Goal: Information Seeking & Learning: Learn about a topic

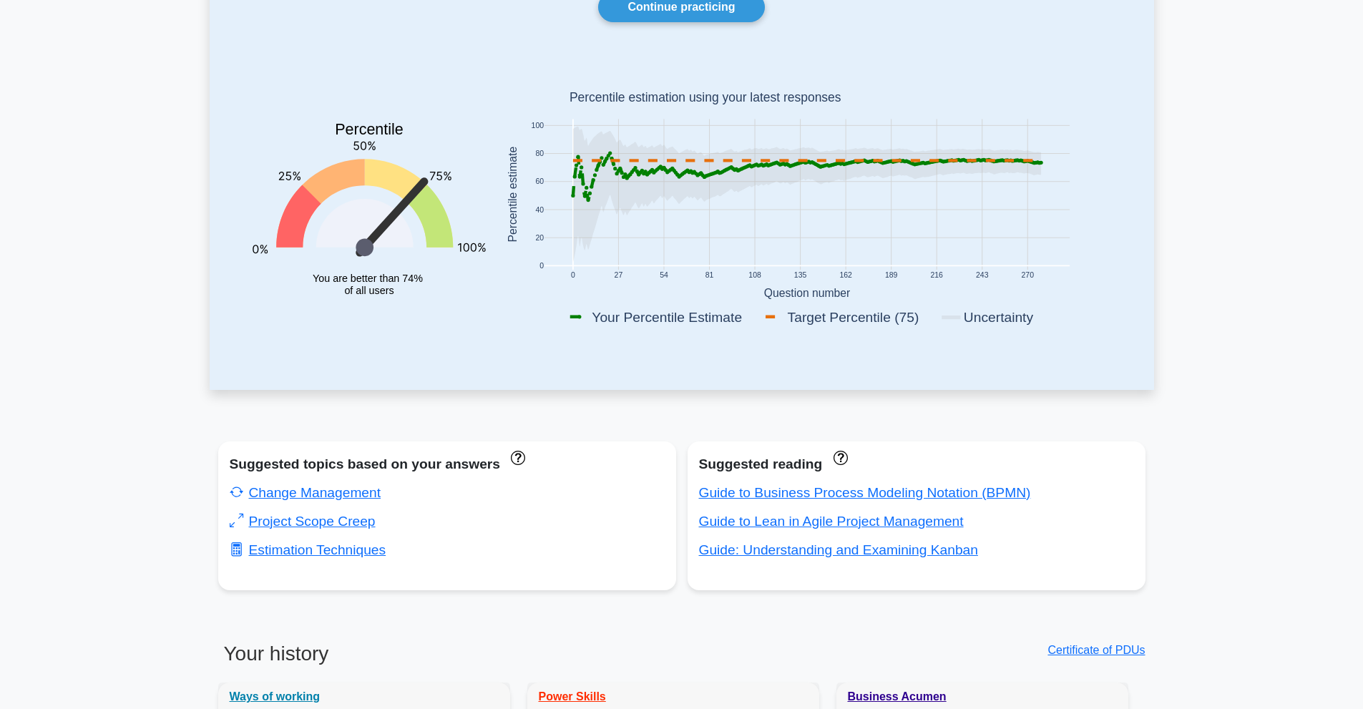
scroll to position [238, 0]
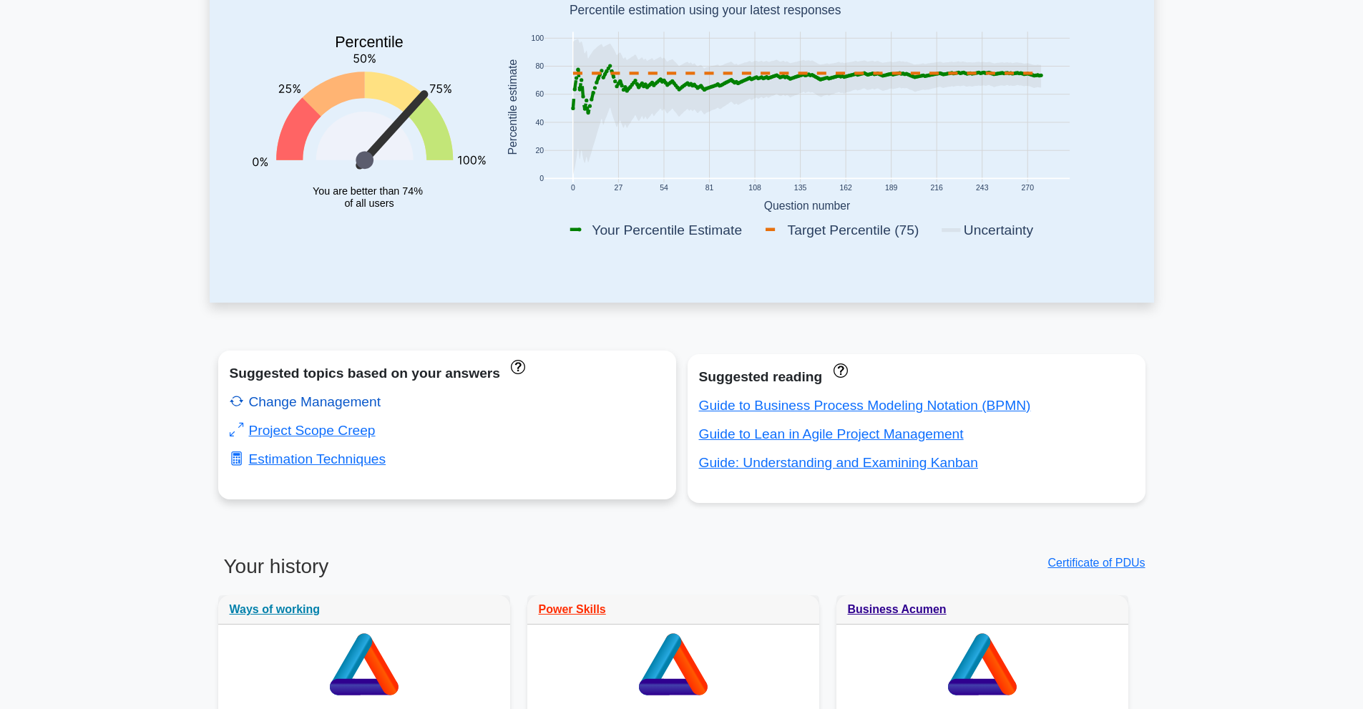
click at [359, 406] on link "Change Management" at bounding box center [306, 401] width 152 height 15
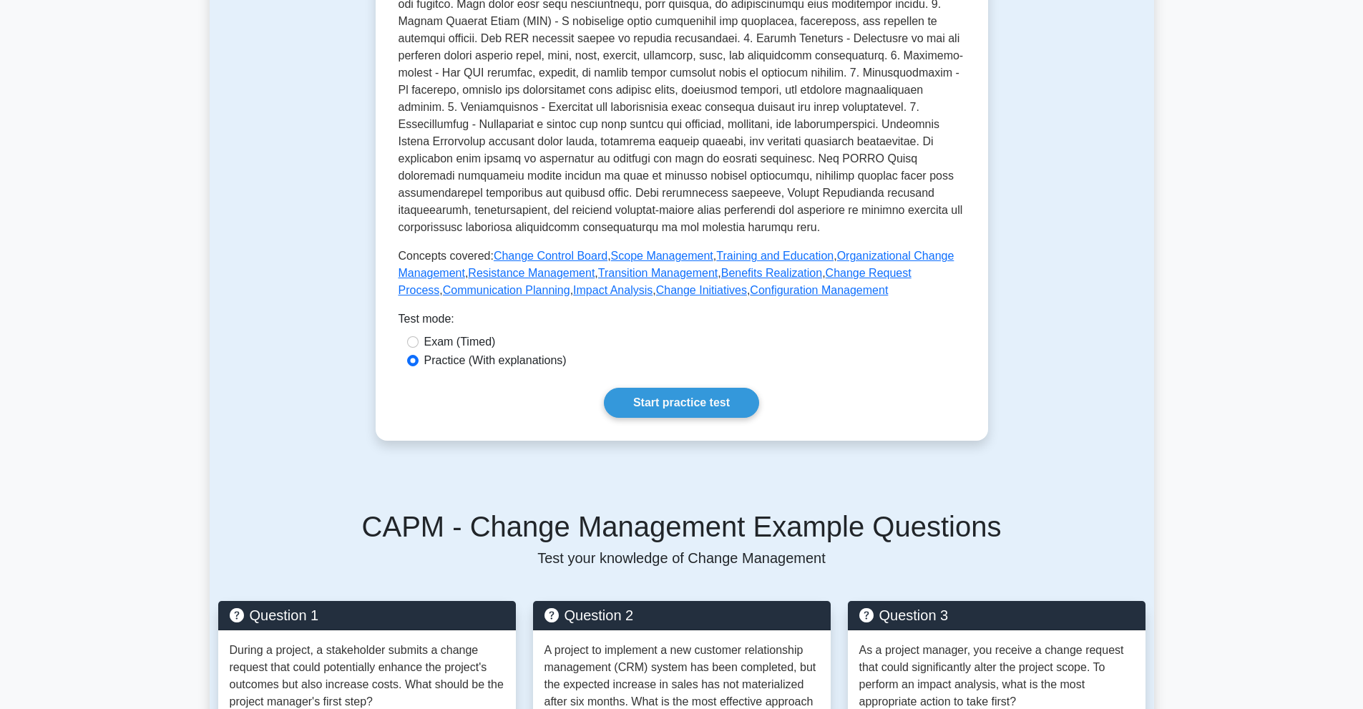
scroll to position [477, 0]
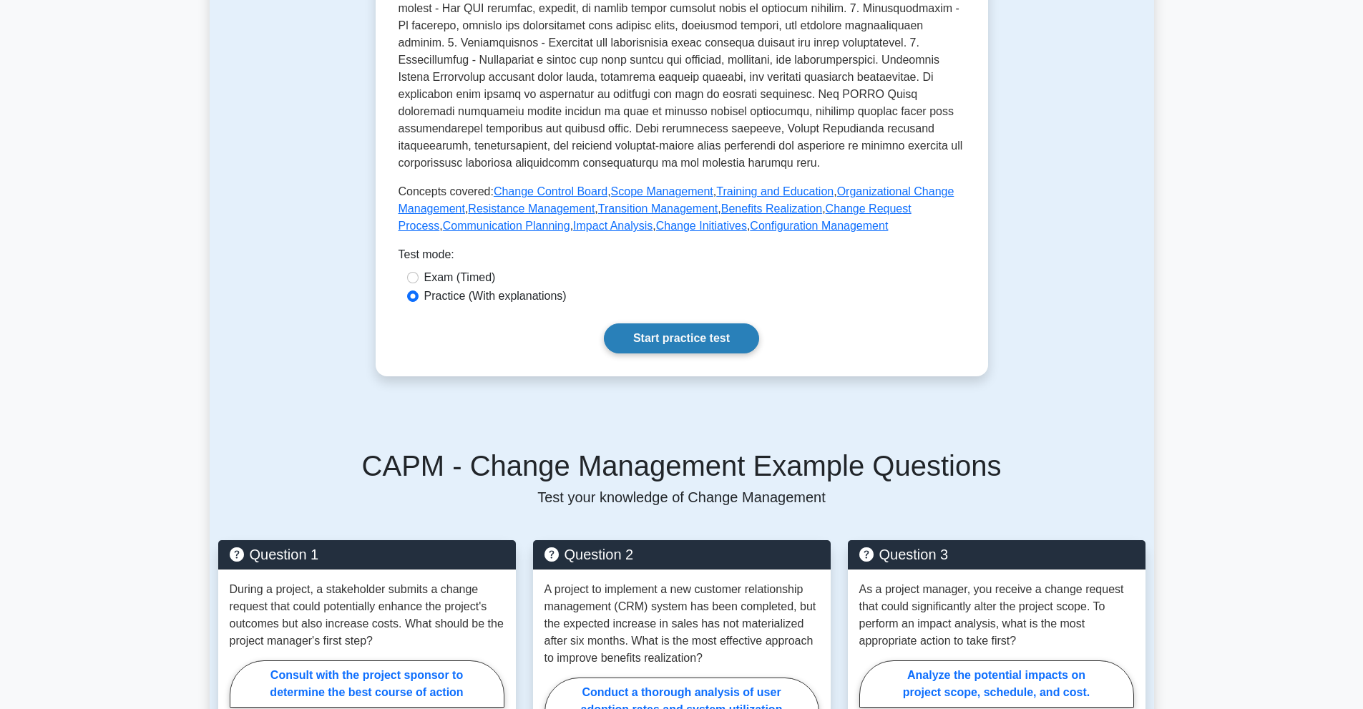
click at [652, 336] on link "Start practice test" at bounding box center [681, 338] width 155 height 30
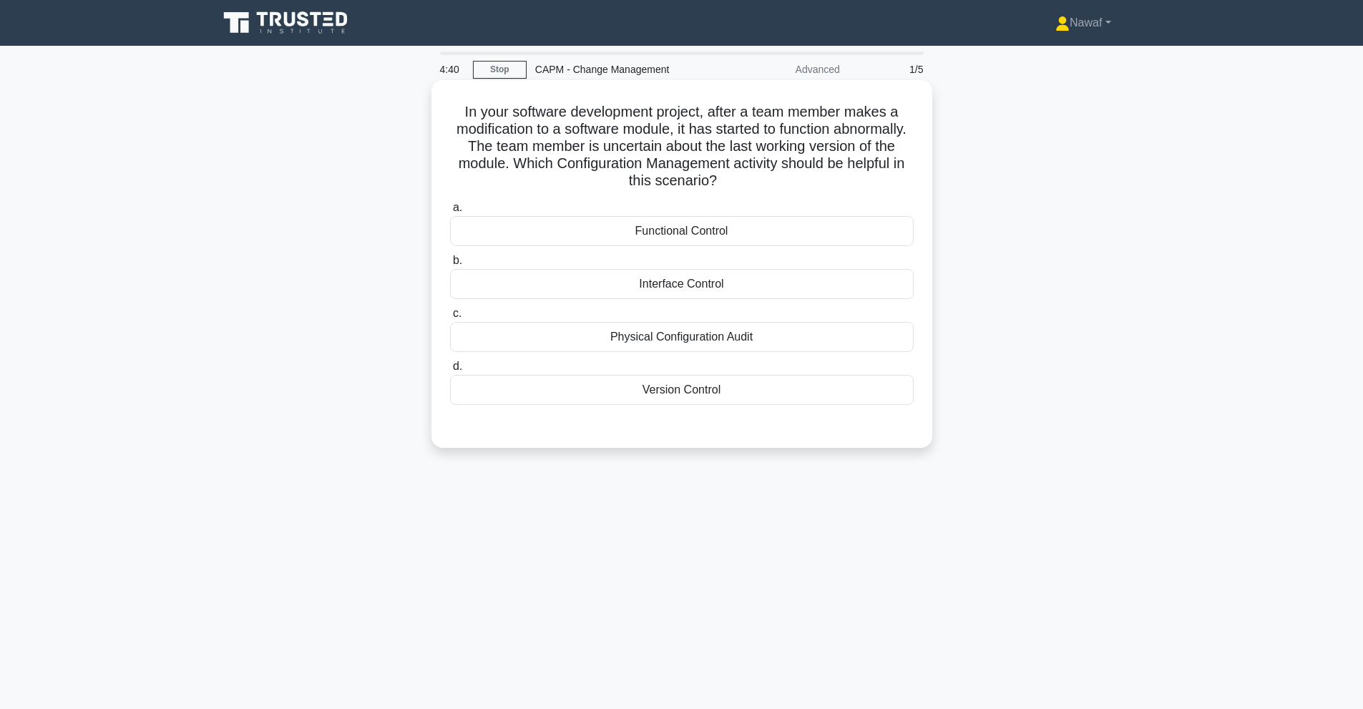
click at [735, 229] on div "Functional Control" at bounding box center [682, 231] width 464 height 30
click at [450, 212] on input "a. Functional Control" at bounding box center [450, 207] width 0 height 9
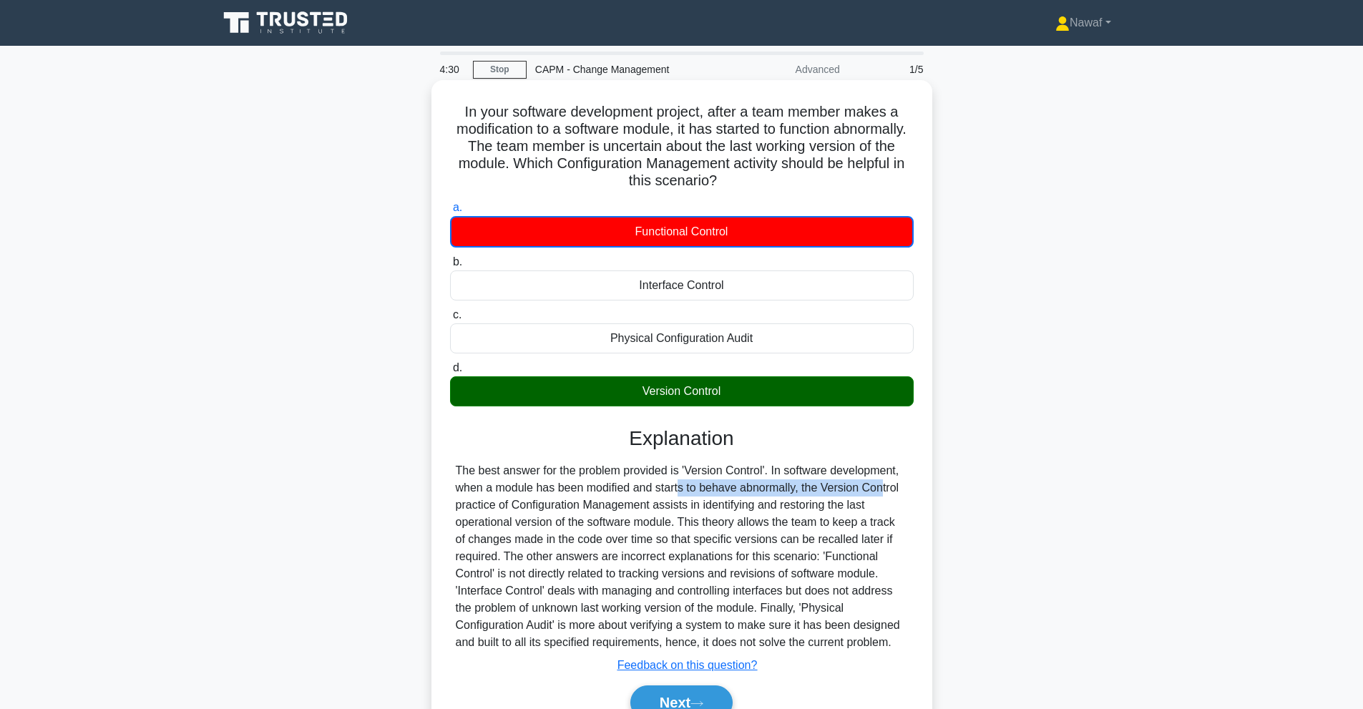
drag, startPoint x: 592, startPoint y: 491, endPoint x: 795, endPoint y: 494, distance: 203.2
click at [795, 494] on div "The best answer for the problem provided is 'Version Control'. In software deve…" at bounding box center [682, 556] width 452 height 189
drag, startPoint x: 733, startPoint y: 487, endPoint x: 739, endPoint y: 479, distance: 10.3
click at [739, 479] on div "The best answer for the problem provided is 'Version Control'. In software deve…" at bounding box center [682, 556] width 452 height 189
drag, startPoint x: 581, startPoint y: 490, endPoint x: 795, endPoint y: 487, distance: 214.6
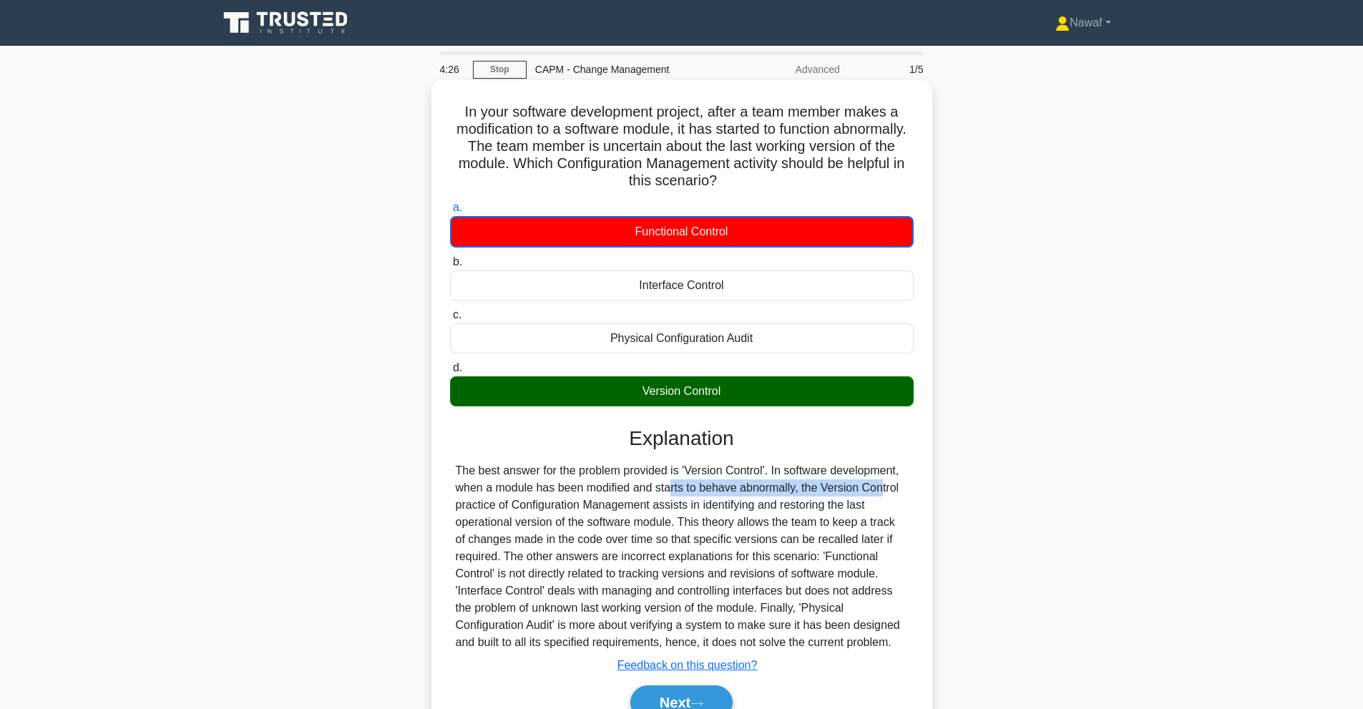
click at [795, 487] on div "The best answer for the problem provided is 'Version Control'. In software deve…" at bounding box center [682, 556] width 452 height 189
click at [805, 518] on div "The best answer for the problem provided is 'Version Control'. In software deve…" at bounding box center [682, 556] width 452 height 189
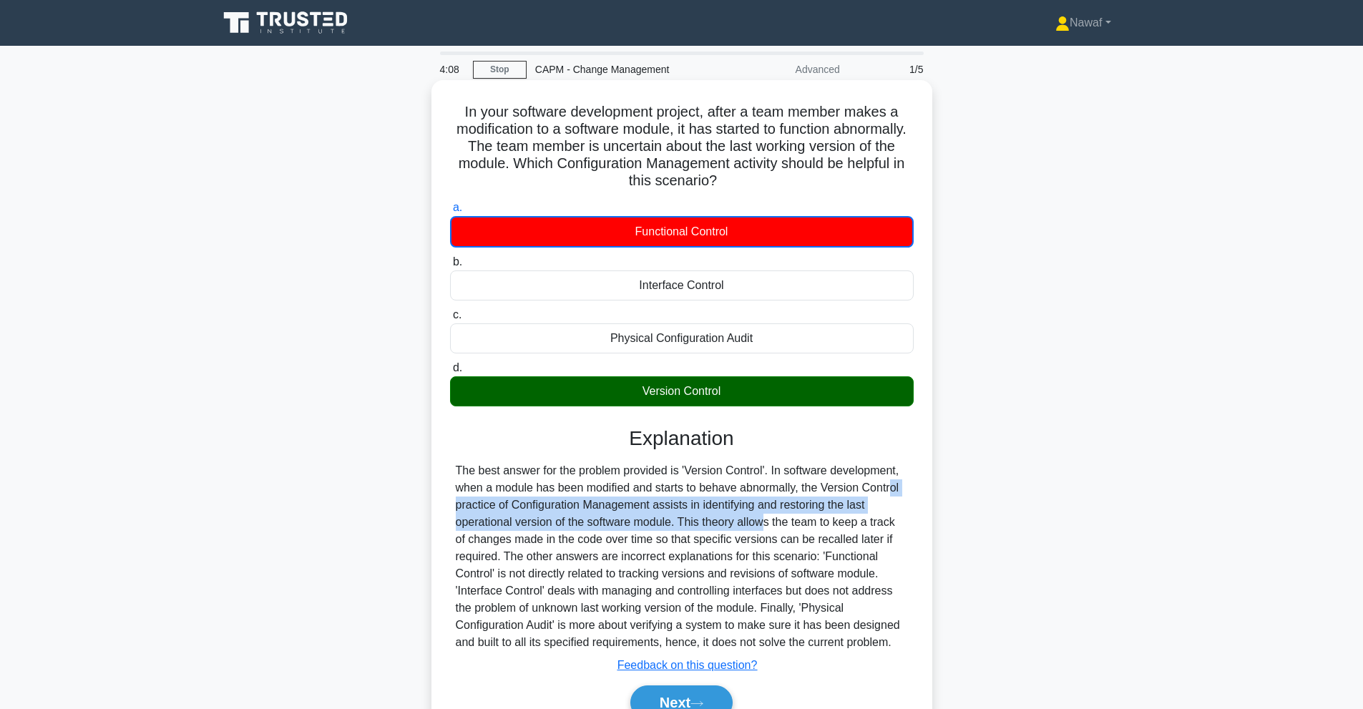
drag, startPoint x: 801, startPoint y: 489, endPoint x: 680, endPoint y: 526, distance: 126.5
click at [680, 526] on div "The best answer for the problem provided is 'Version Control'. In software deve…" at bounding box center [682, 556] width 452 height 189
click at [625, 514] on div "The best answer for the problem provided is 'Version Control'. In software deve…" at bounding box center [682, 556] width 452 height 189
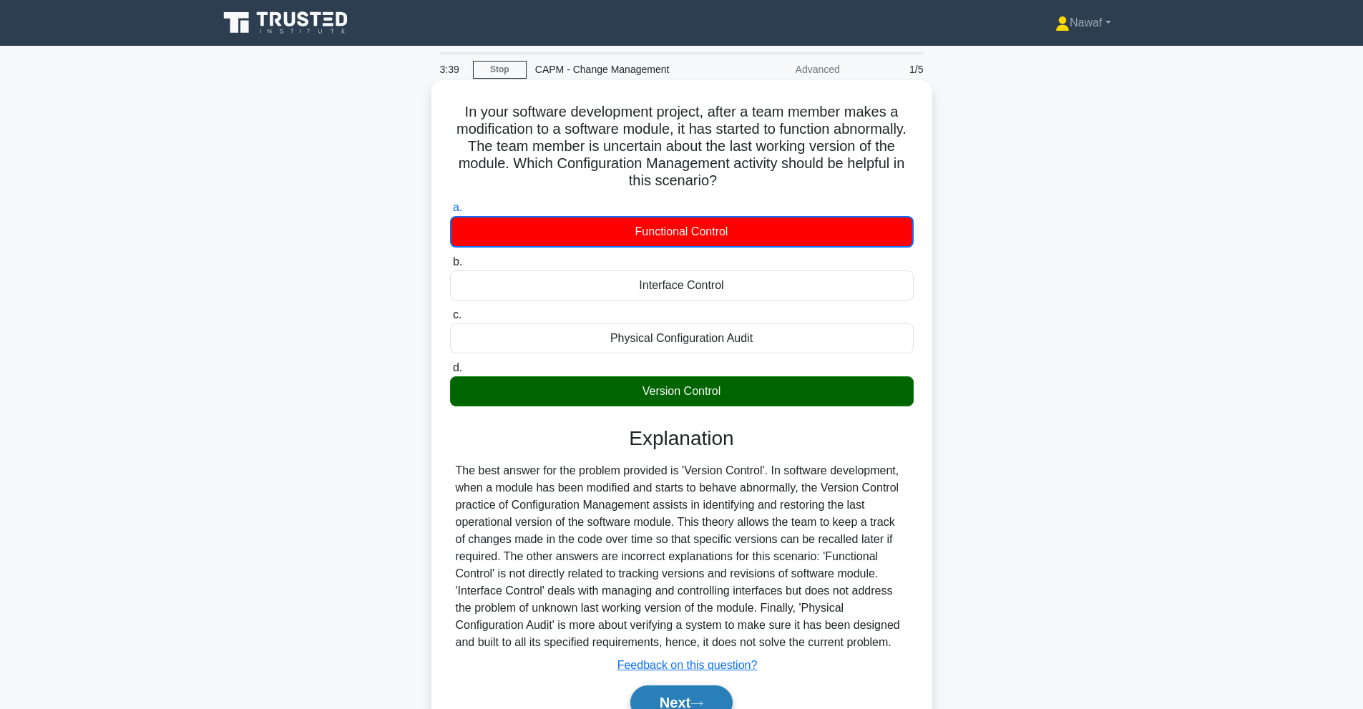
click at [683, 697] on button "Next" at bounding box center [681, 702] width 102 height 34
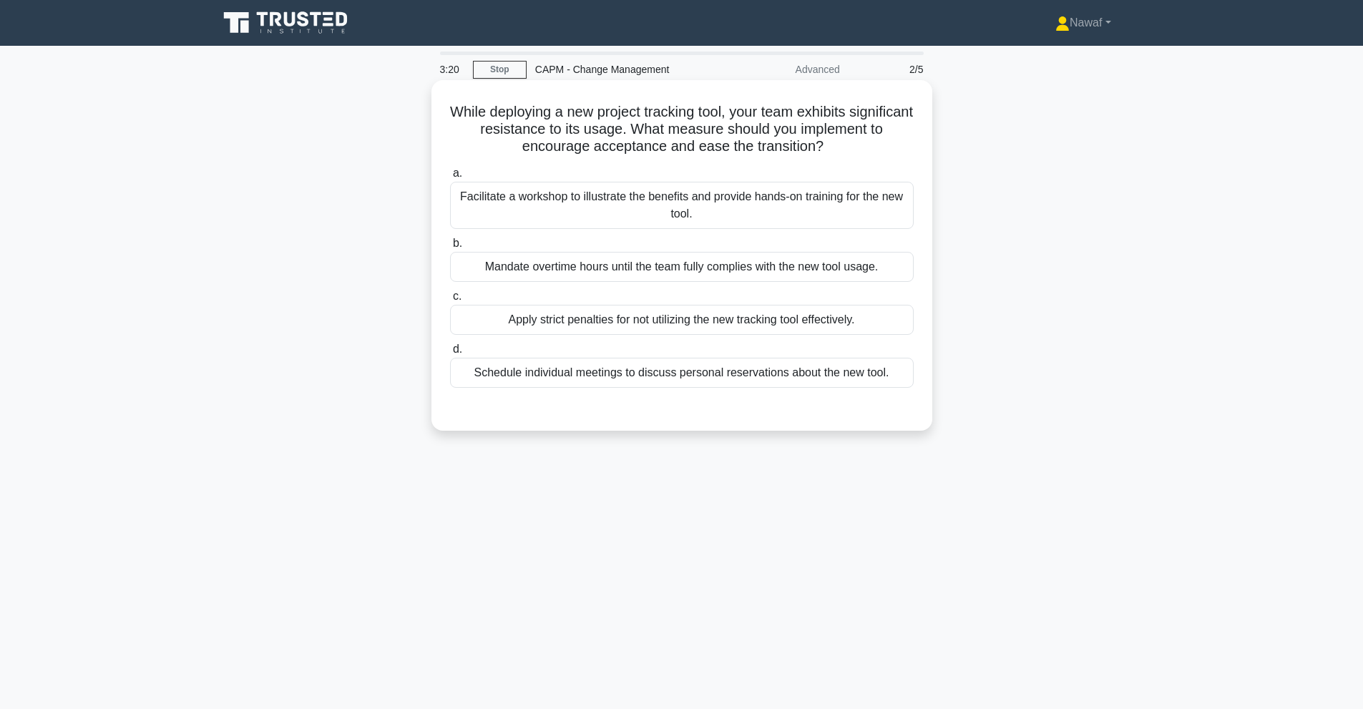
click at [805, 210] on div "Facilitate a workshop to illustrate the benefits and provide hands-on training …" at bounding box center [682, 205] width 464 height 47
click at [450, 178] on input "a. Facilitate a workshop to illustrate the benefits and provide hands-on traini…" at bounding box center [450, 173] width 0 height 9
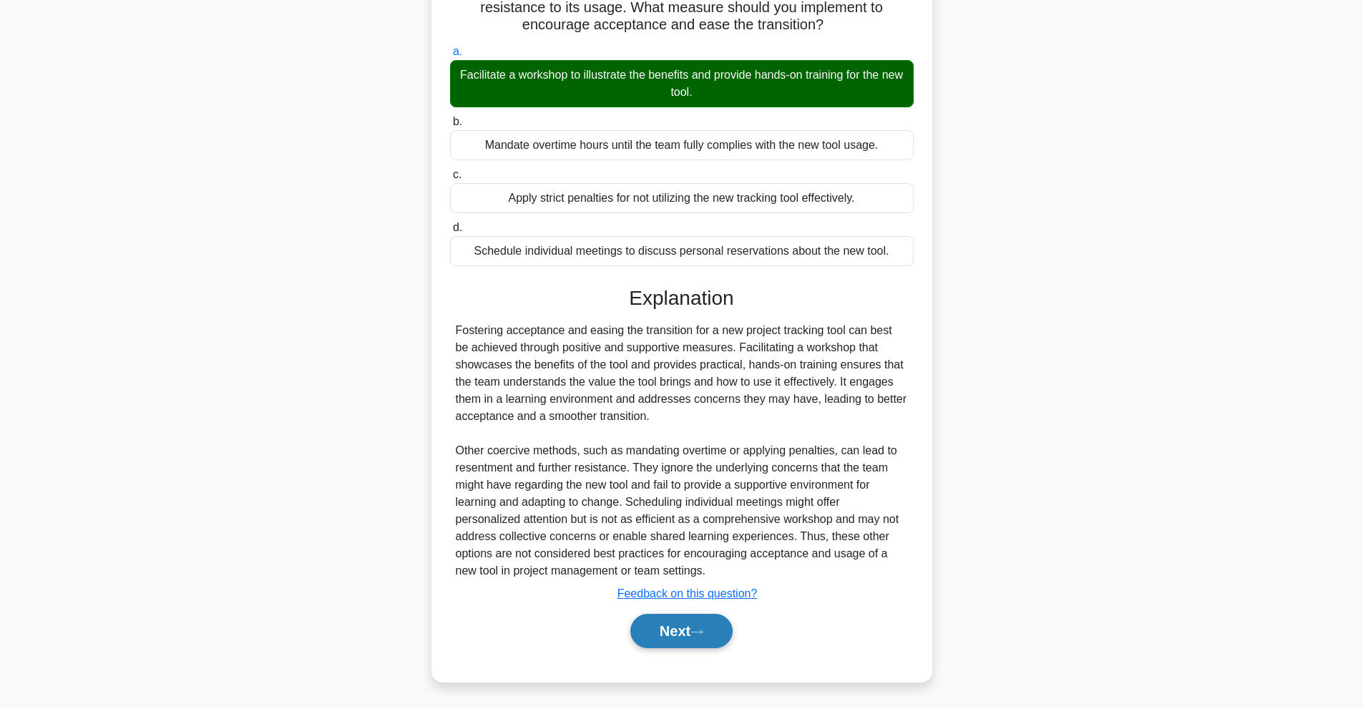
click at [722, 636] on button "Next" at bounding box center [681, 631] width 102 height 34
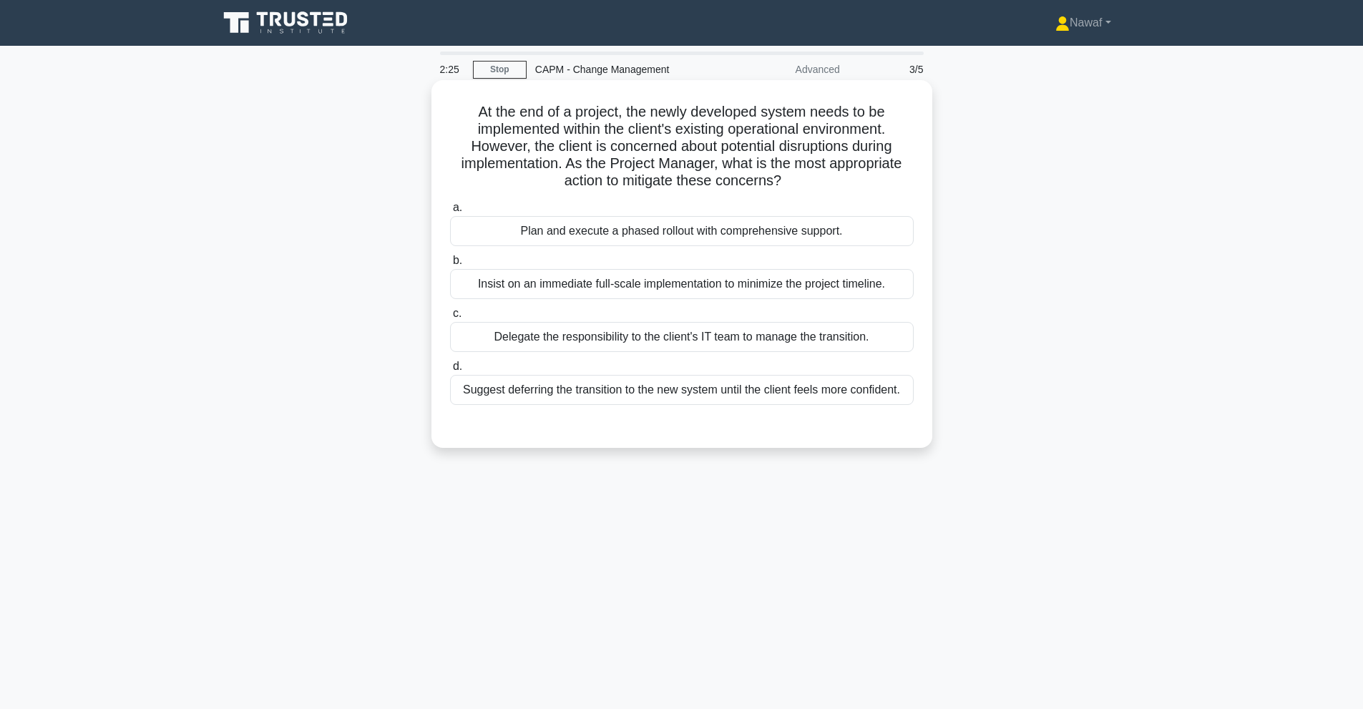
click at [730, 237] on div "Plan and execute a phased rollout with comprehensive support." at bounding box center [682, 231] width 464 height 30
click at [450, 212] on input "a. Plan and execute a phased rollout with comprehensive support." at bounding box center [450, 207] width 0 height 9
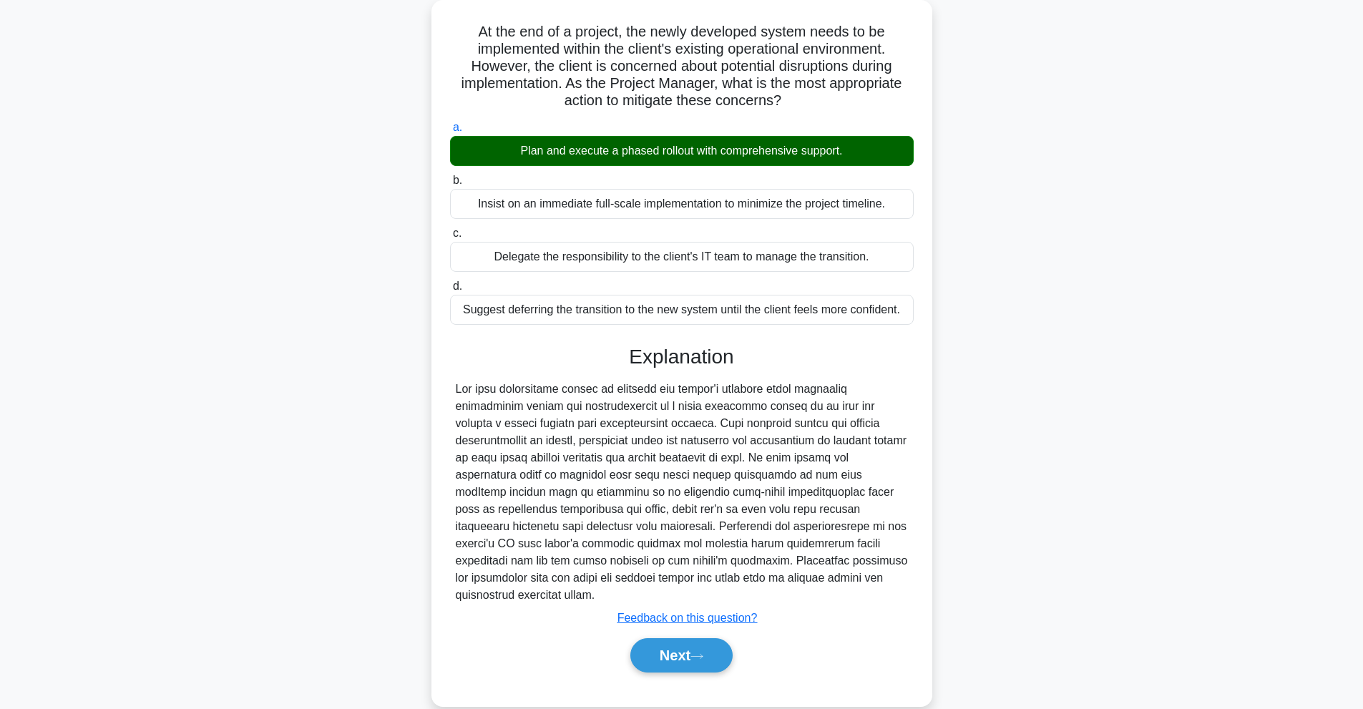
scroll to position [88, 0]
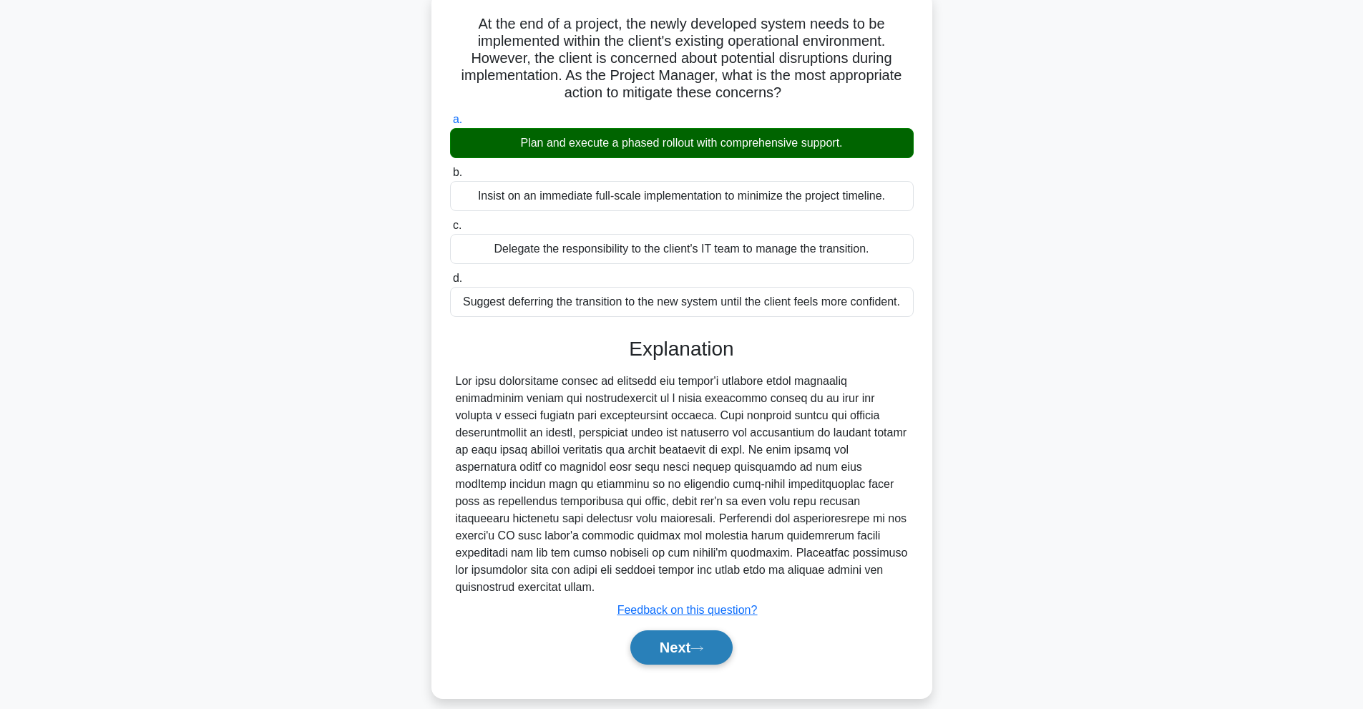
click at [678, 630] on button "Next" at bounding box center [681, 647] width 102 height 34
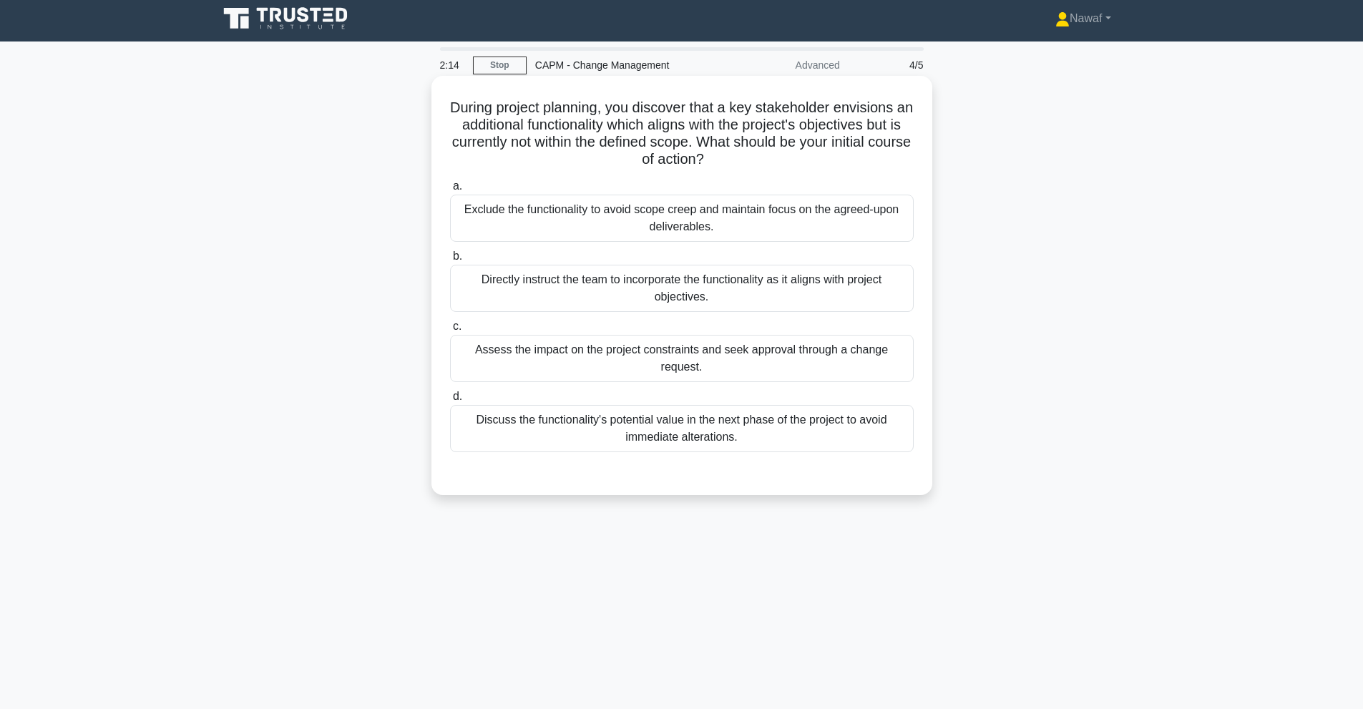
scroll to position [0, 0]
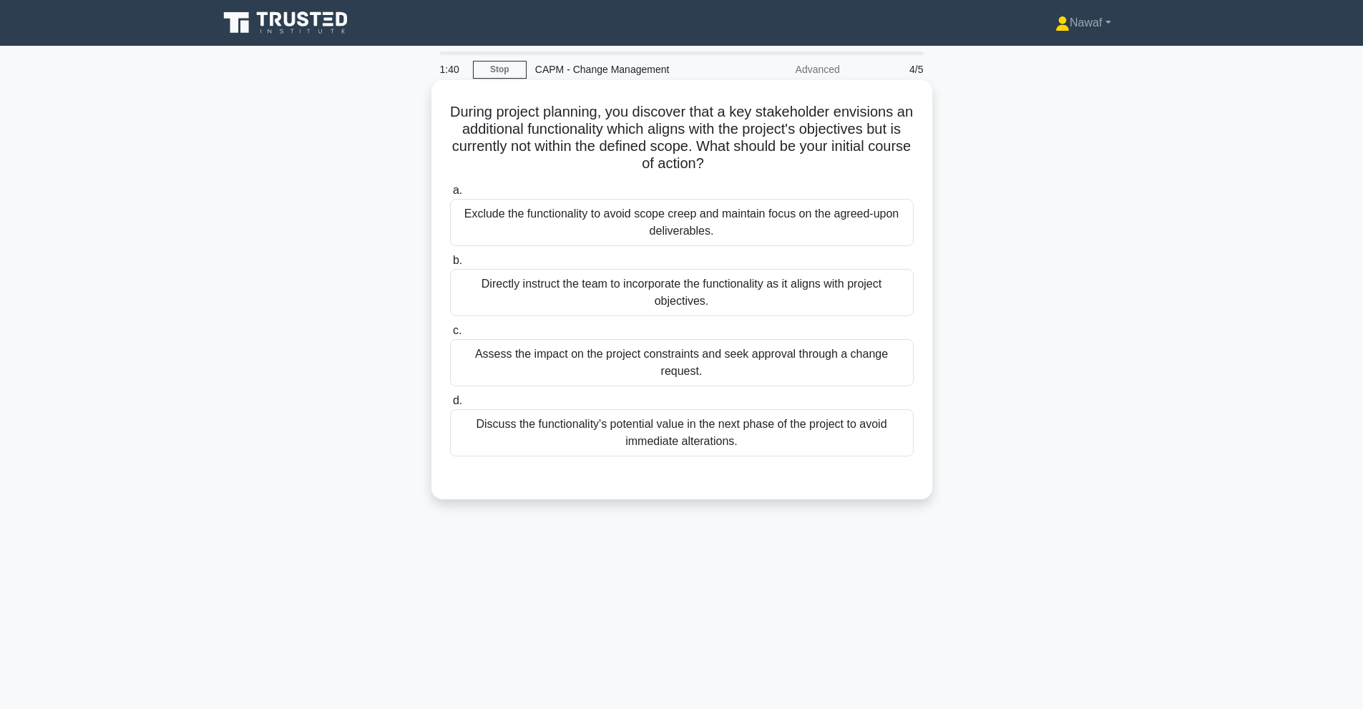
click at [803, 366] on div "Assess the impact on the project constraints and seek approval through a change…" at bounding box center [682, 362] width 464 height 47
click at [450, 335] on input "c. Assess the impact on the project constraints and seek approval through a cha…" at bounding box center [450, 330] width 0 height 9
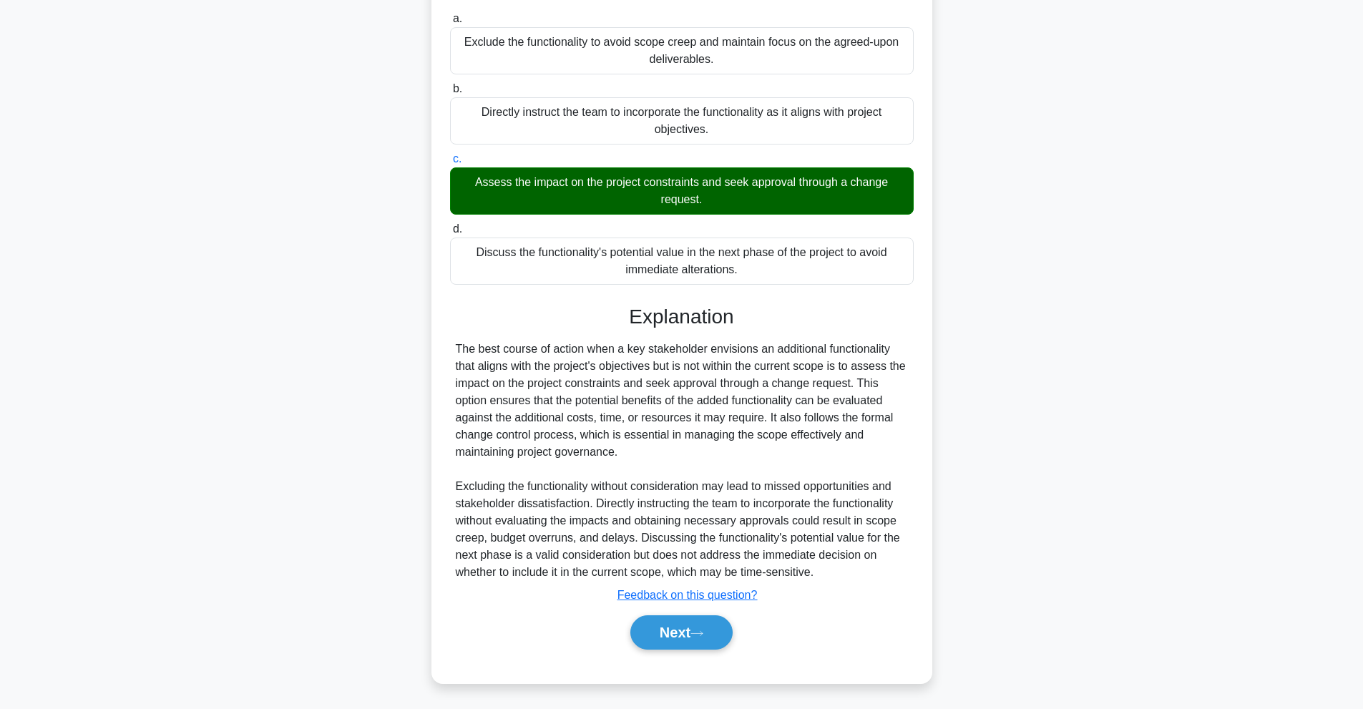
scroll to position [174, 0]
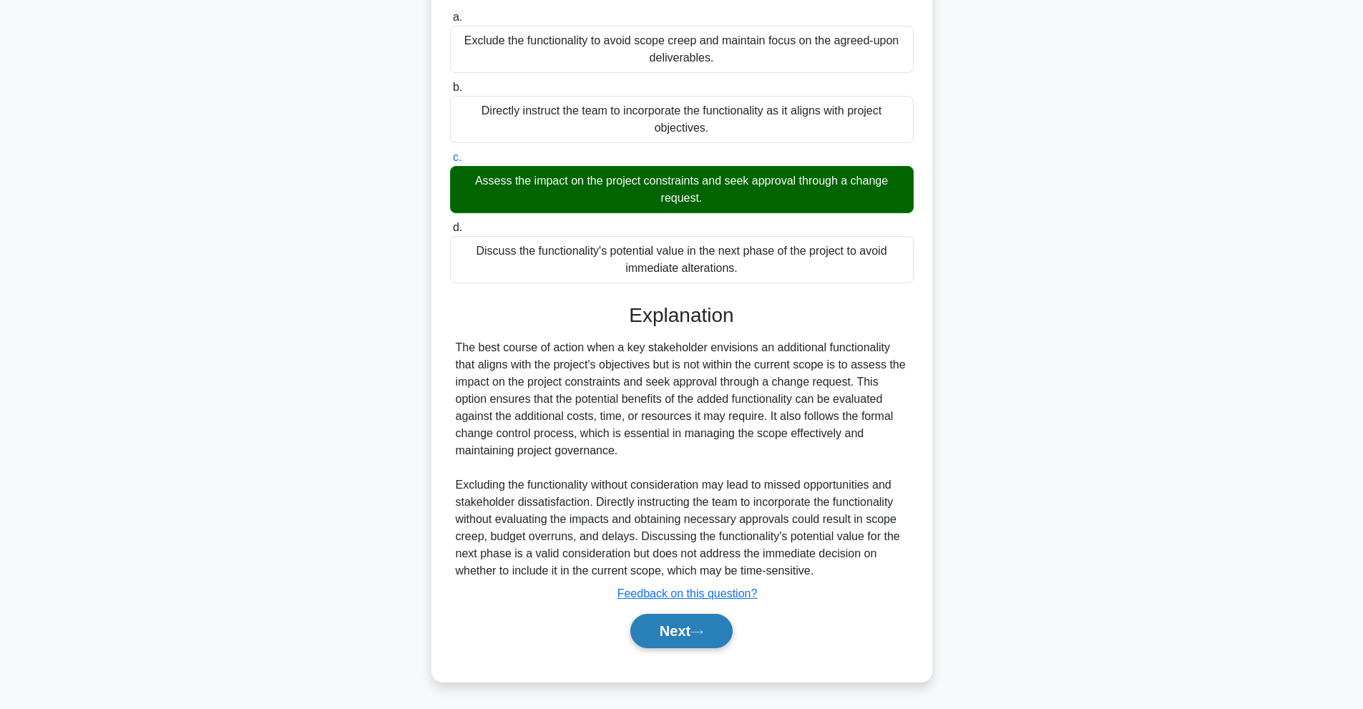
click at [712, 632] on button "Next" at bounding box center [681, 631] width 102 height 34
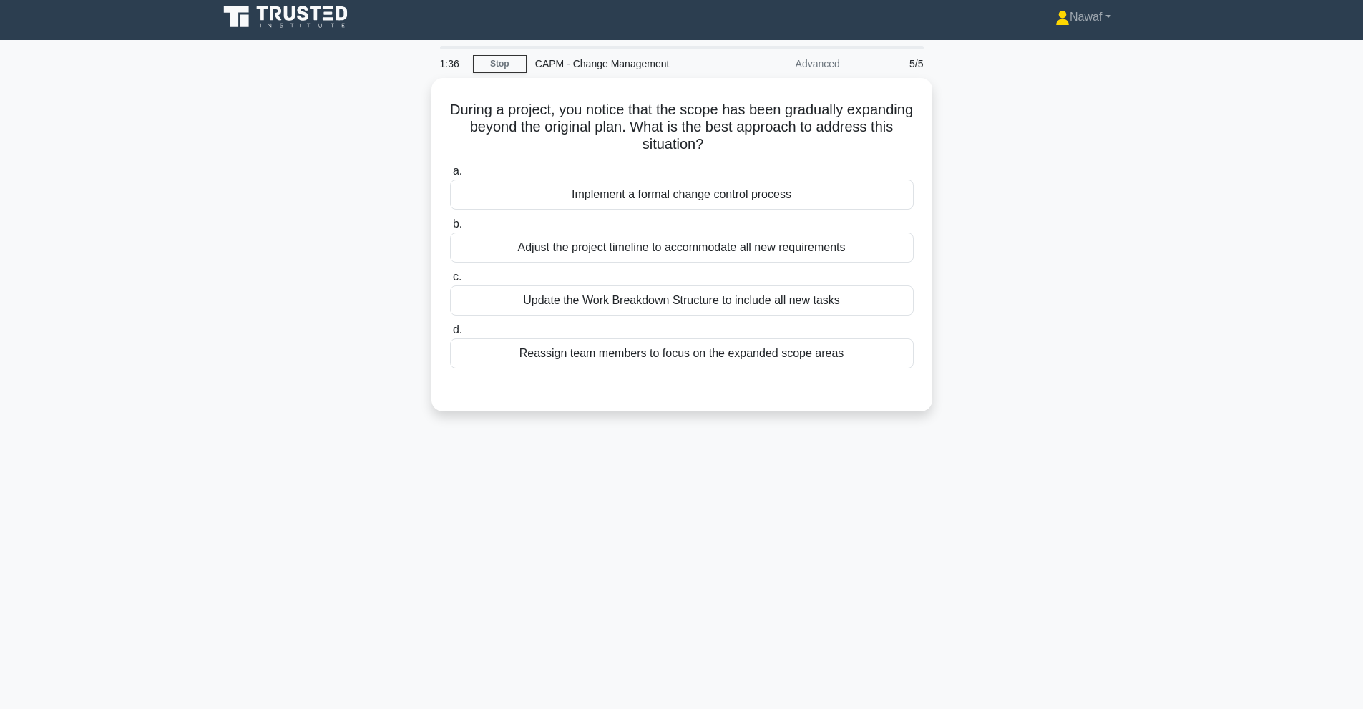
scroll to position [0, 0]
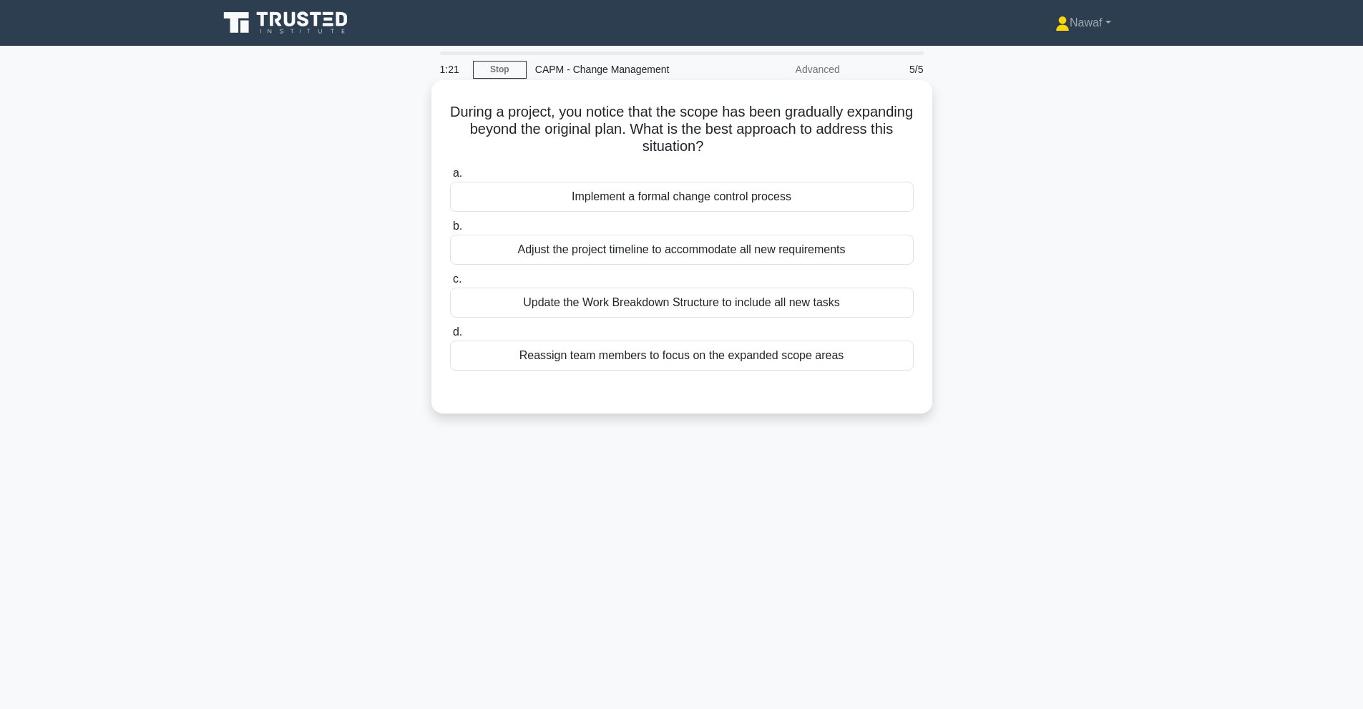
click at [754, 199] on div "Implement a formal change control process" at bounding box center [682, 197] width 464 height 30
click at [450, 178] on input "a. Implement a formal change control process" at bounding box center [450, 173] width 0 height 9
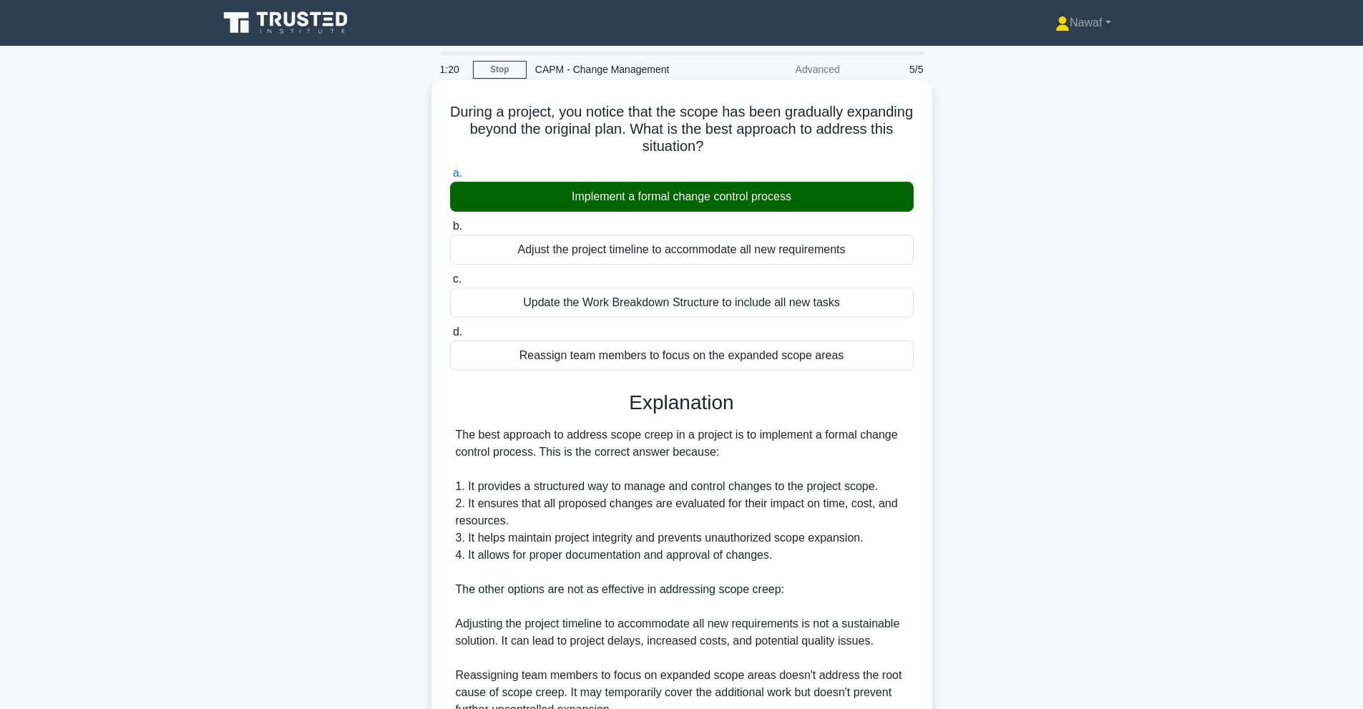
scroll to position [238, 0]
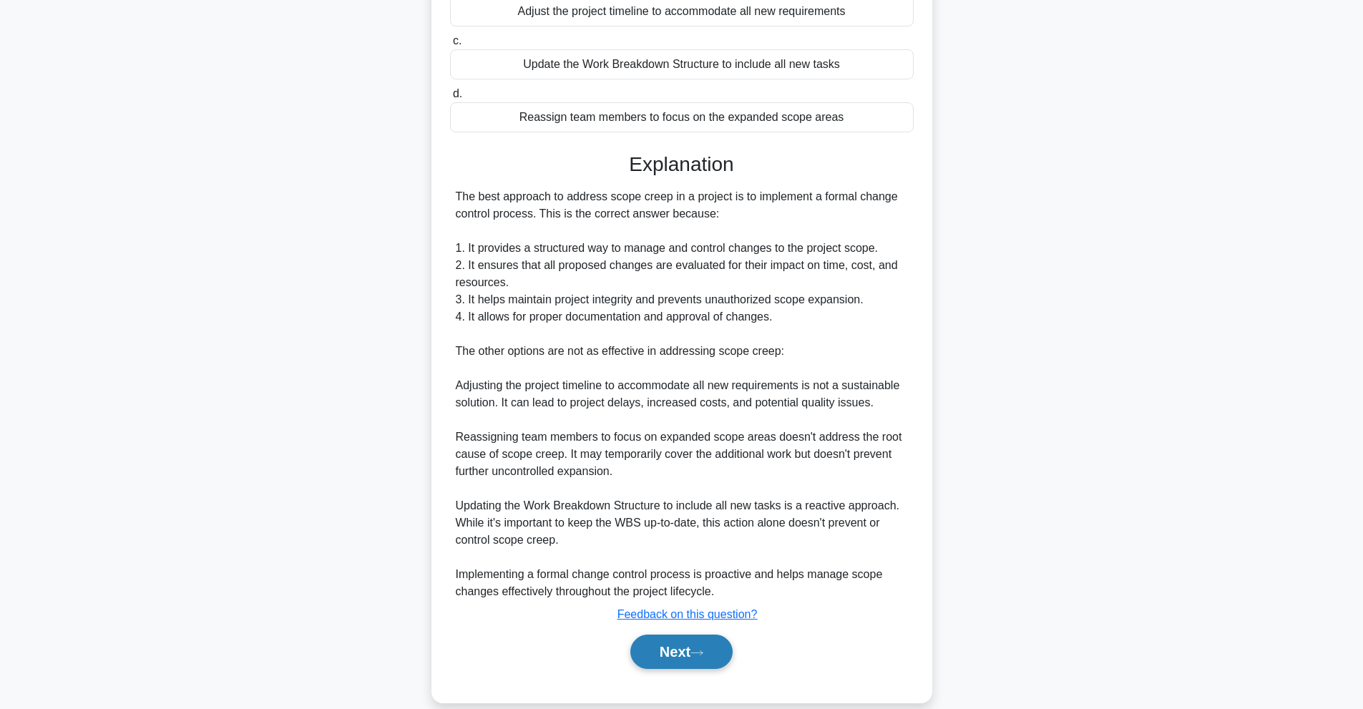
click at [695, 650] on button "Next" at bounding box center [681, 652] width 102 height 34
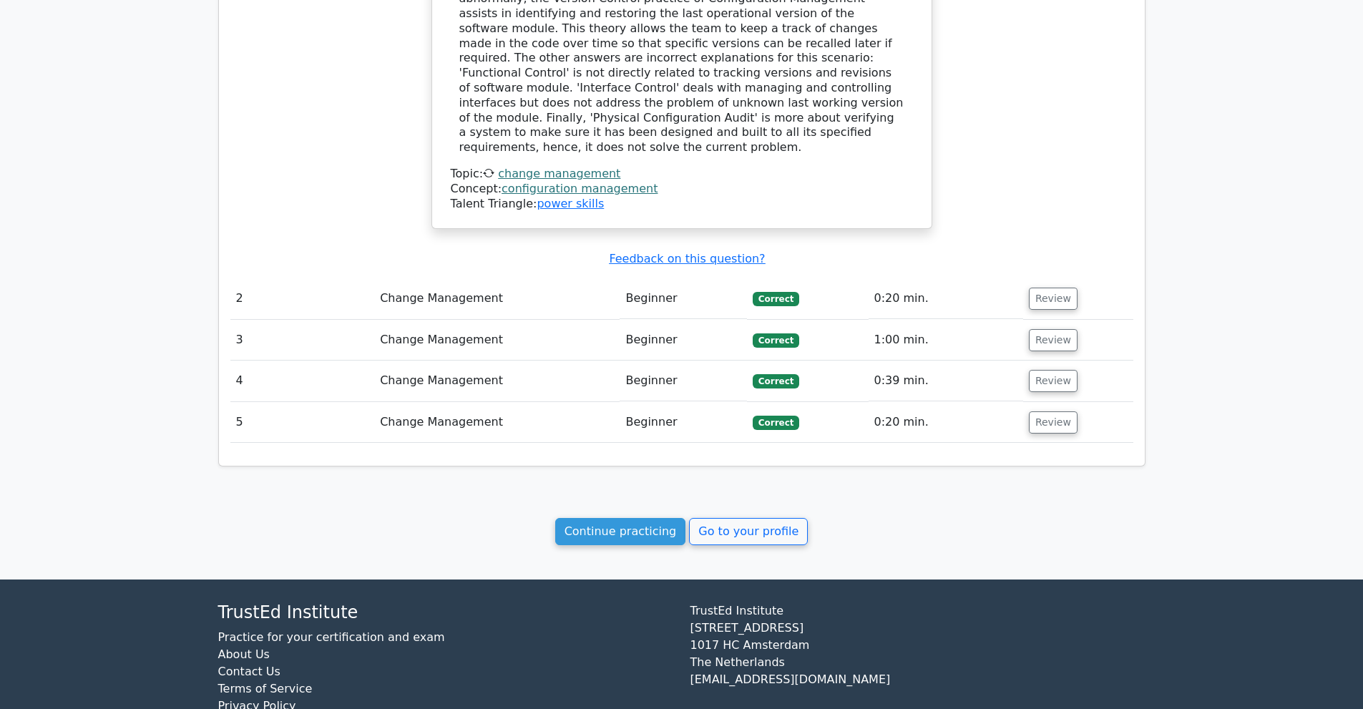
scroll to position [1211, 0]
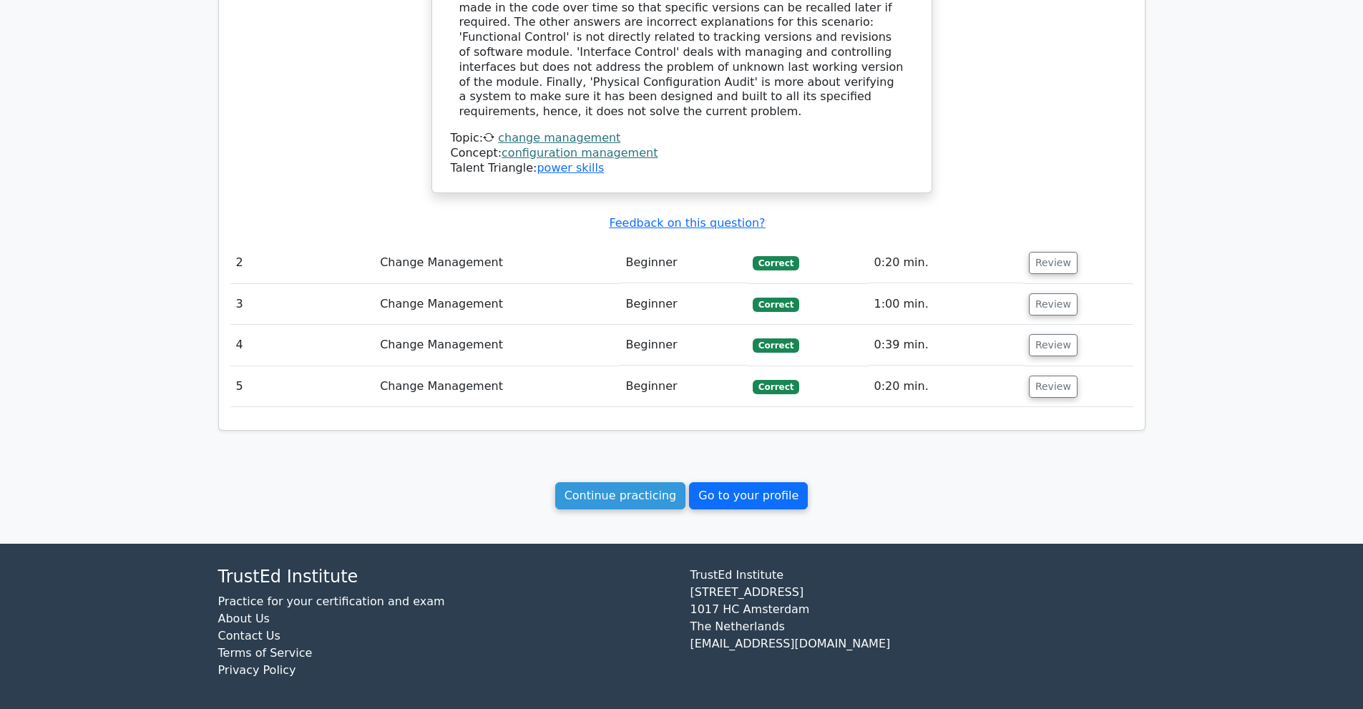
click at [724, 496] on link "Go to your profile" at bounding box center [748, 495] width 119 height 27
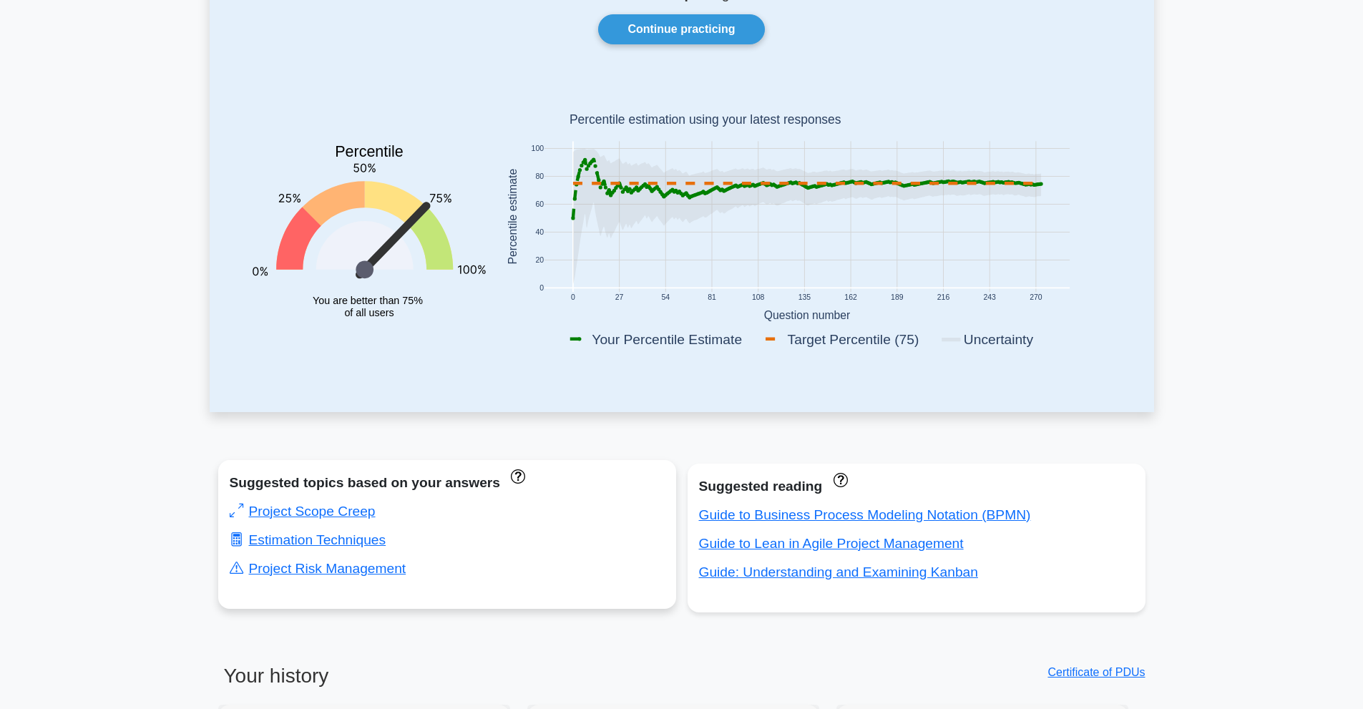
scroll to position [238, 0]
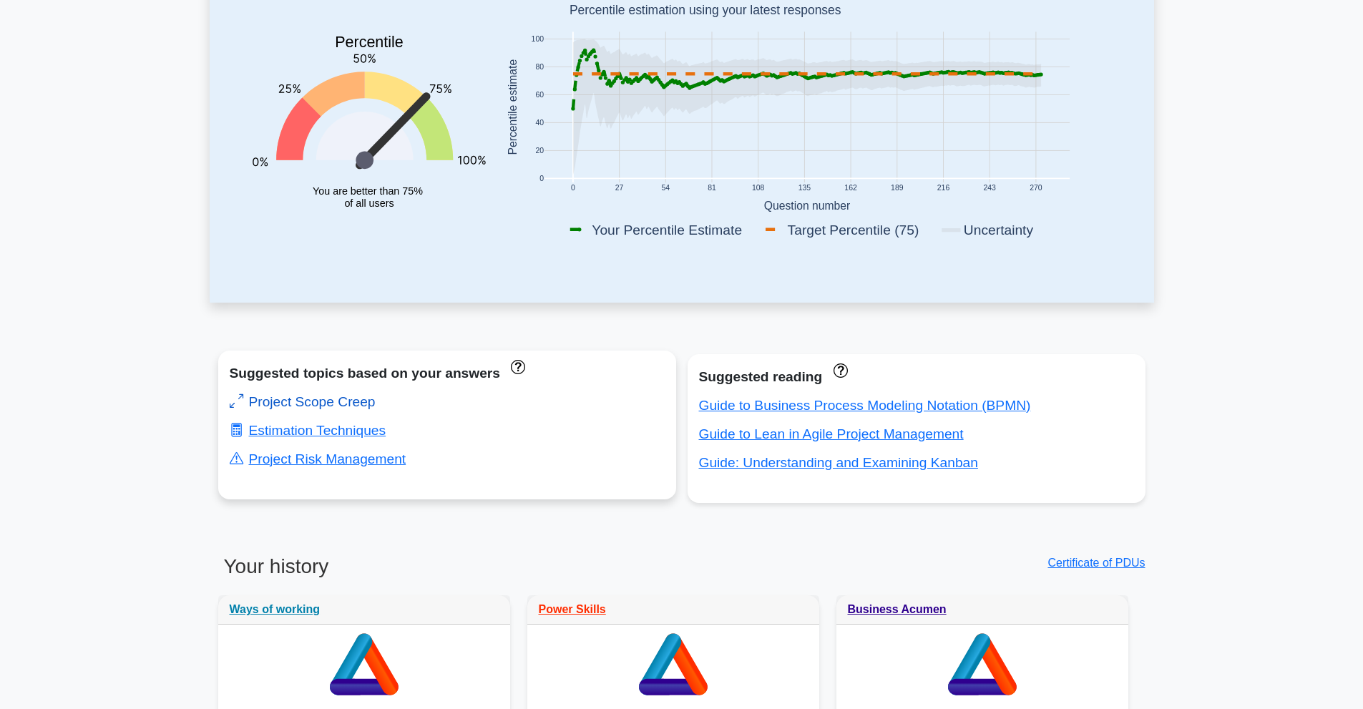
click at [315, 409] on link "Project Scope Creep" at bounding box center [303, 401] width 146 height 15
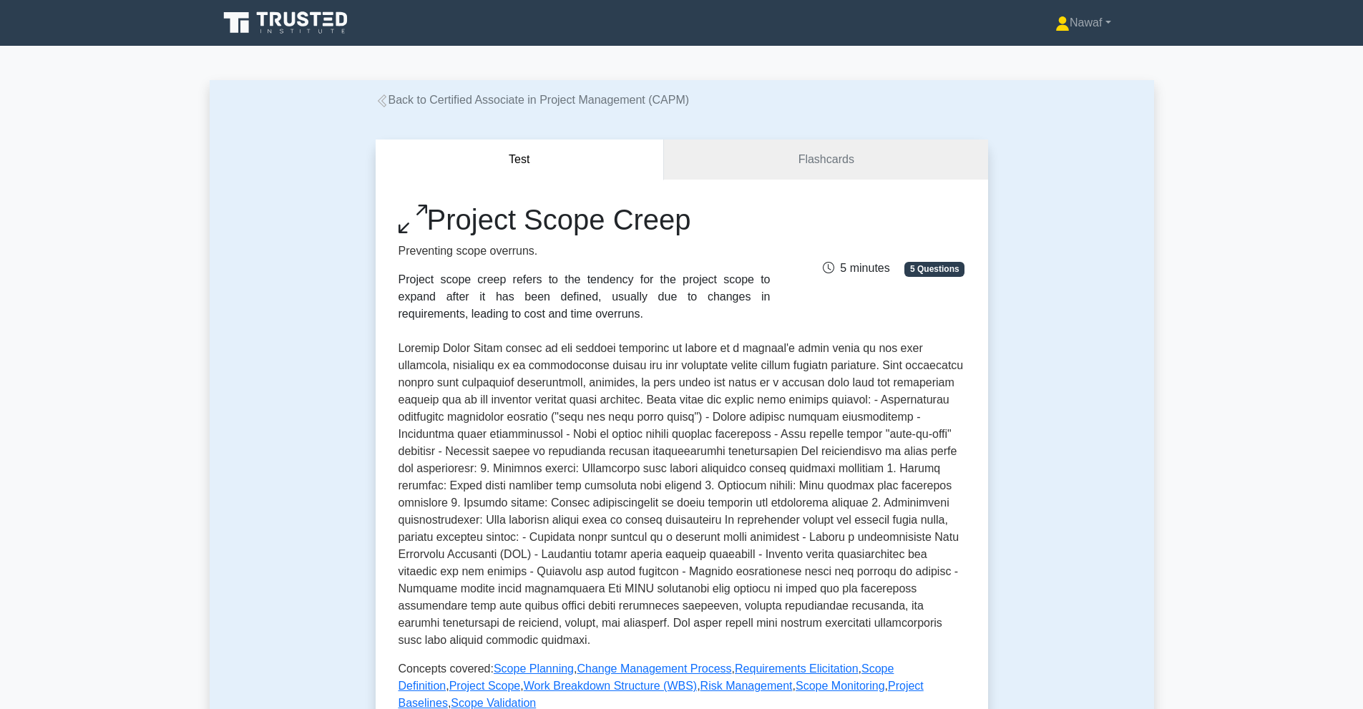
drag, startPoint x: 398, startPoint y: 279, endPoint x: 522, endPoint y: 318, distance: 129.6
click at [522, 318] on div "Project scope creep refers to the tendency for the project scope to expand afte…" at bounding box center [584, 297] width 372 height 52
click at [562, 388] on p at bounding box center [681, 494] width 567 height 309
click at [825, 160] on link "Flashcards" at bounding box center [825, 159] width 323 height 41
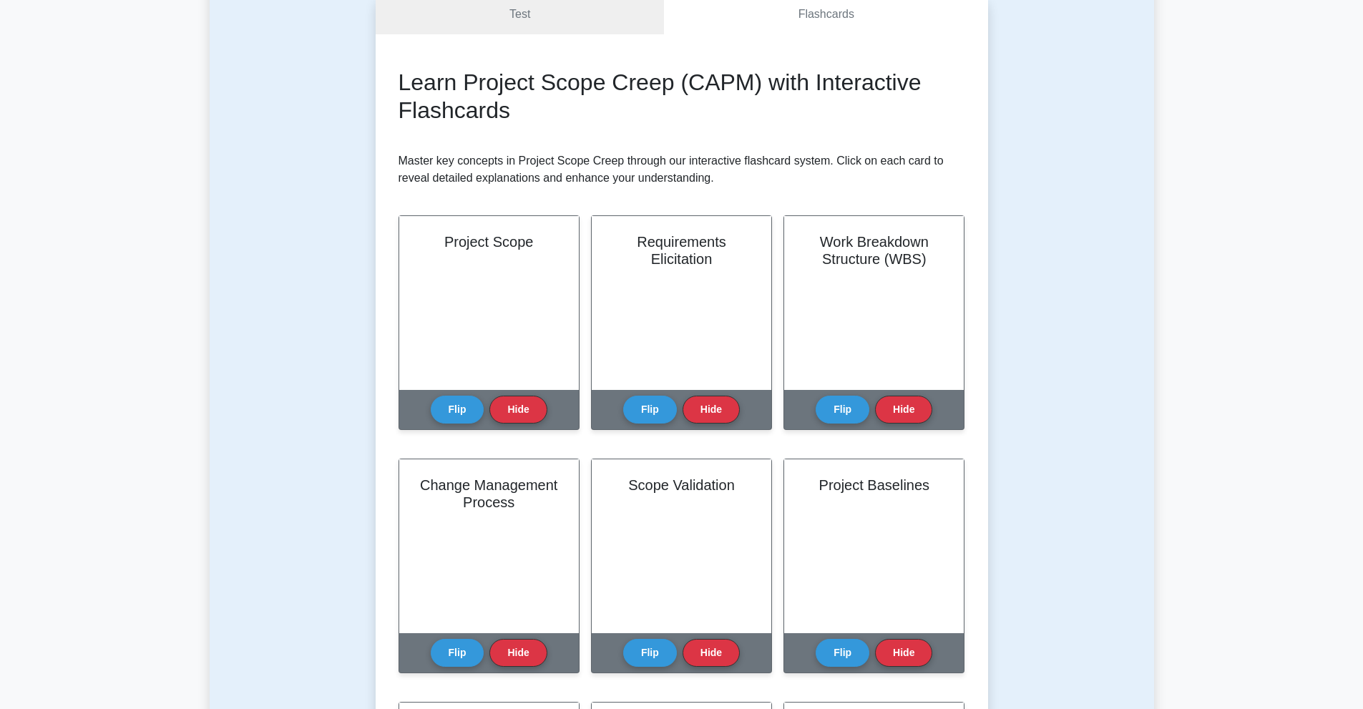
scroll to position [238, 0]
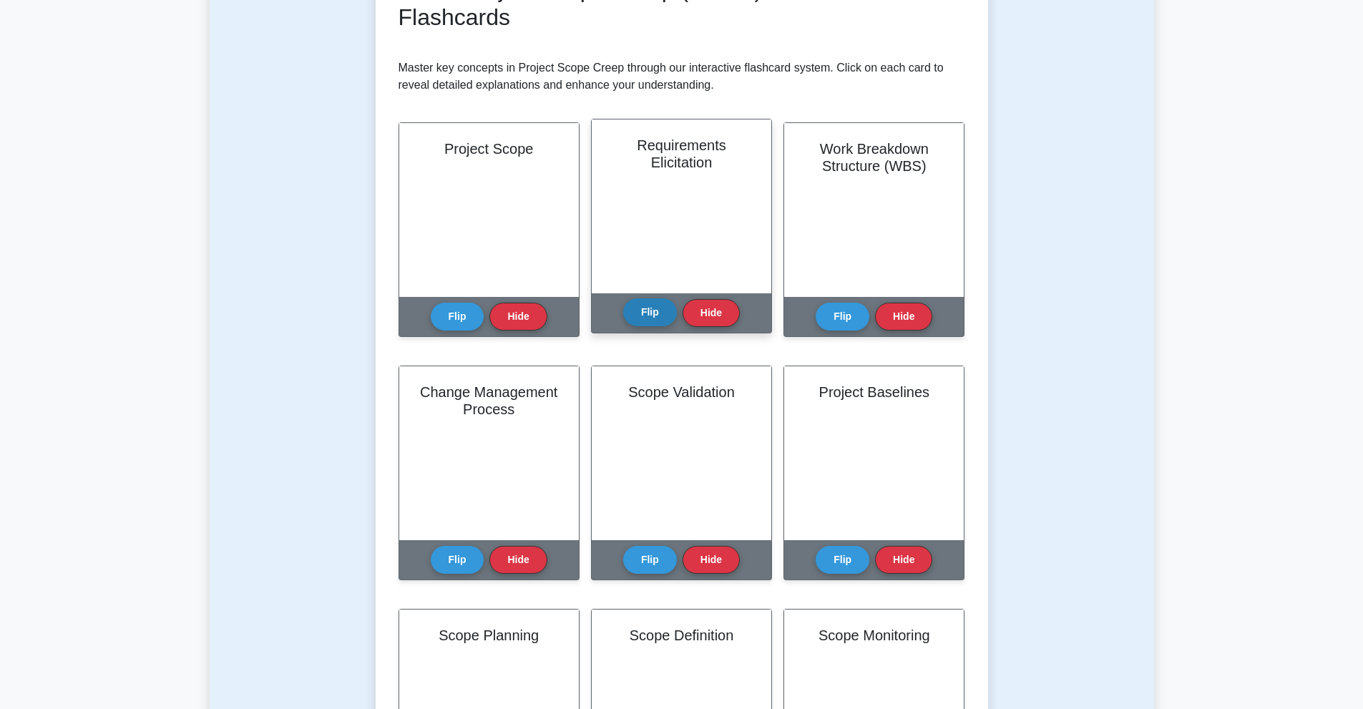
click at [640, 310] on button "Flip" at bounding box center [650, 312] width 54 height 28
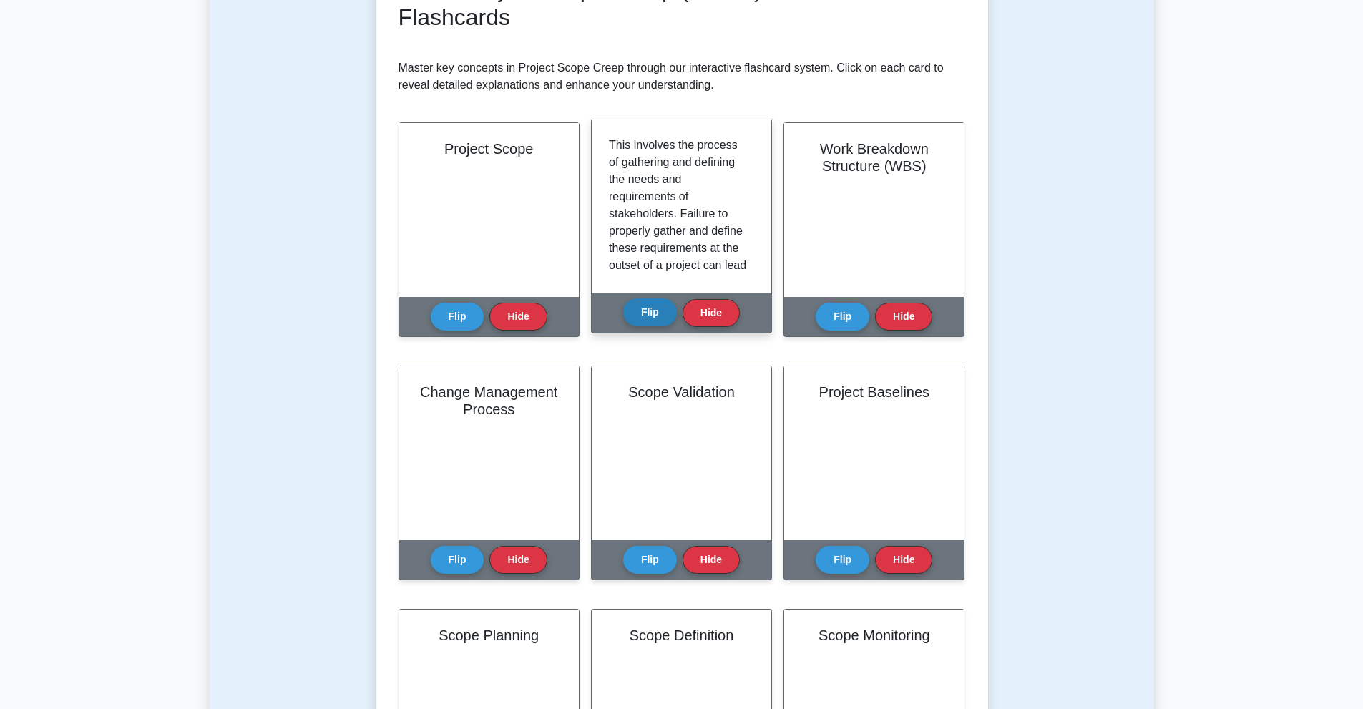
click at [640, 310] on button "Flip" at bounding box center [650, 312] width 54 height 28
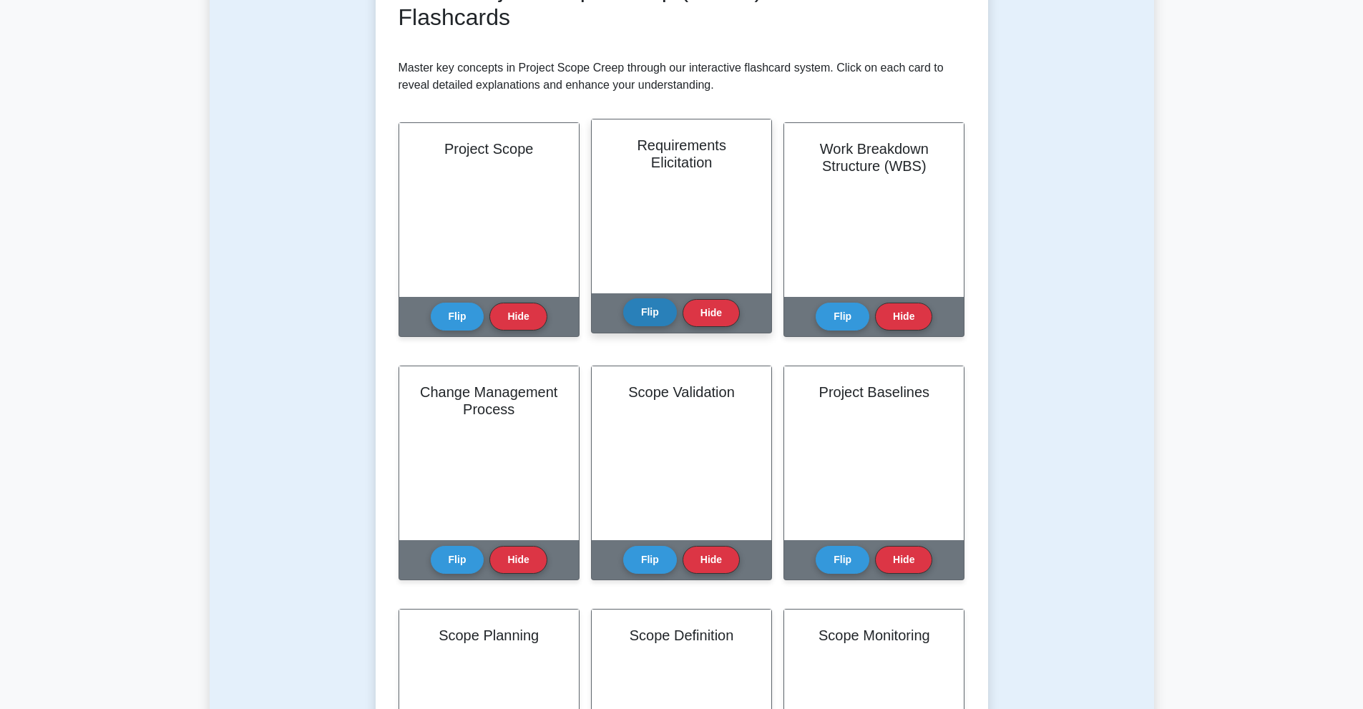
click at [640, 310] on button "Flip" at bounding box center [650, 312] width 54 height 28
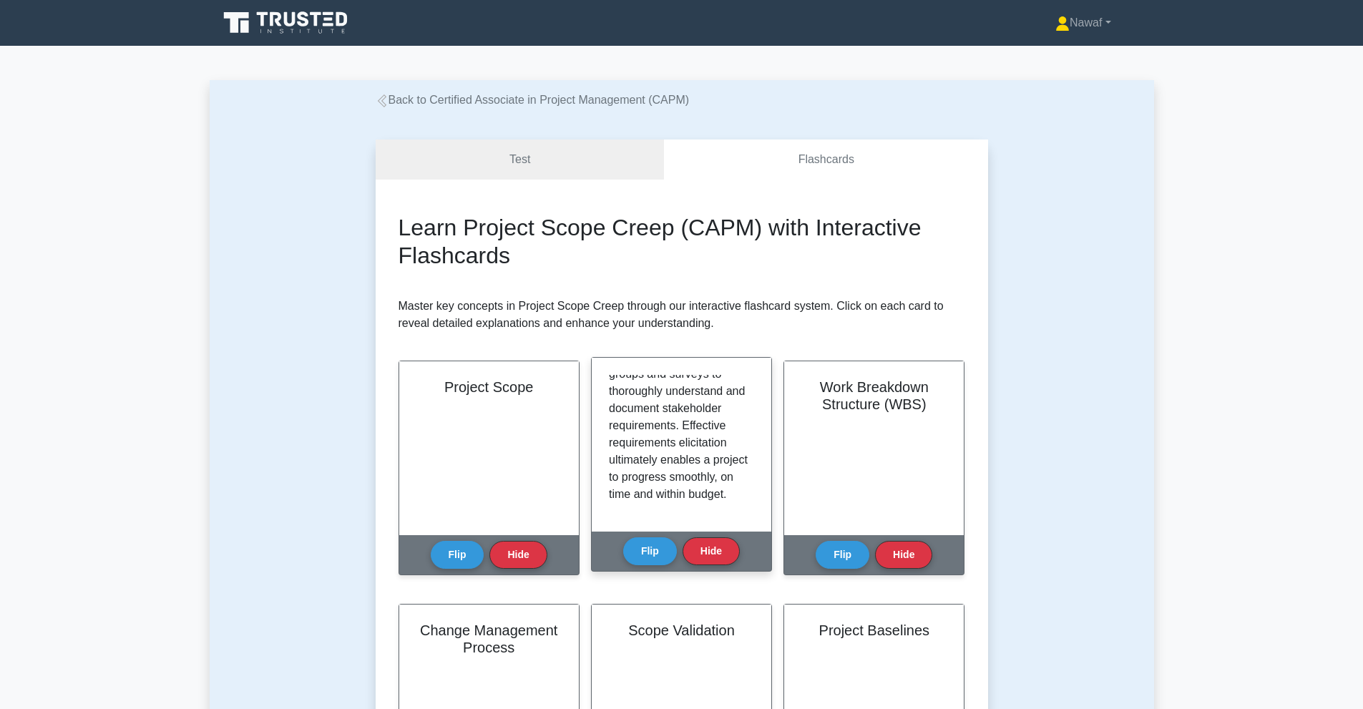
scroll to position [284, 0]
click at [647, 547] on button "Flip" at bounding box center [650, 551] width 54 height 28
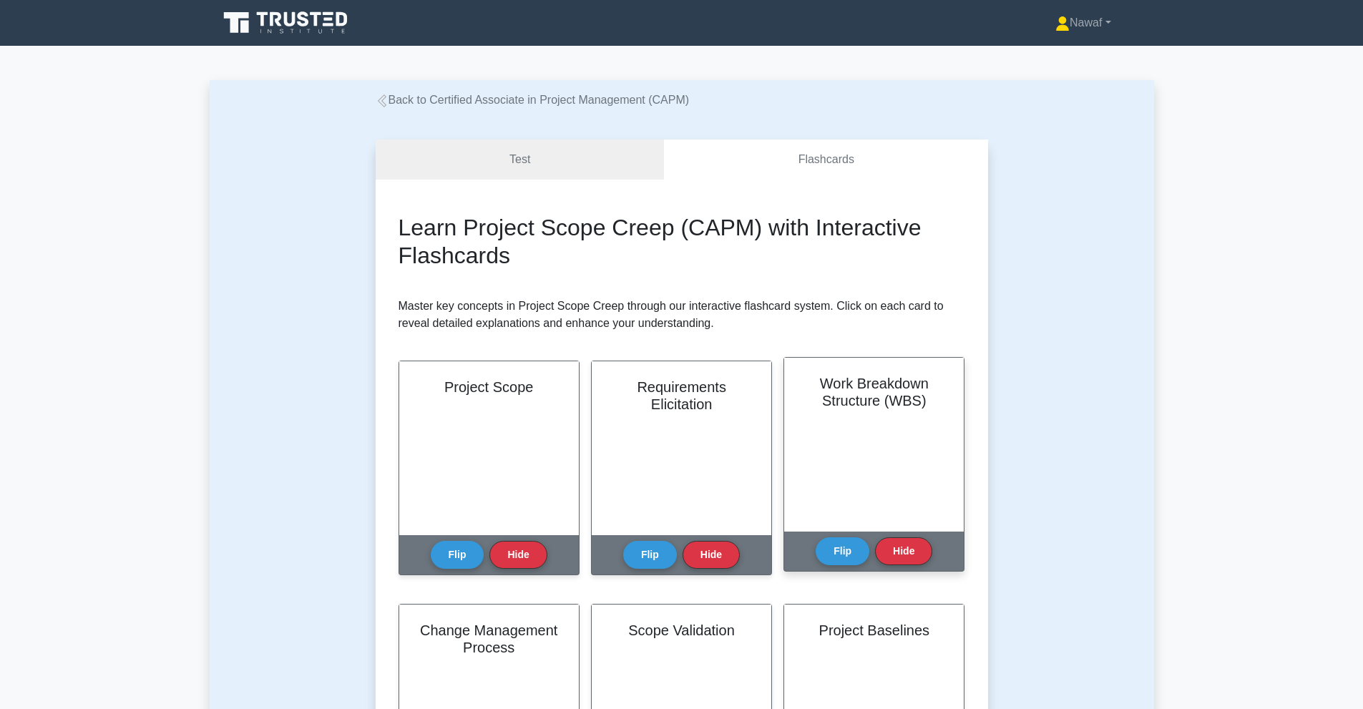
scroll to position [238, 0]
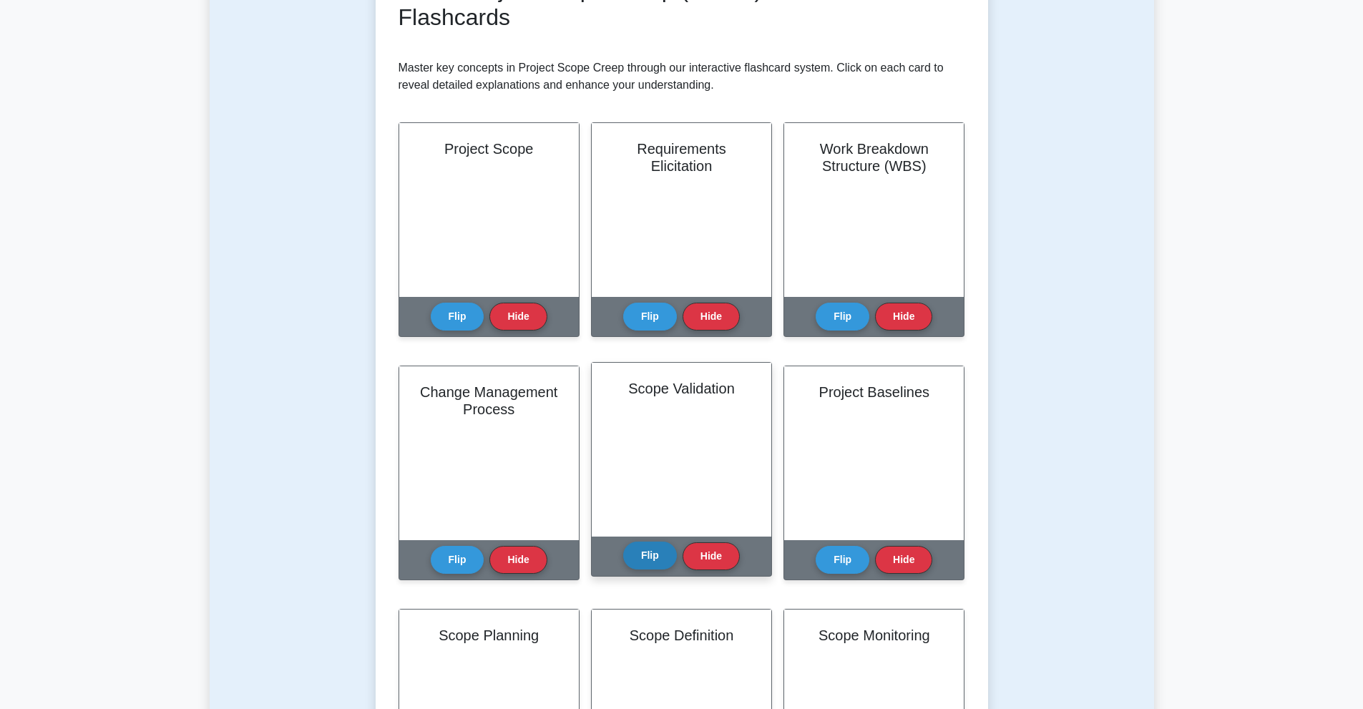
click at [647, 558] on button "Flip" at bounding box center [650, 556] width 54 height 28
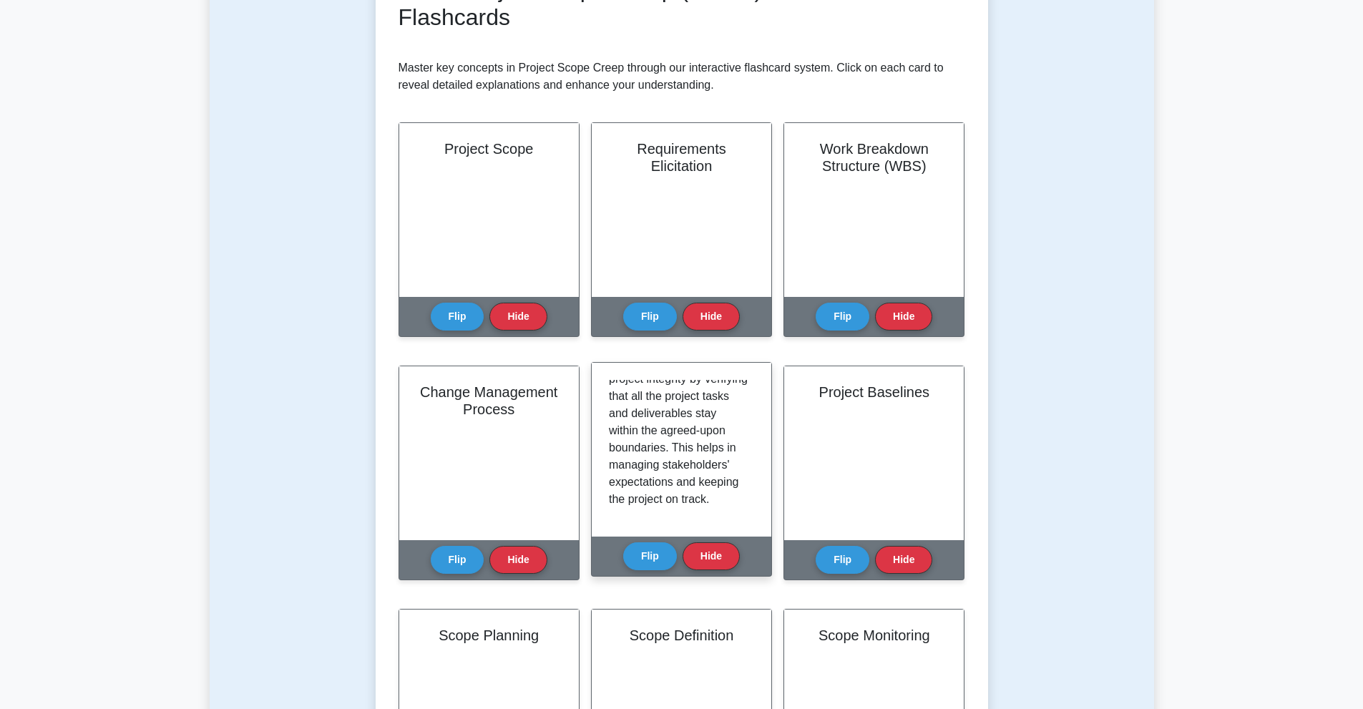
scroll to position [267, 0]
click at [666, 554] on button "Flip" at bounding box center [650, 556] width 54 height 28
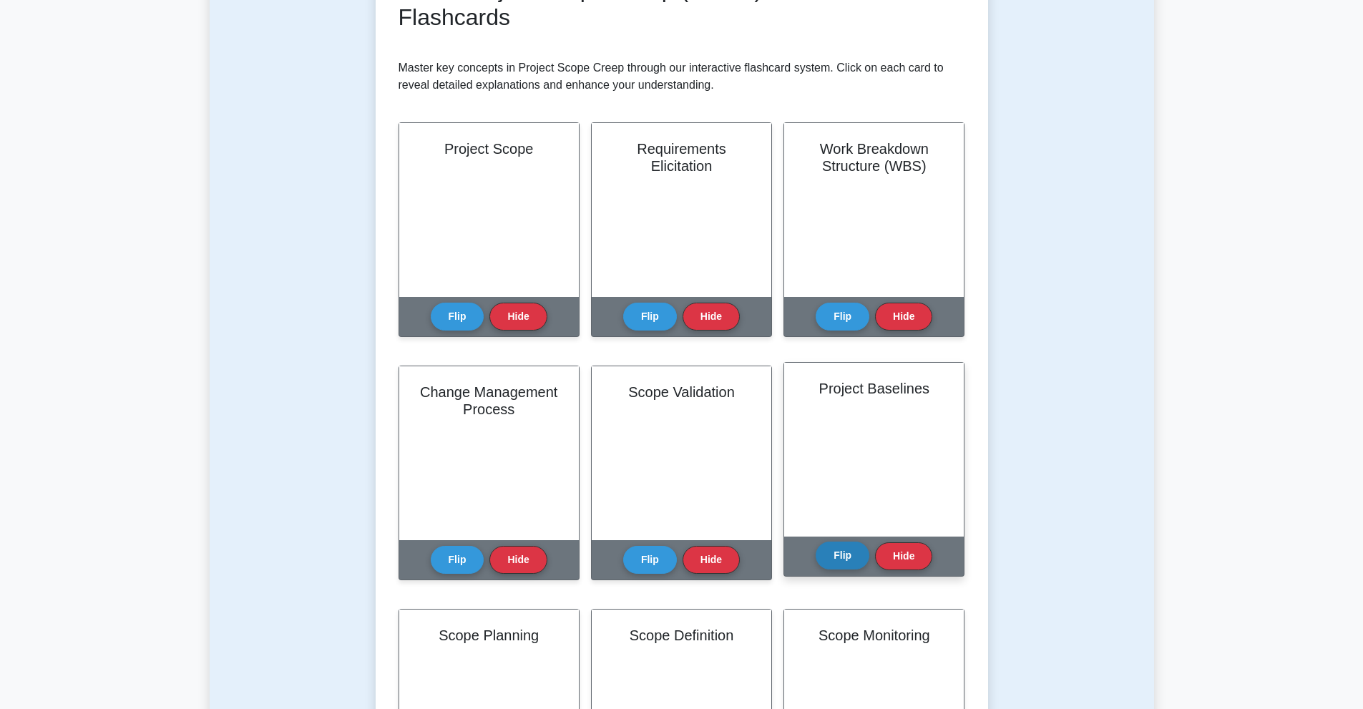
click at [843, 558] on button "Flip" at bounding box center [842, 556] width 54 height 28
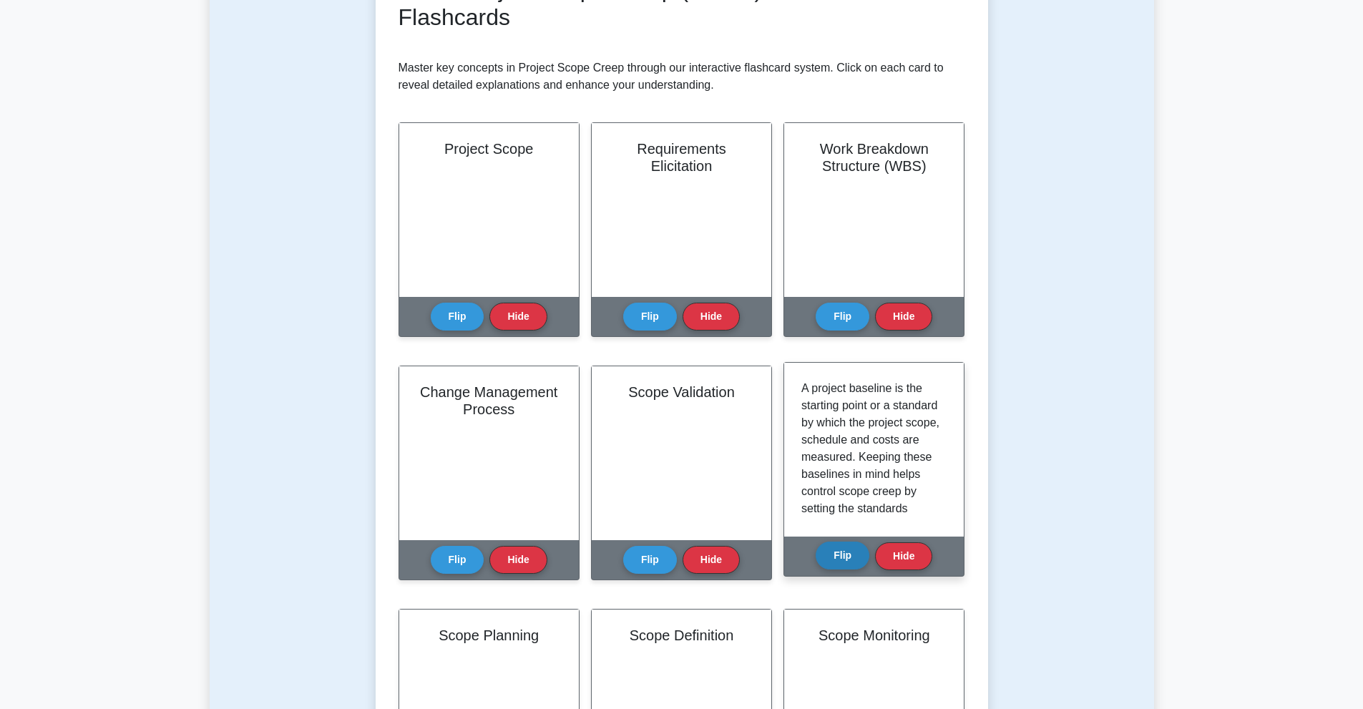
click at [829, 555] on button "Flip" at bounding box center [842, 556] width 54 height 28
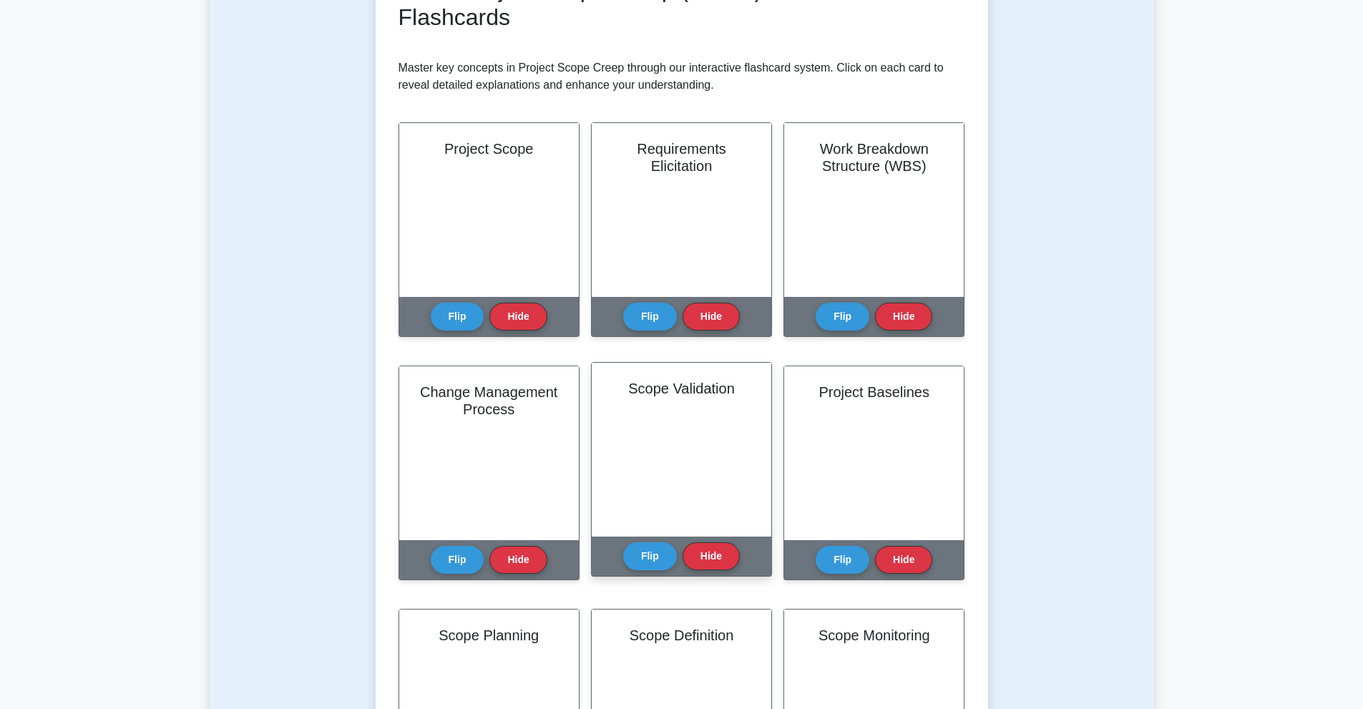
scroll to position [477, 0]
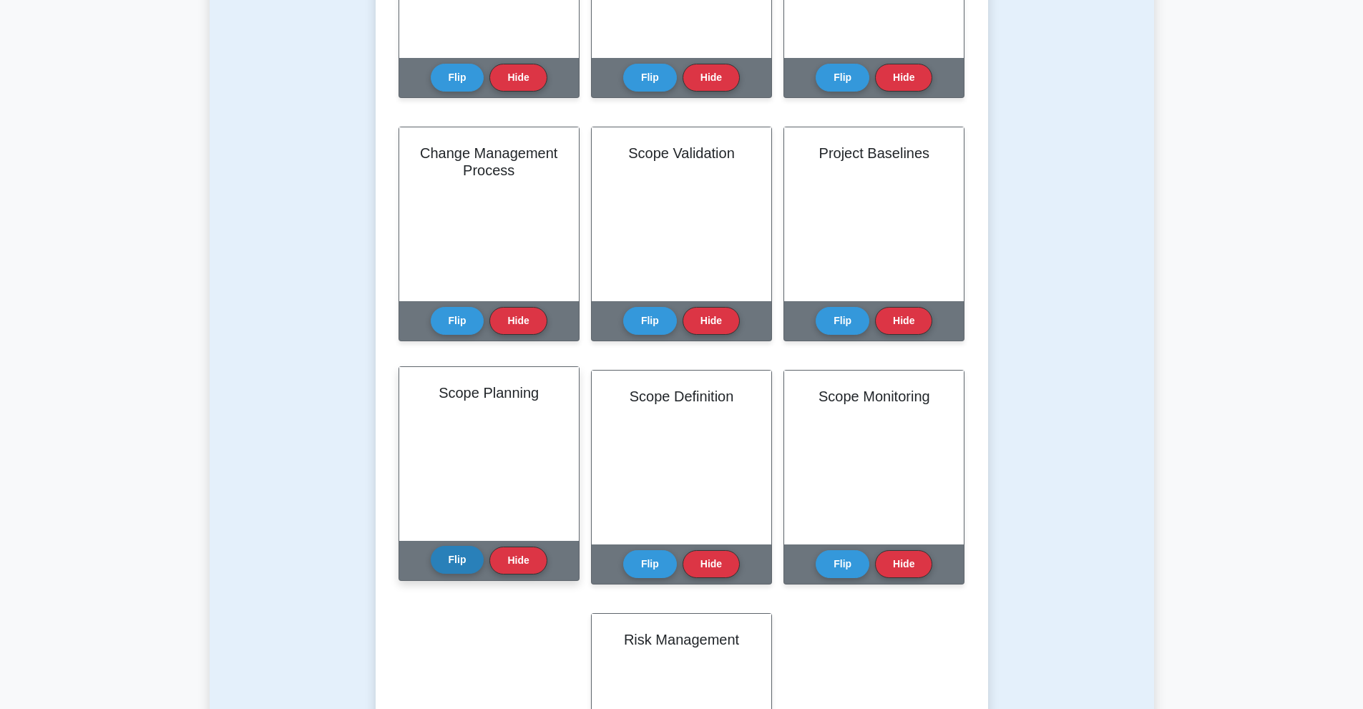
click at [452, 561] on button "Flip" at bounding box center [458, 560] width 54 height 28
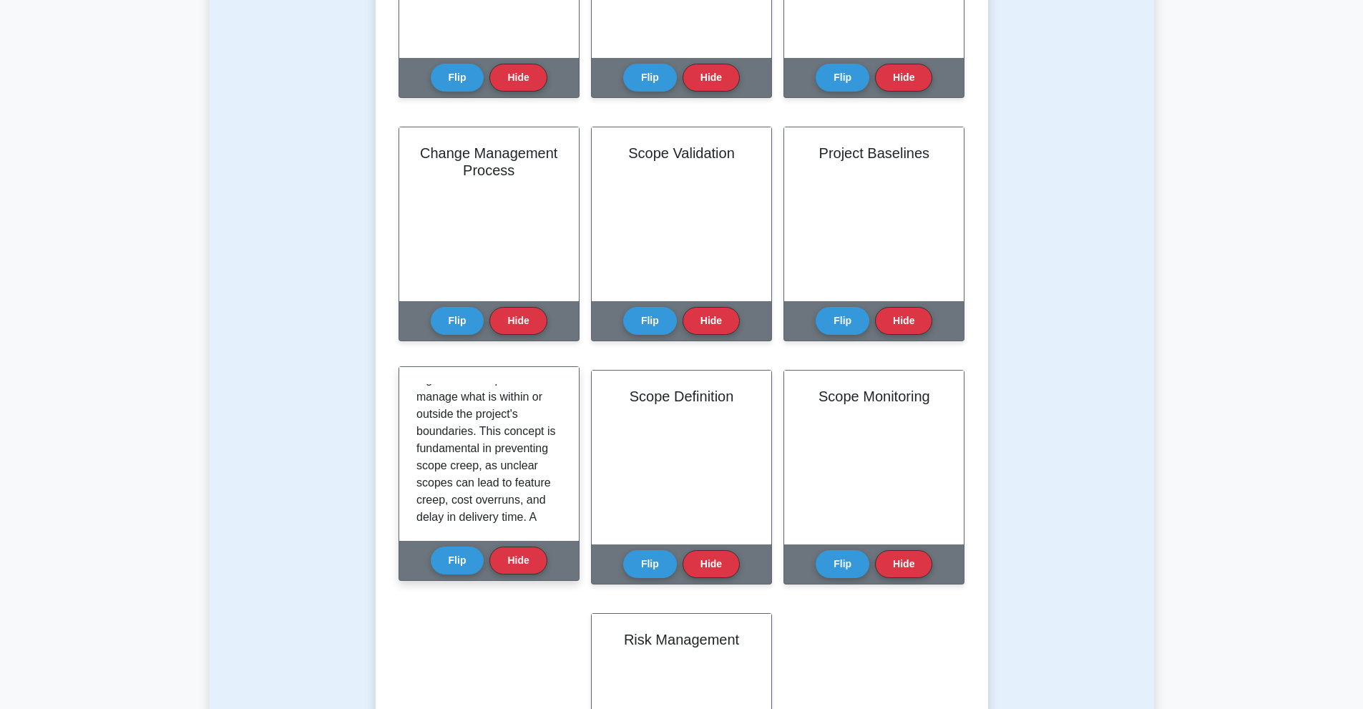
scroll to position [238, 0]
click at [455, 551] on button "Flip" at bounding box center [458, 560] width 54 height 28
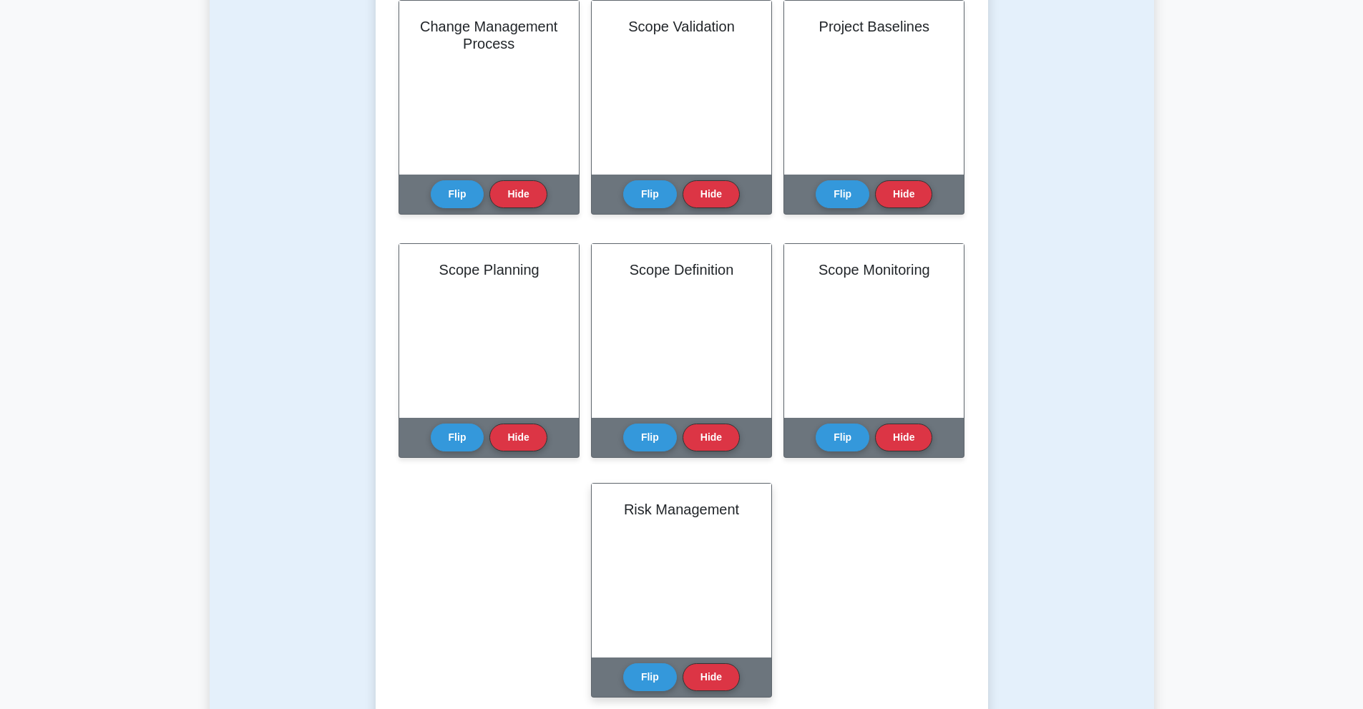
scroll to position [715, 0]
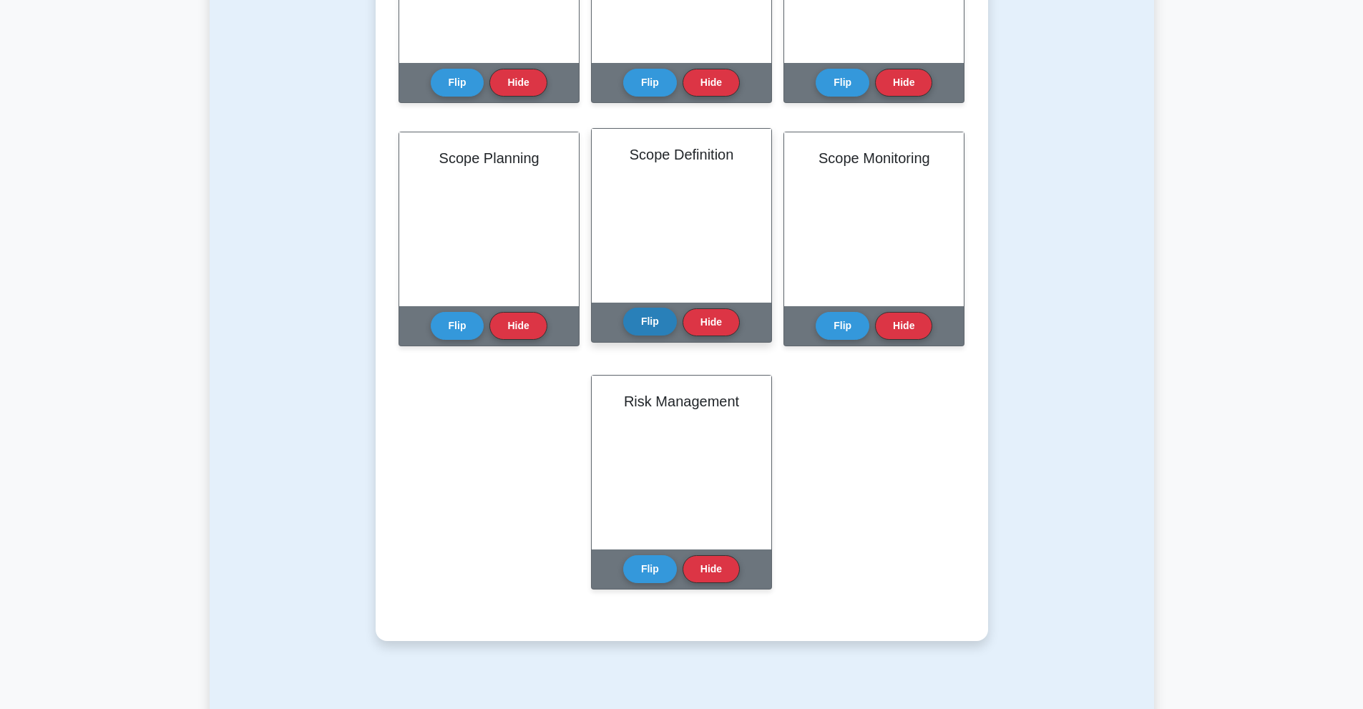
click at [642, 326] on button "Flip" at bounding box center [650, 322] width 54 height 28
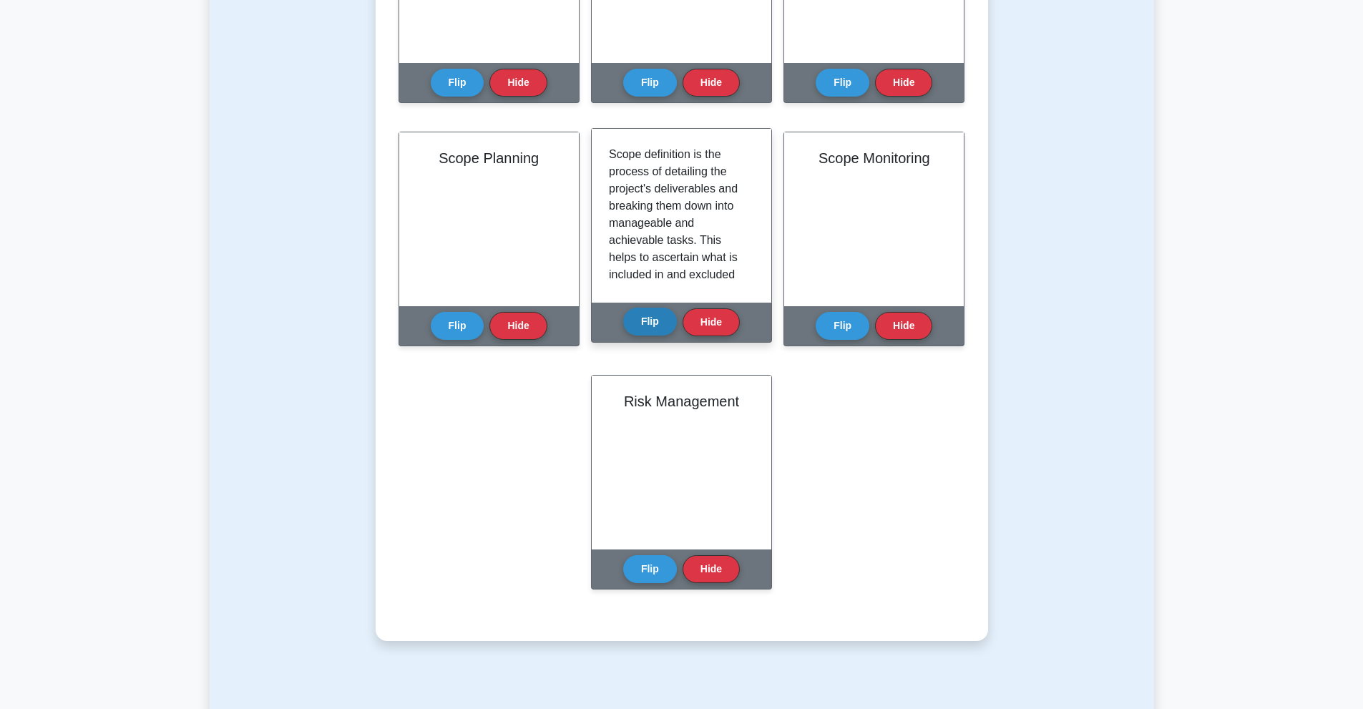
click at [642, 326] on button "Flip" at bounding box center [650, 322] width 54 height 28
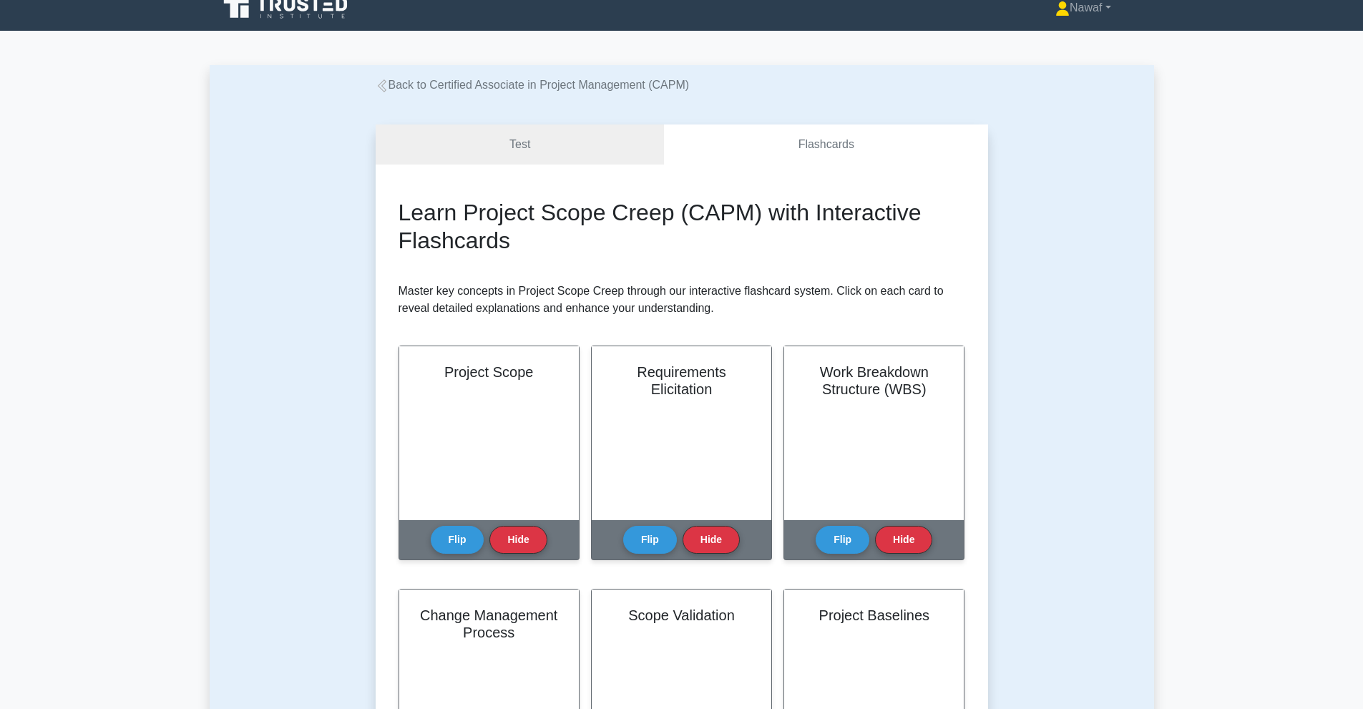
scroll to position [0, 0]
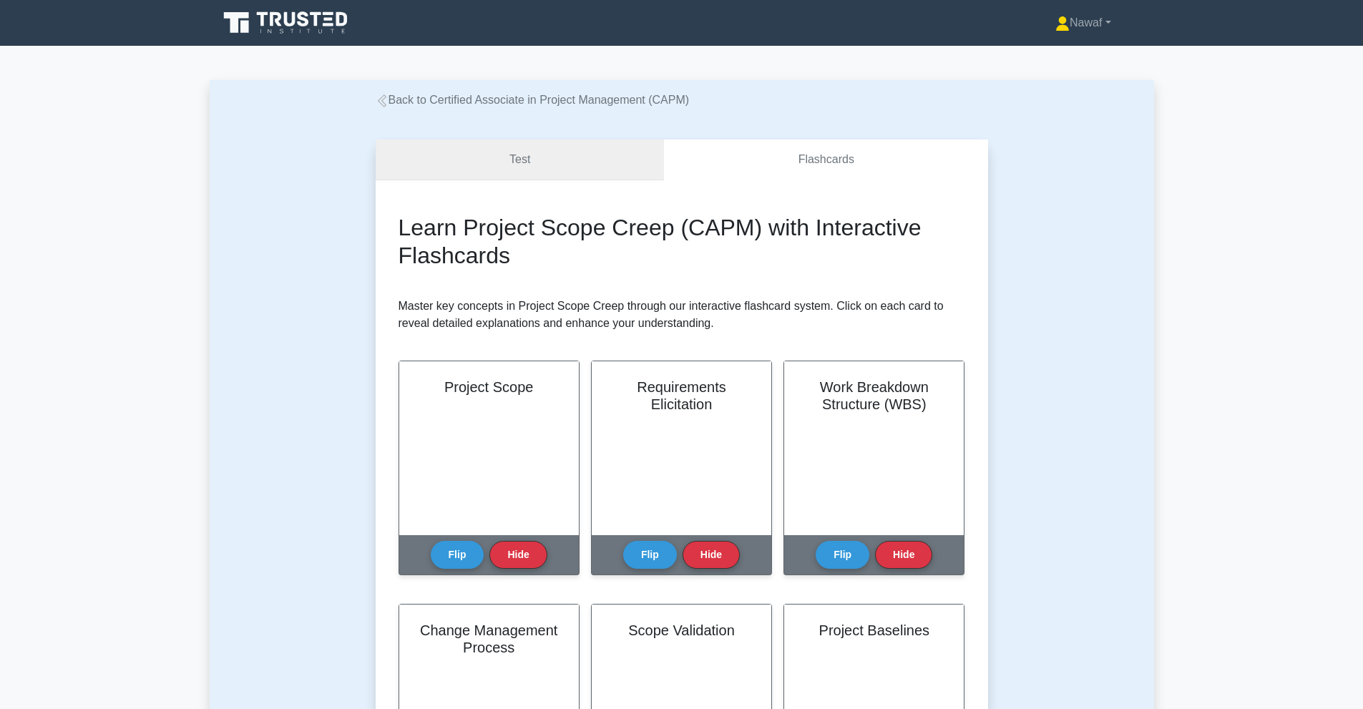
click at [495, 170] on link "Test" at bounding box center [520, 159] width 289 height 41
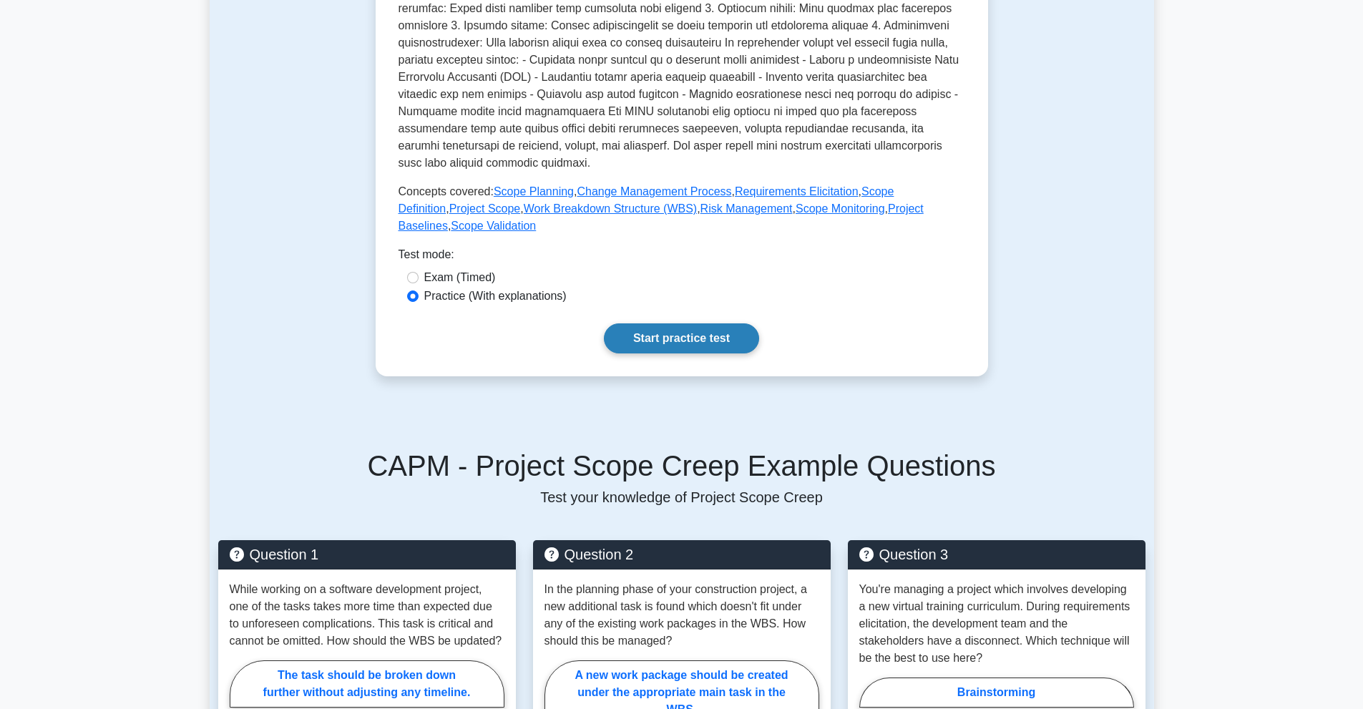
click at [681, 328] on link "Start practice test" at bounding box center [681, 338] width 155 height 30
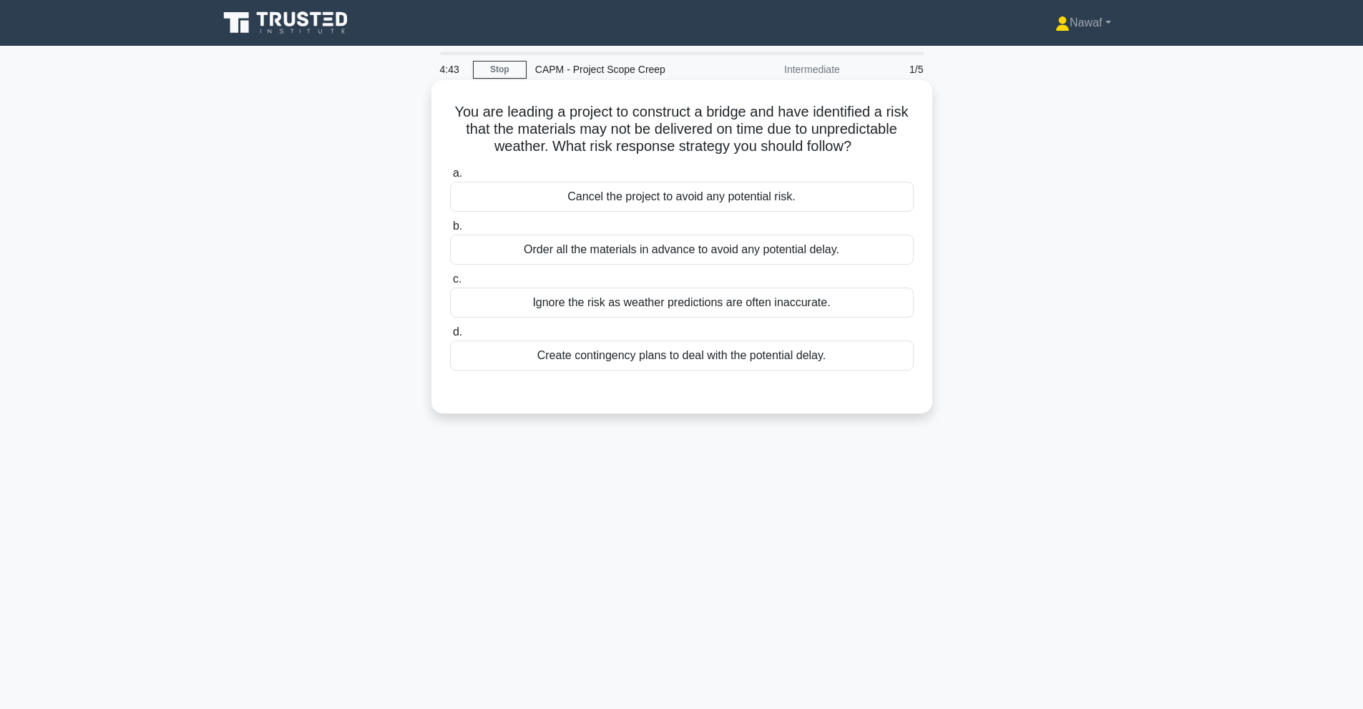
click at [777, 265] on div "Order all the materials in advance to avoid any potential delay." at bounding box center [682, 250] width 464 height 30
click at [450, 231] on input "b. Order all the materials in advance to avoid any potential delay." at bounding box center [450, 226] width 0 height 9
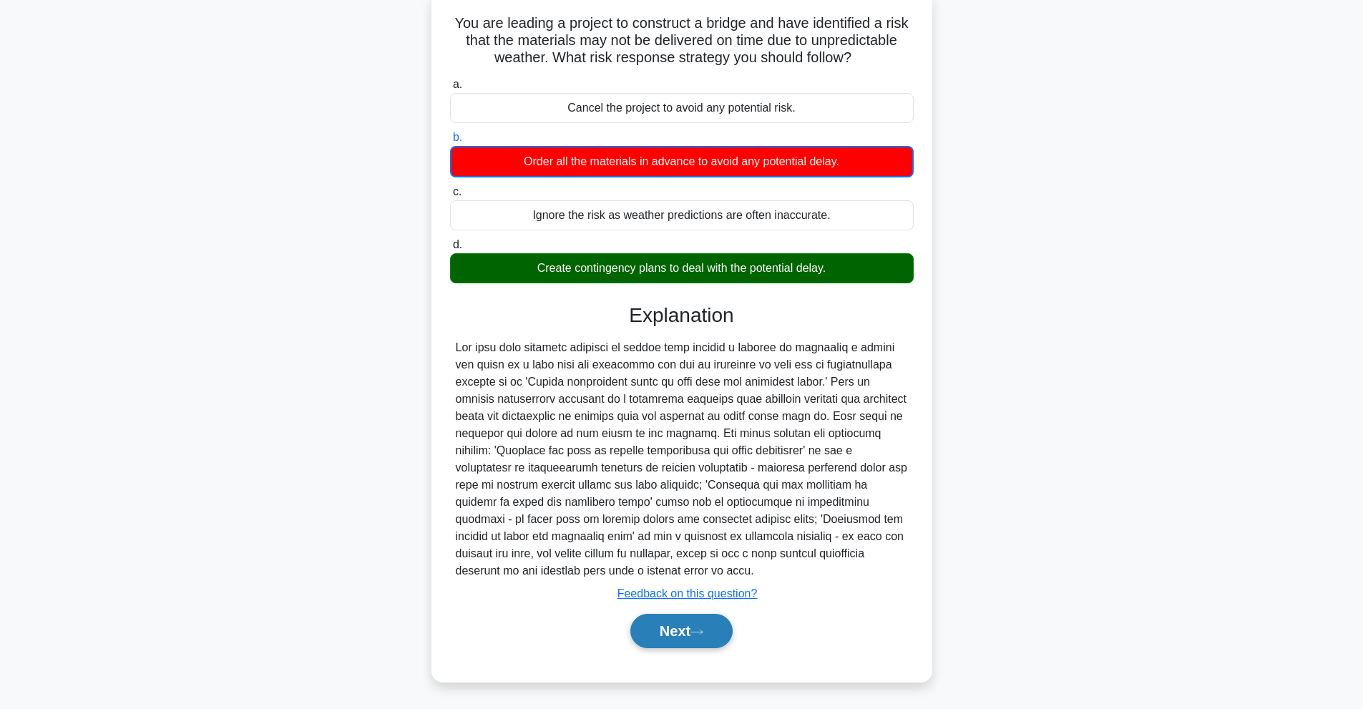
click at [690, 637] on button "Next" at bounding box center [681, 631] width 102 height 34
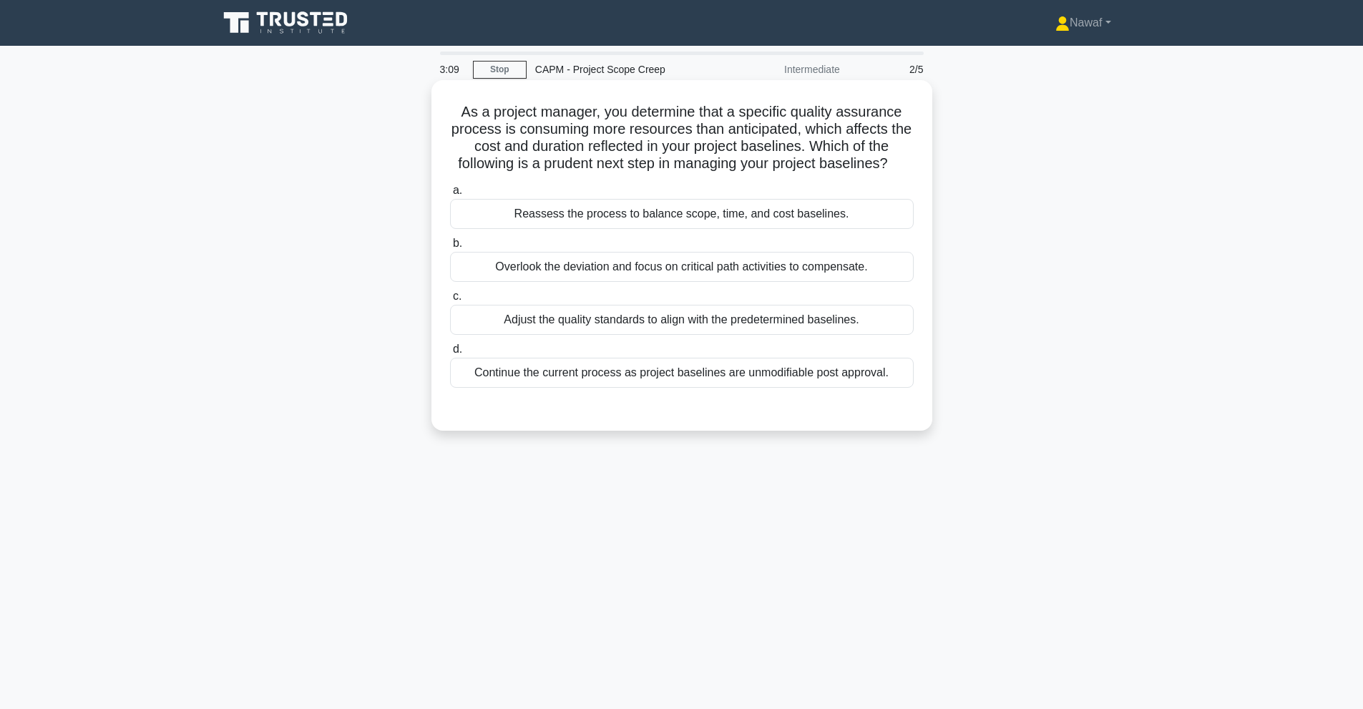
click at [853, 222] on div "Reassess the process to balance scope, time, and cost baselines." at bounding box center [682, 214] width 464 height 30
click at [450, 195] on input "a. Reassess the process to balance scope, time, and cost baselines." at bounding box center [450, 190] width 0 height 9
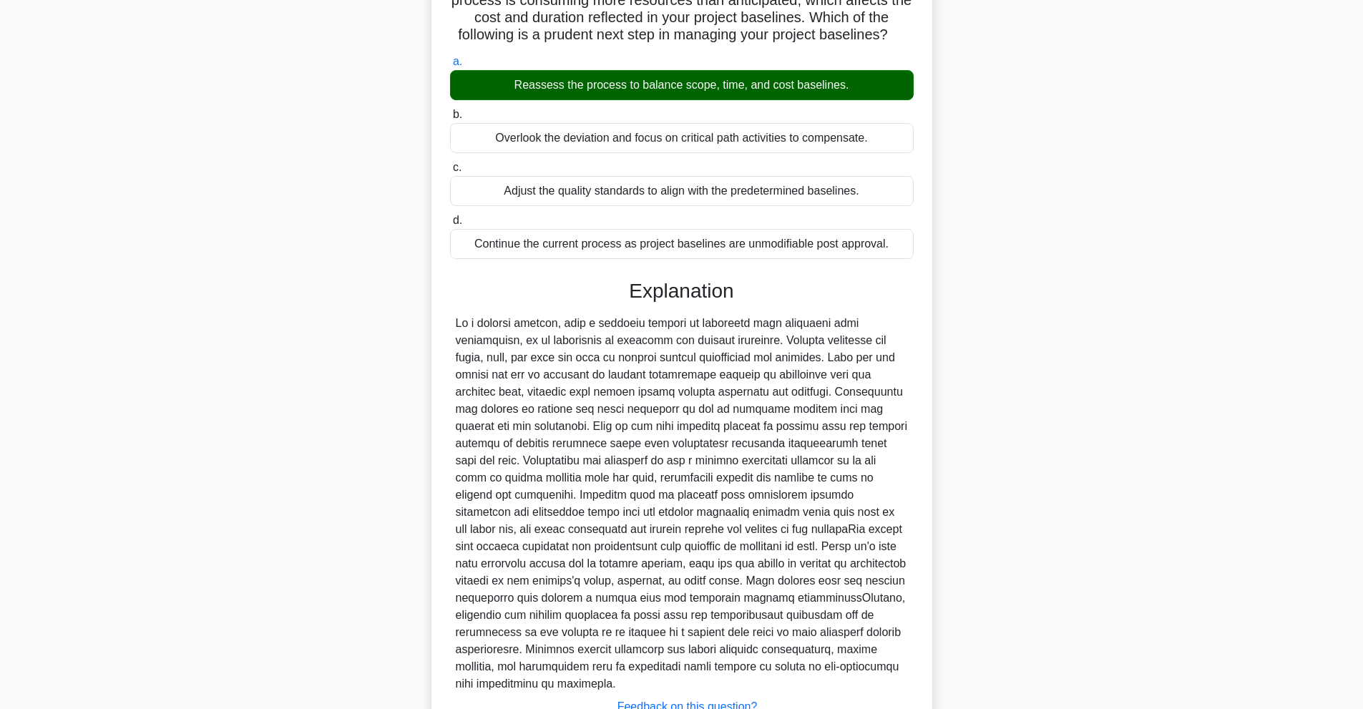
scroll to position [225, 0]
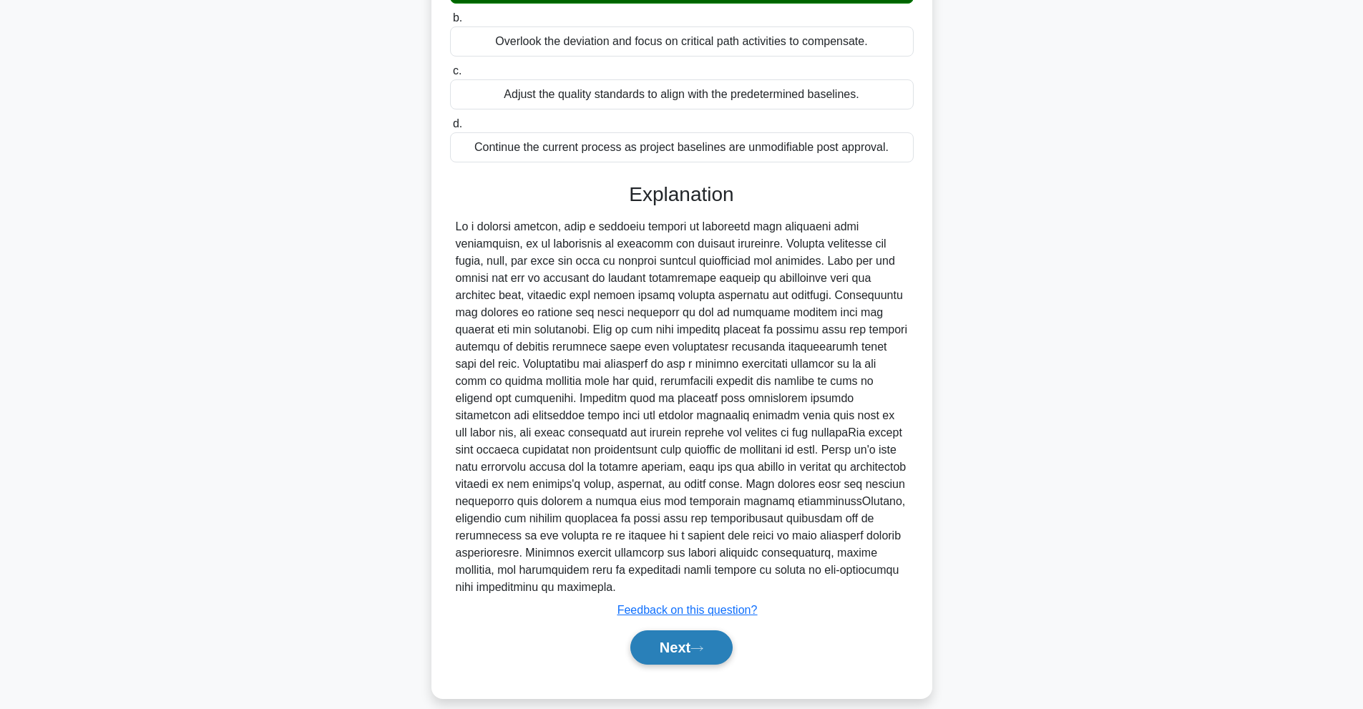
click at [687, 634] on button "Next" at bounding box center [681, 647] width 102 height 34
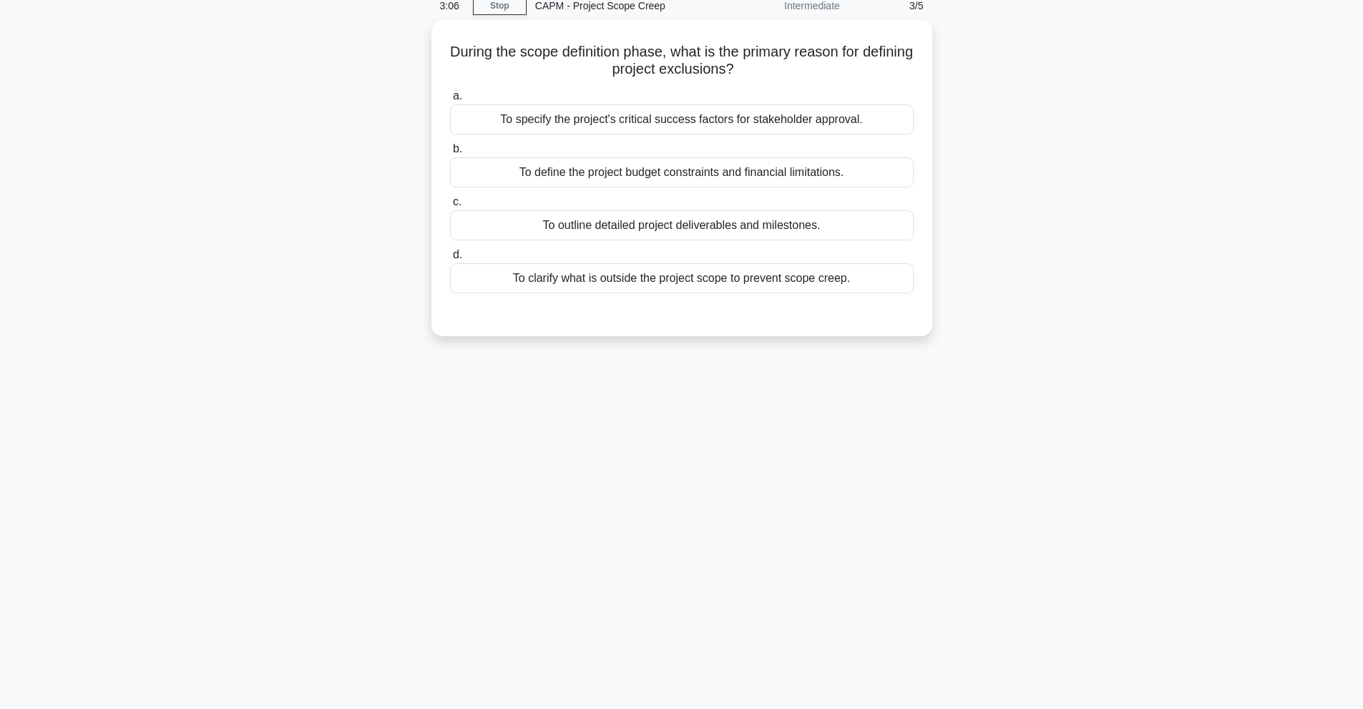
scroll to position [64, 0]
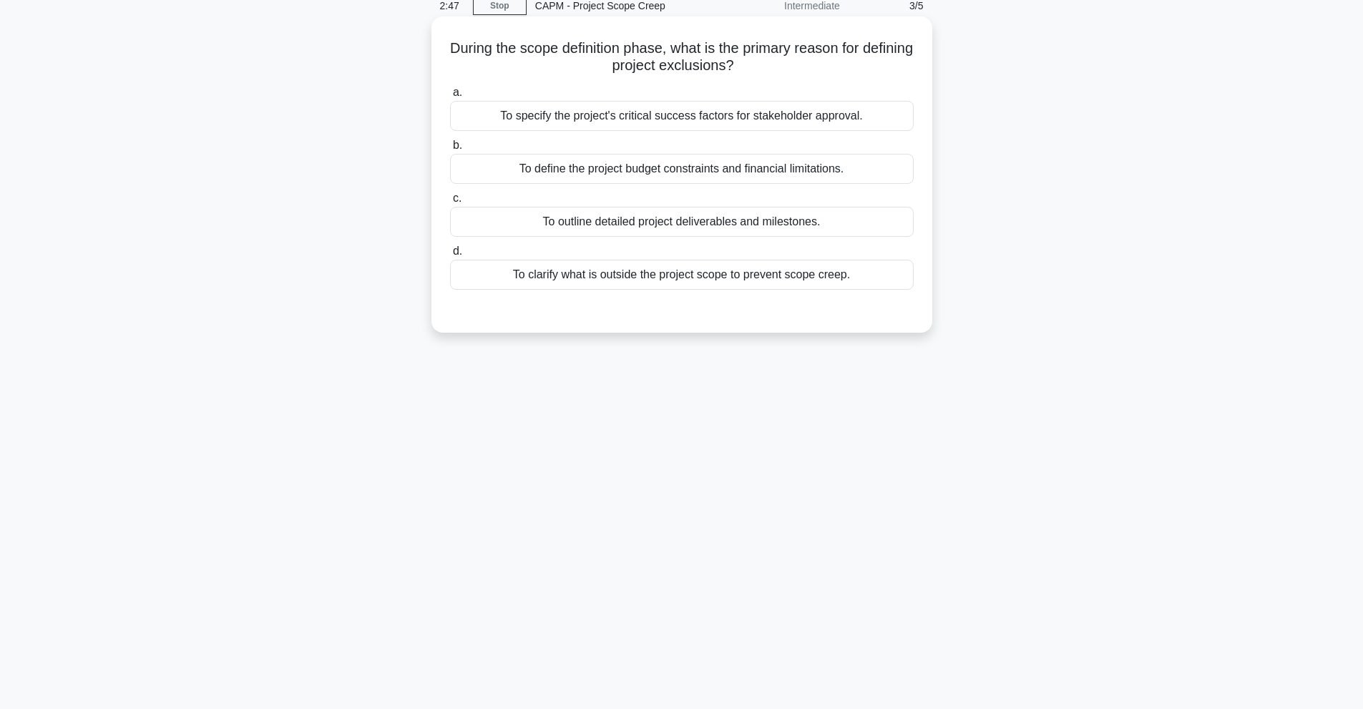
click at [727, 218] on div "To outline detailed project deliverables and milestones." at bounding box center [682, 222] width 464 height 30
click at [450, 203] on input "c. To outline detailed project deliverables and milestones." at bounding box center [450, 198] width 0 height 9
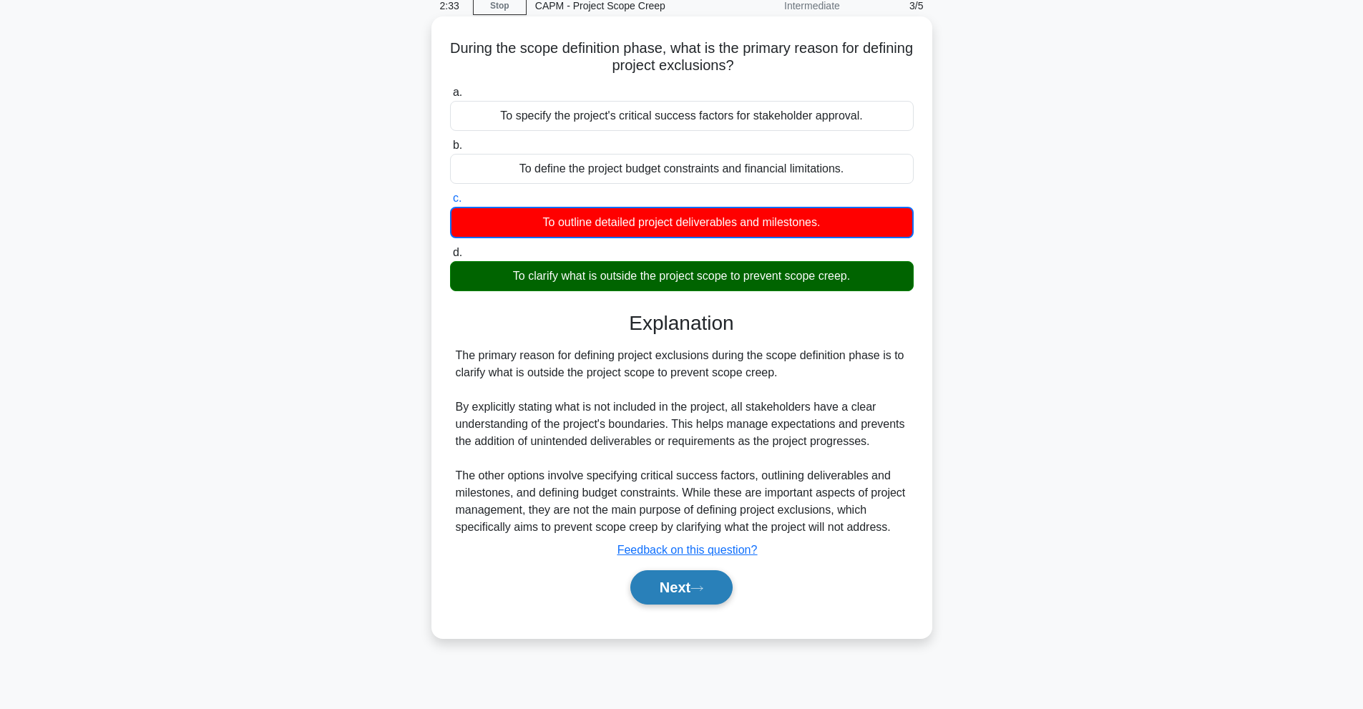
click at [692, 589] on button "Next" at bounding box center [681, 587] width 102 height 34
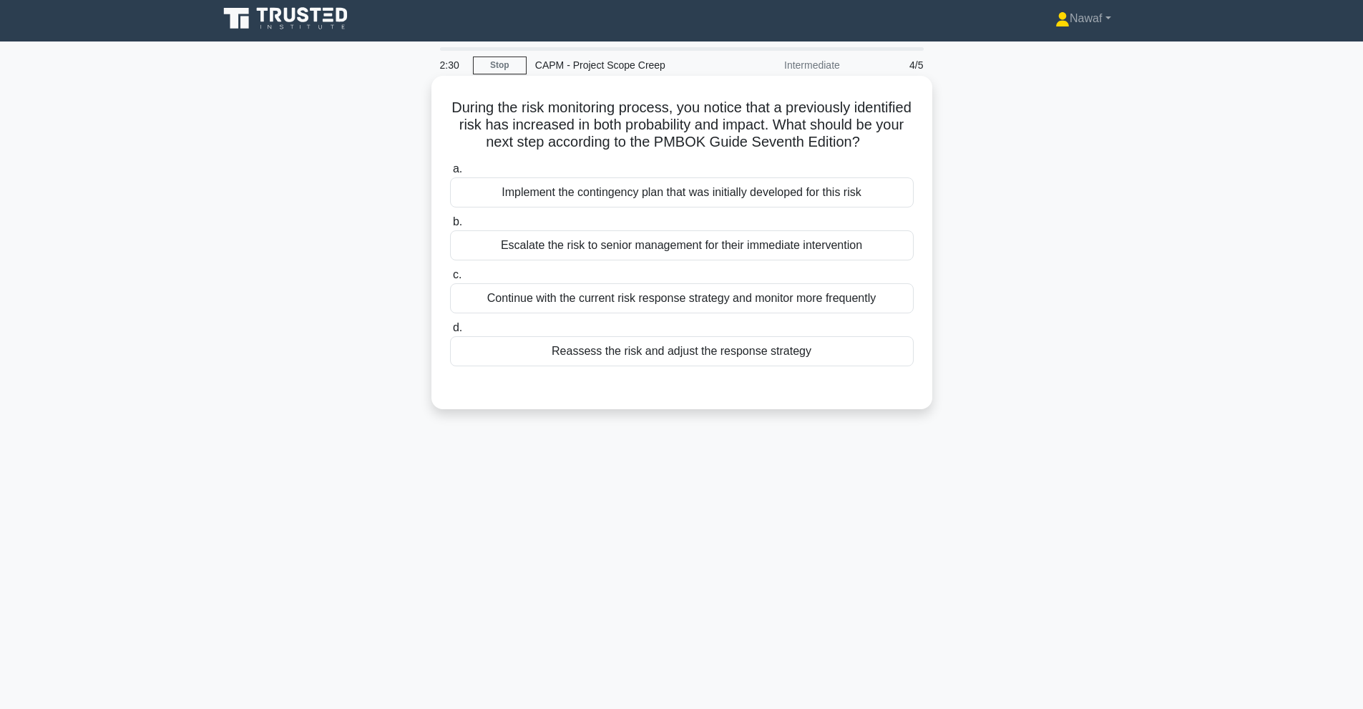
scroll to position [0, 0]
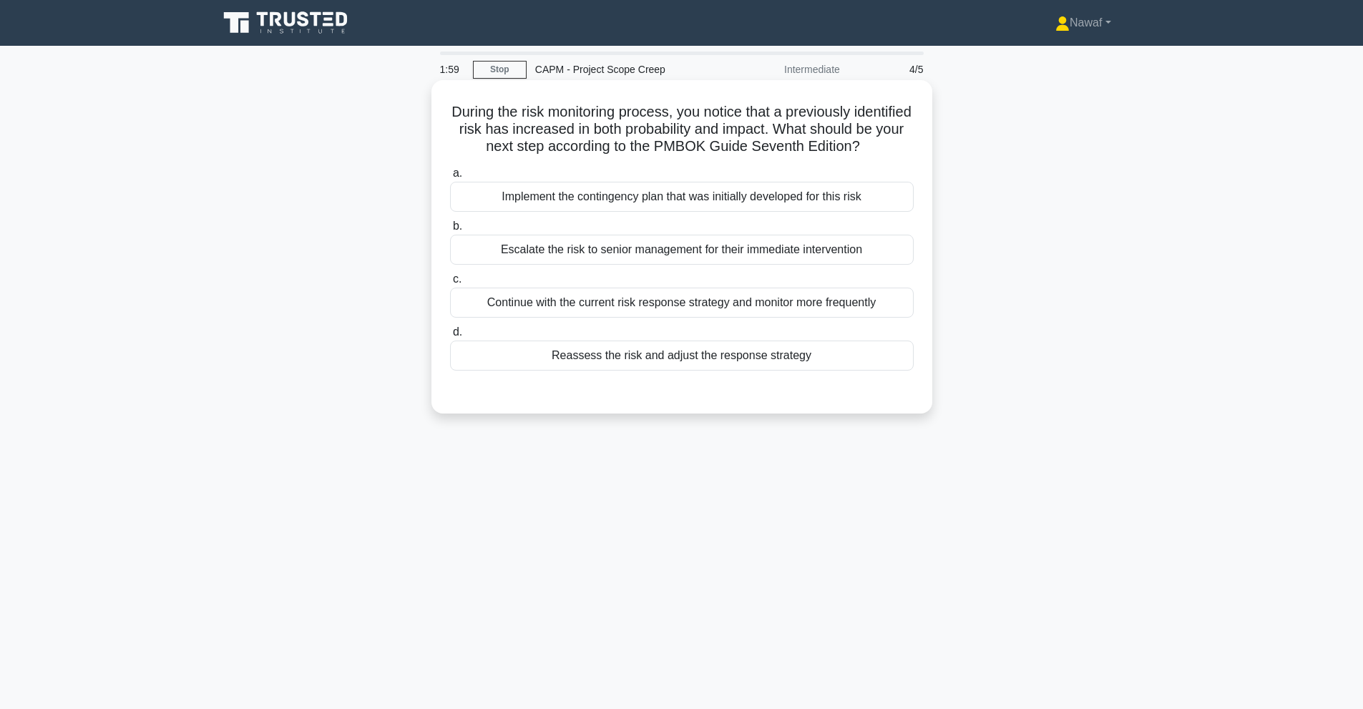
click at [788, 371] on div "Reassess the risk and adjust the response strategy" at bounding box center [682, 355] width 464 height 30
click at [450, 337] on input "d. Reassess the risk and adjust the response strategy" at bounding box center [450, 332] width 0 height 9
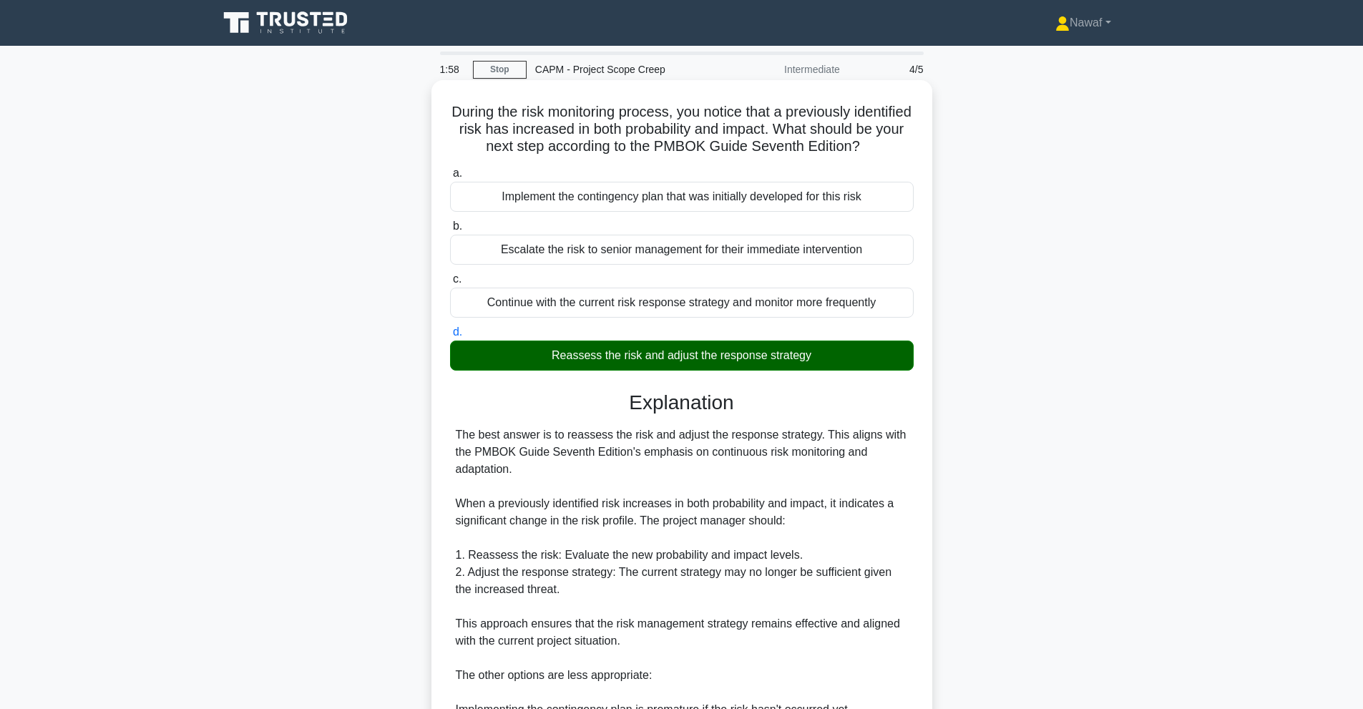
scroll to position [238, 0]
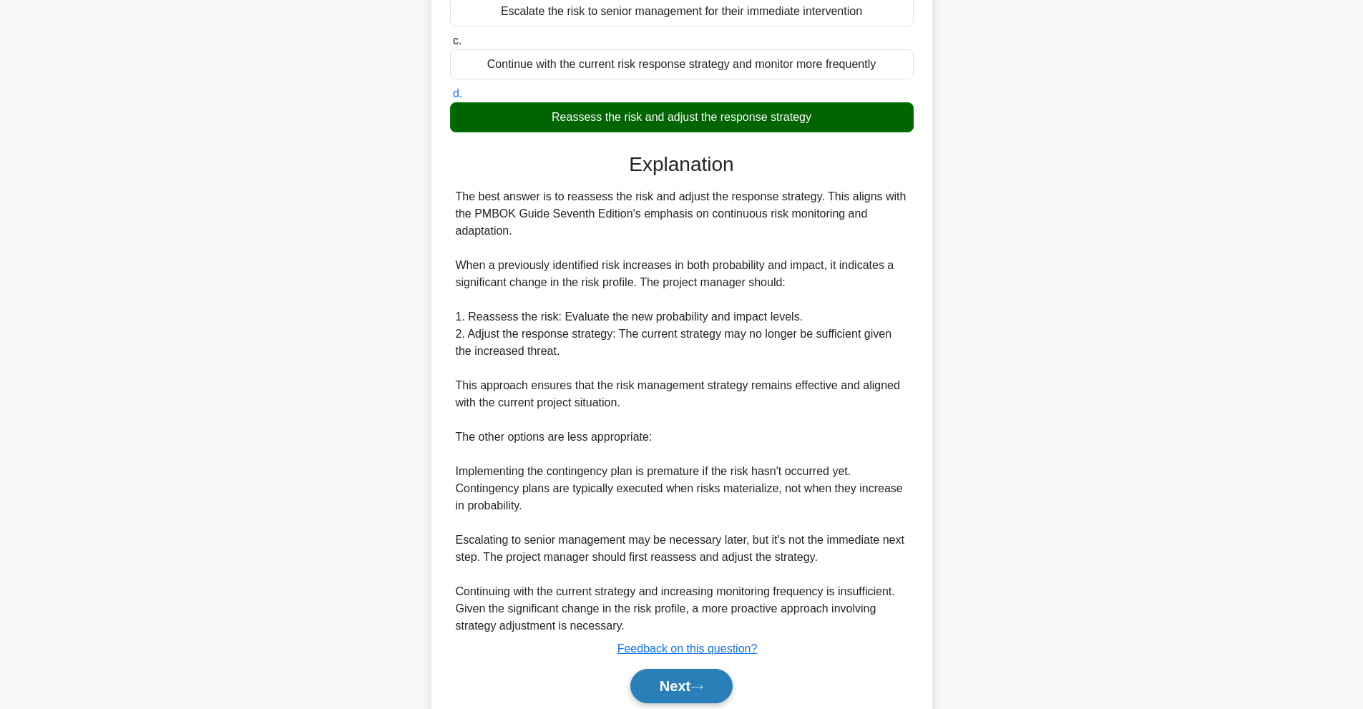
click at [671, 688] on button "Next" at bounding box center [681, 686] width 102 height 34
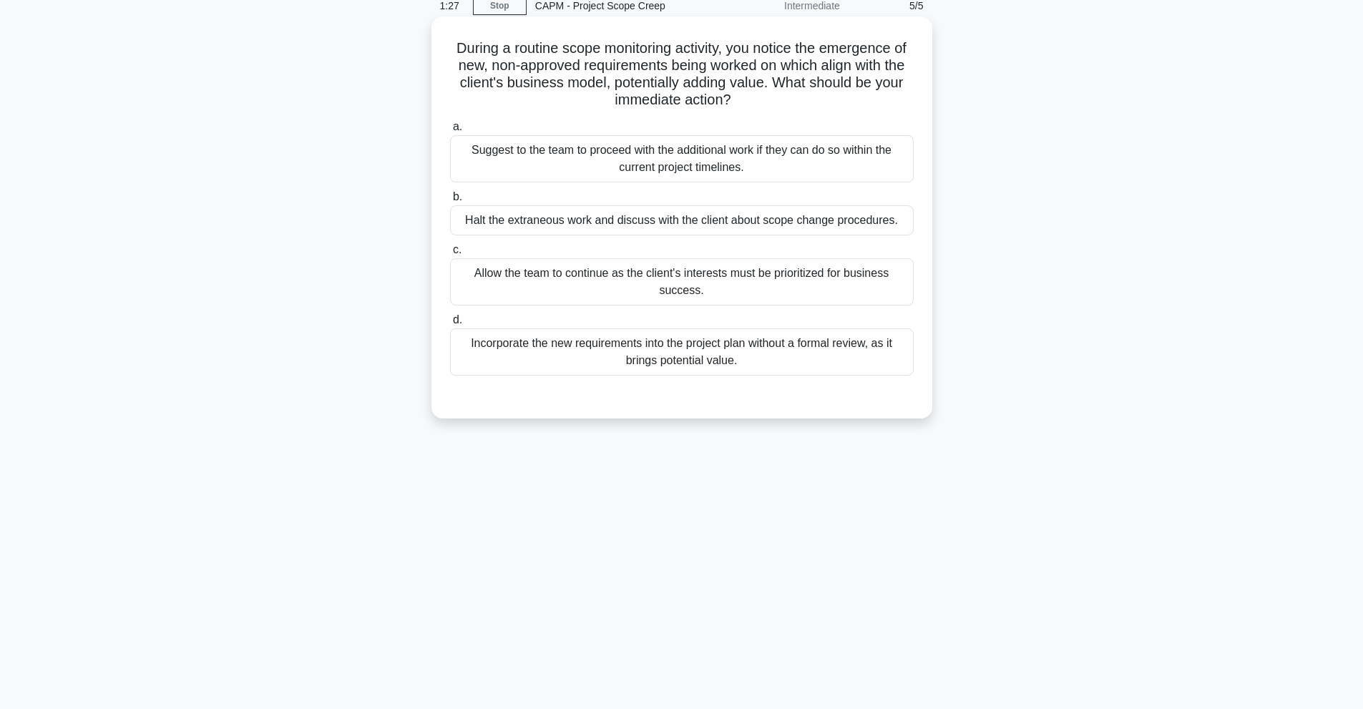
click at [823, 227] on div "Halt the extraneous work and discuss with the client about scope change procedu…" at bounding box center [682, 220] width 464 height 30
click at [450, 202] on input "b. Halt the extraneous work and discuss with the client about scope change proc…" at bounding box center [450, 196] width 0 height 9
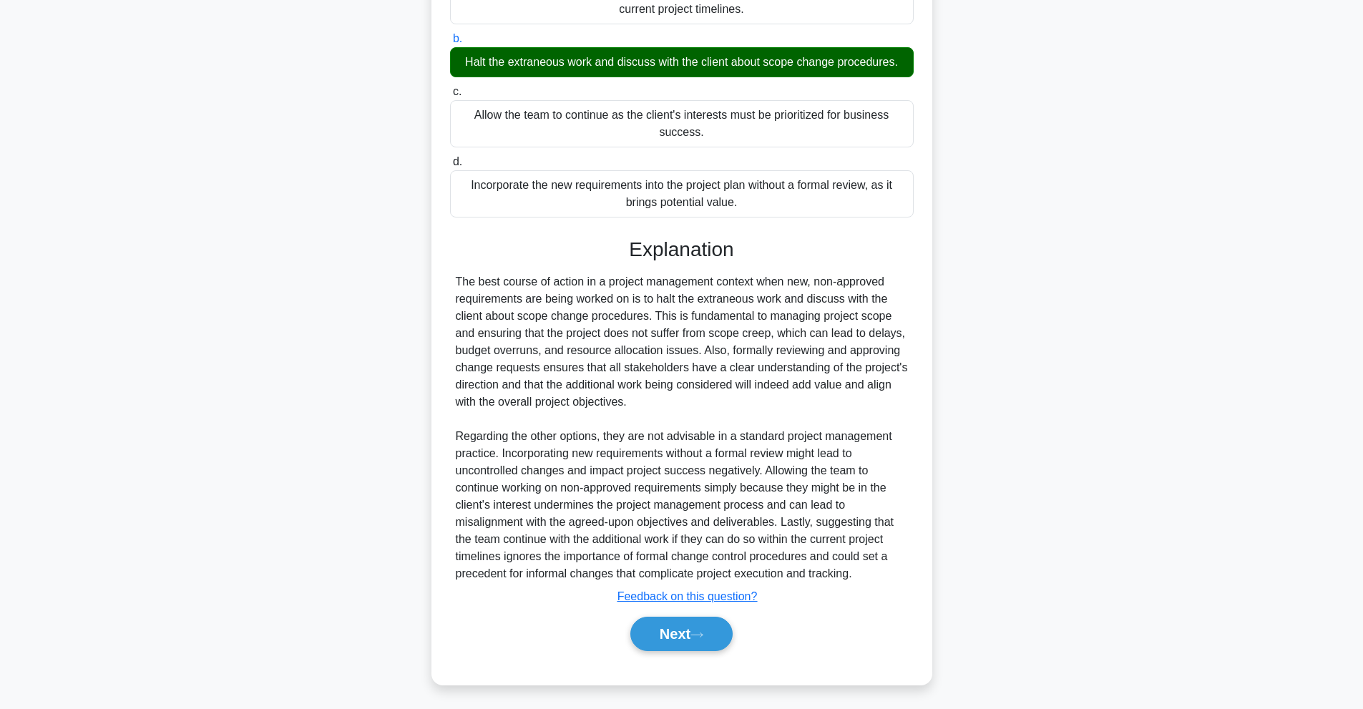
scroll to position [225, 0]
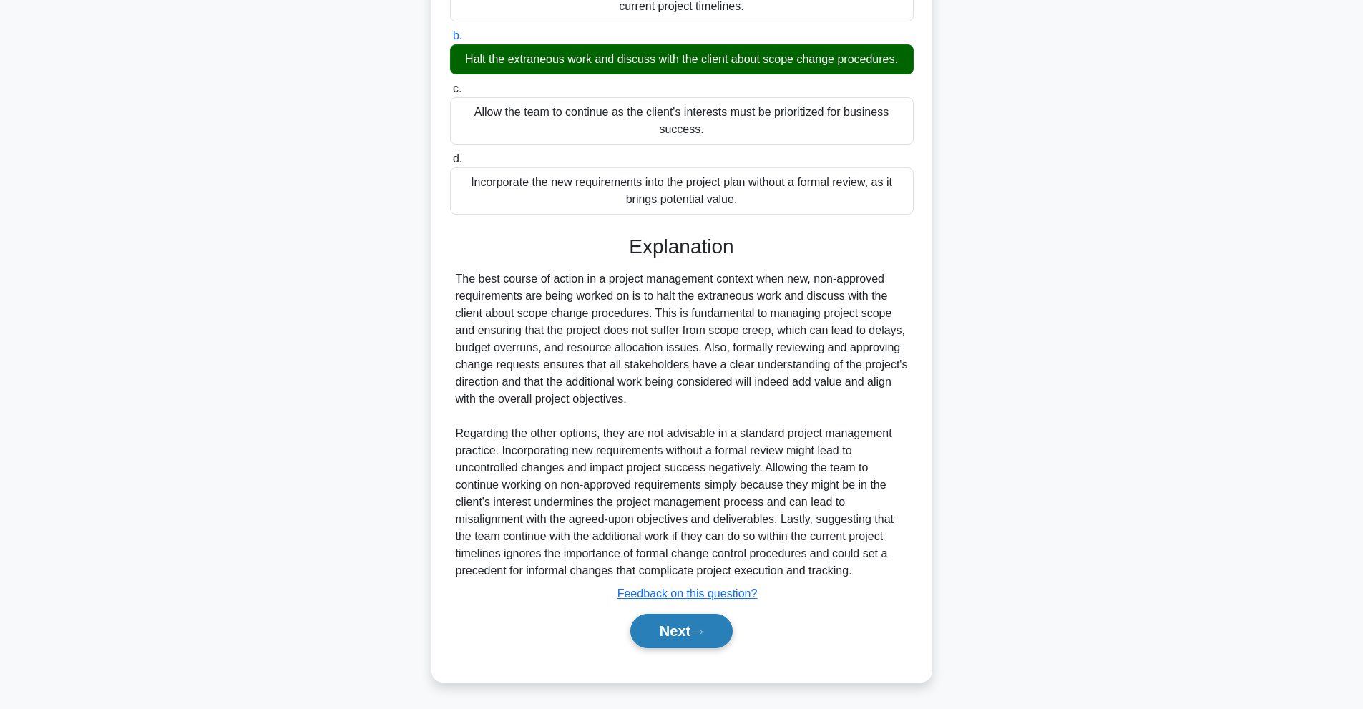
click at [694, 621] on button "Next" at bounding box center [681, 631] width 102 height 34
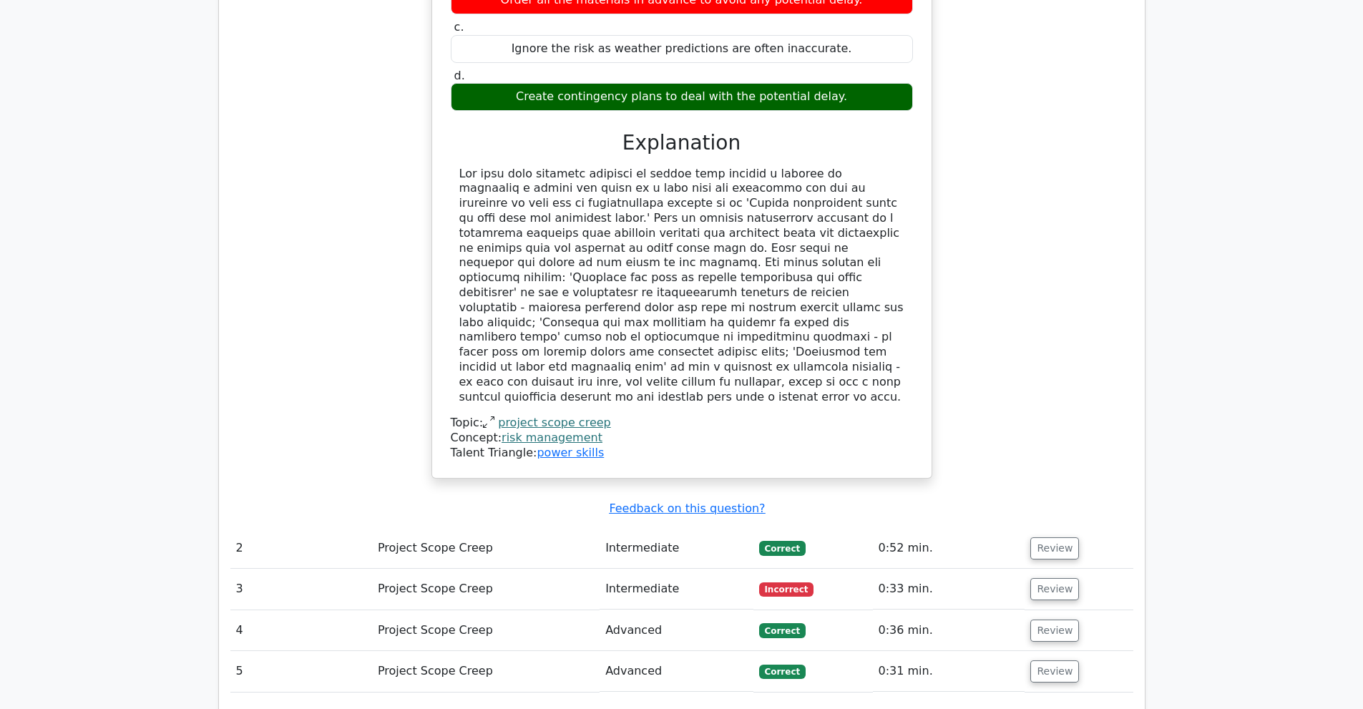
scroll to position [1192, 0]
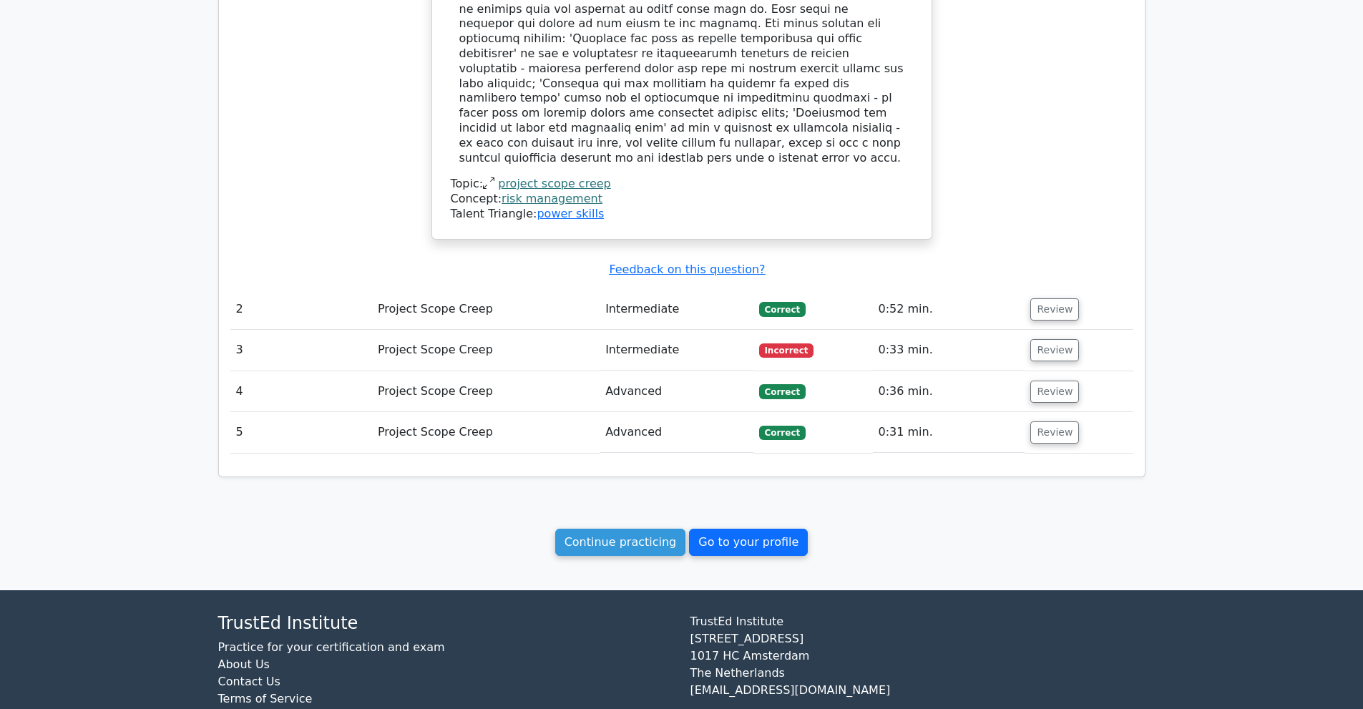
click at [743, 529] on link "Go to your profile" at bounding box center [748, 542] width 119 height 27
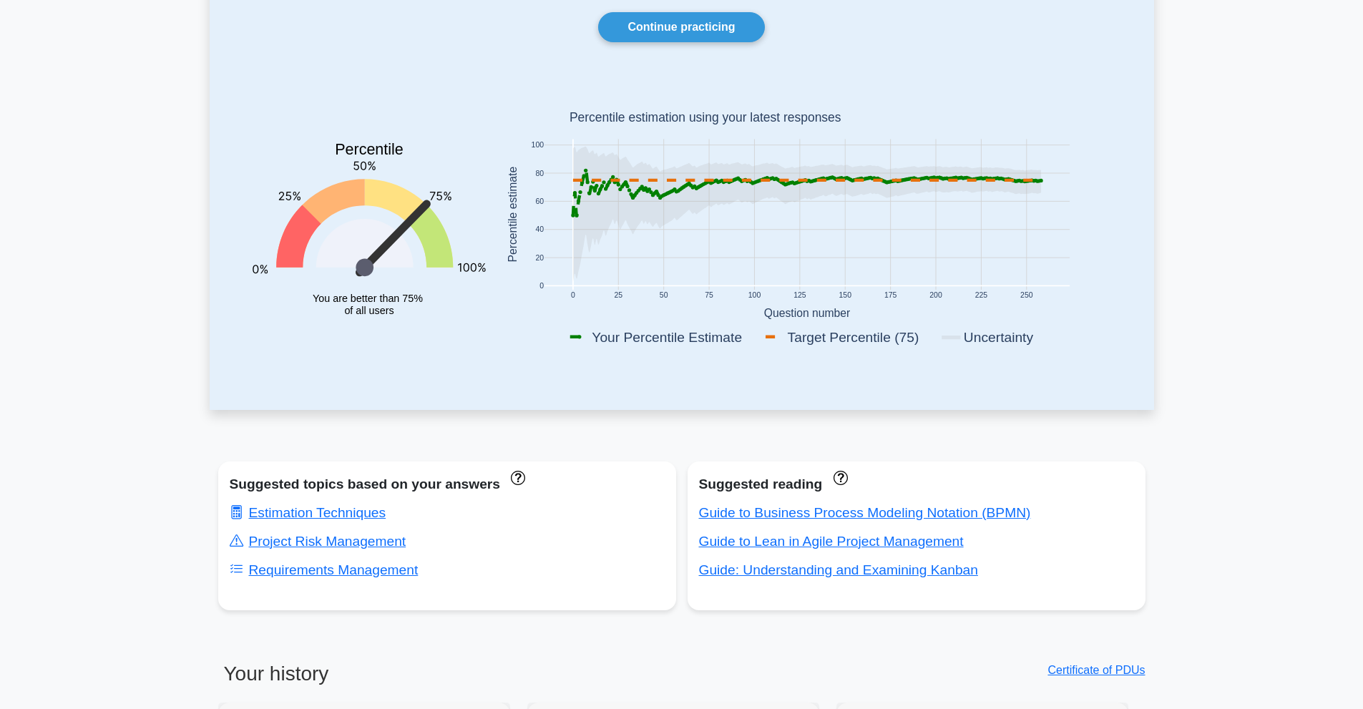
scroll to position [238, 0]
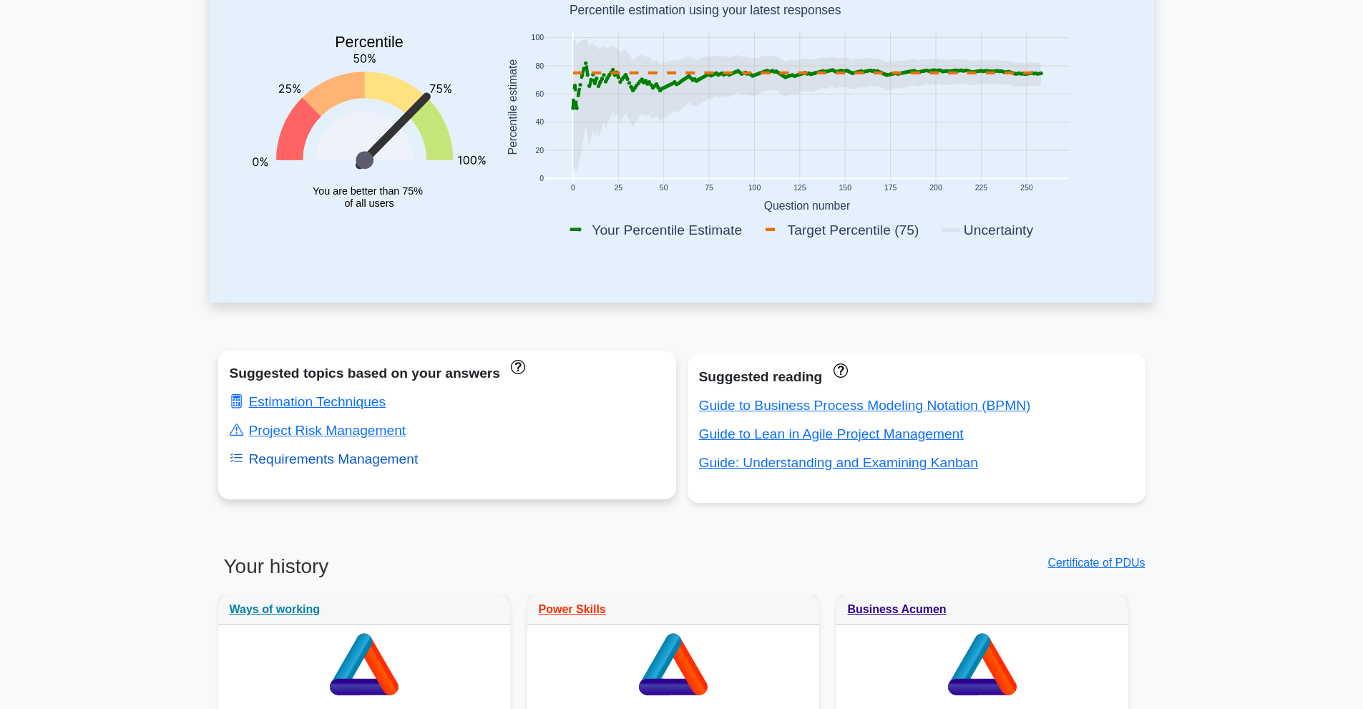
click at [361, 464] on link "Requirements Management" at bounding box center [324, 458] width 189 height 15
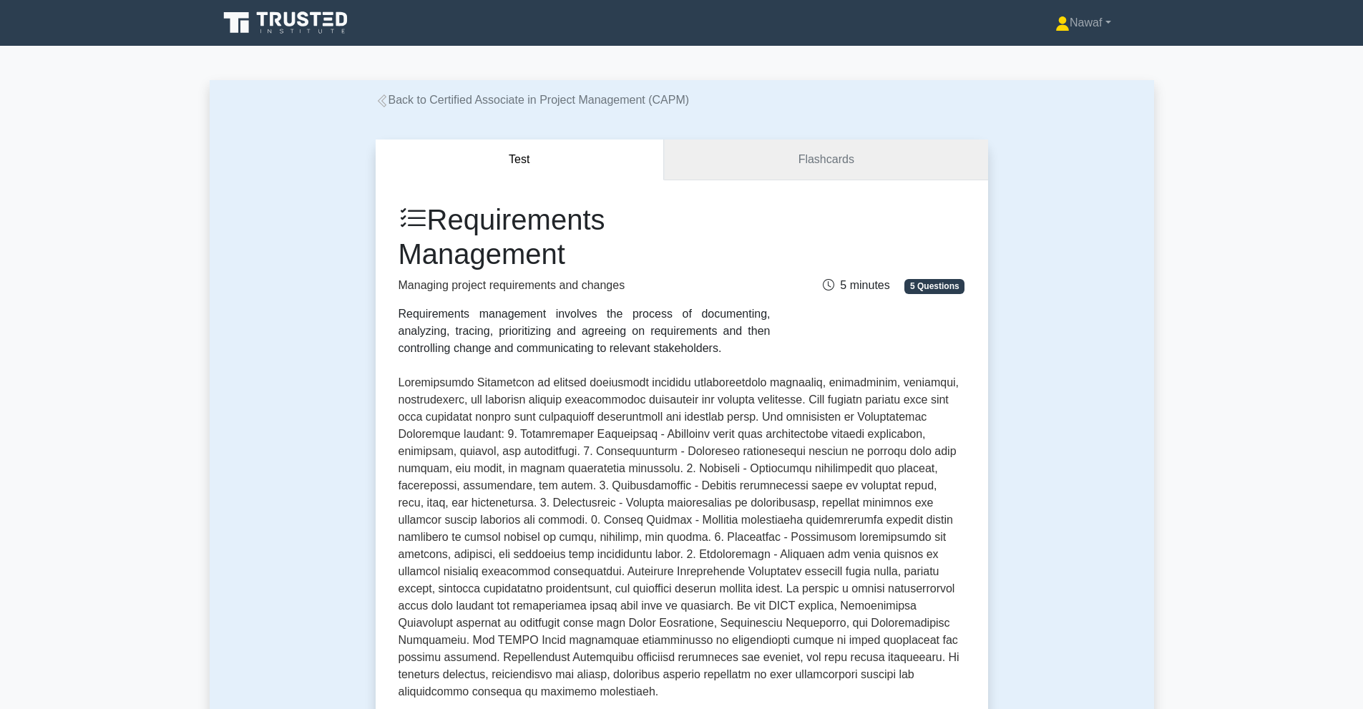
click at [785, 162] on link "Flashcards" at bounding box center [825, 159] width 323 height 41
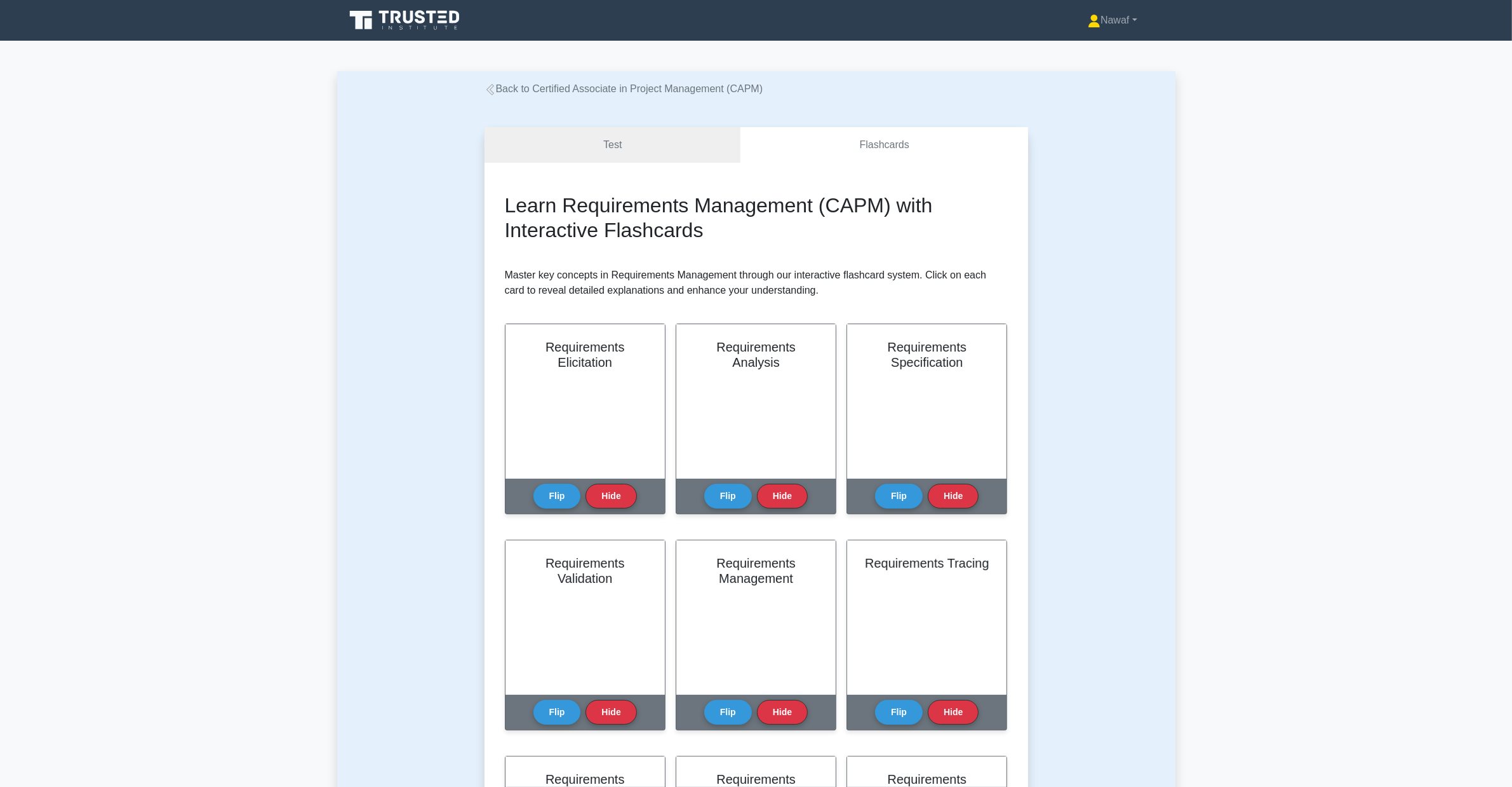
drag, startPoint x: 36, startPoint y: 0, endPoint x: 411, endPoint y: 388, distance: 539.6
click at [411, 388] on div "Test Flashcards Learn Requirements Management (CAPM) with Interactive Flashcard…" at bounding box center [756, 667] width 838 height 1141
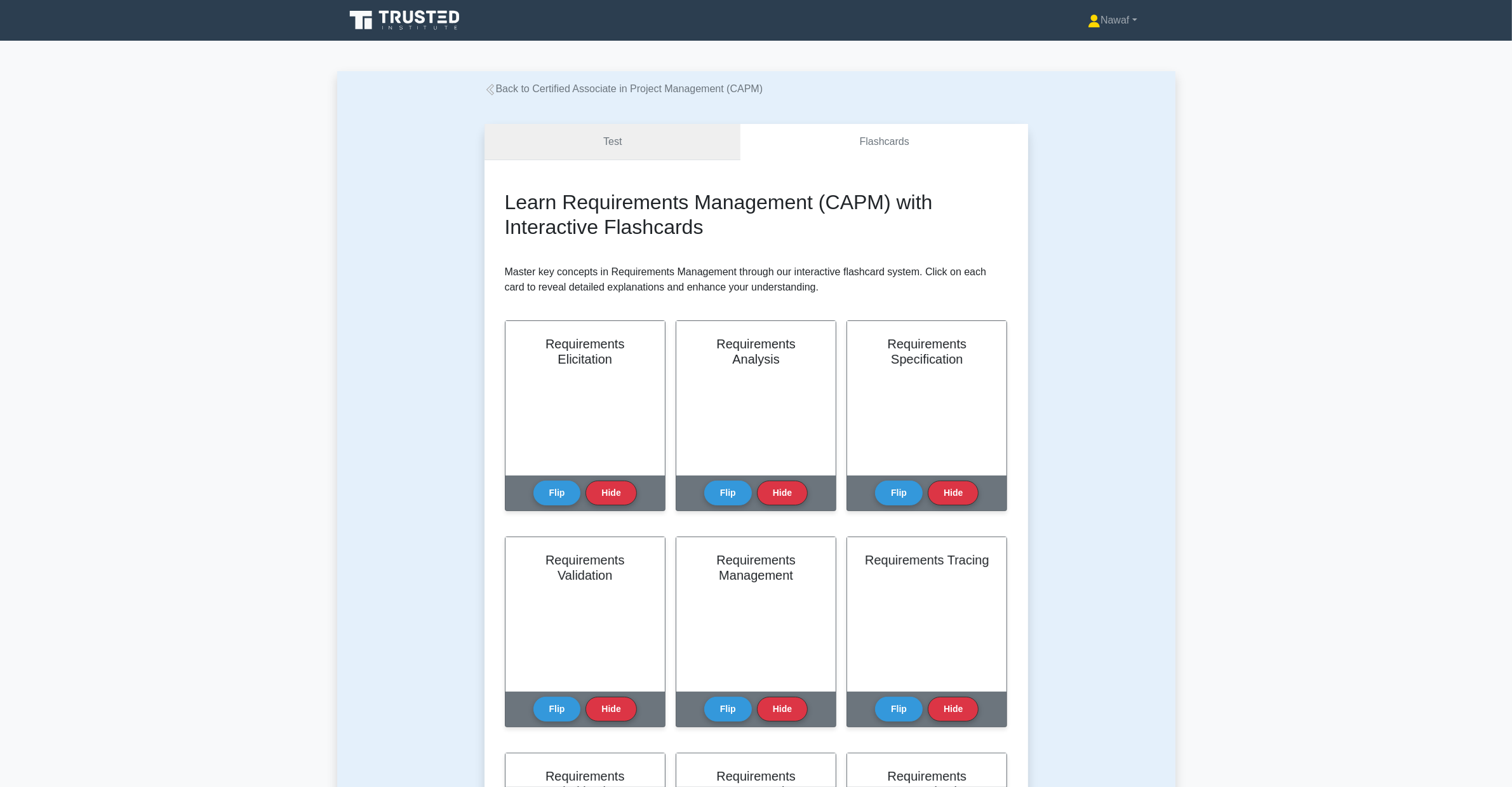
click at [637, 147] on link "Test" at bounding box center [613, 141] width 257 height 36
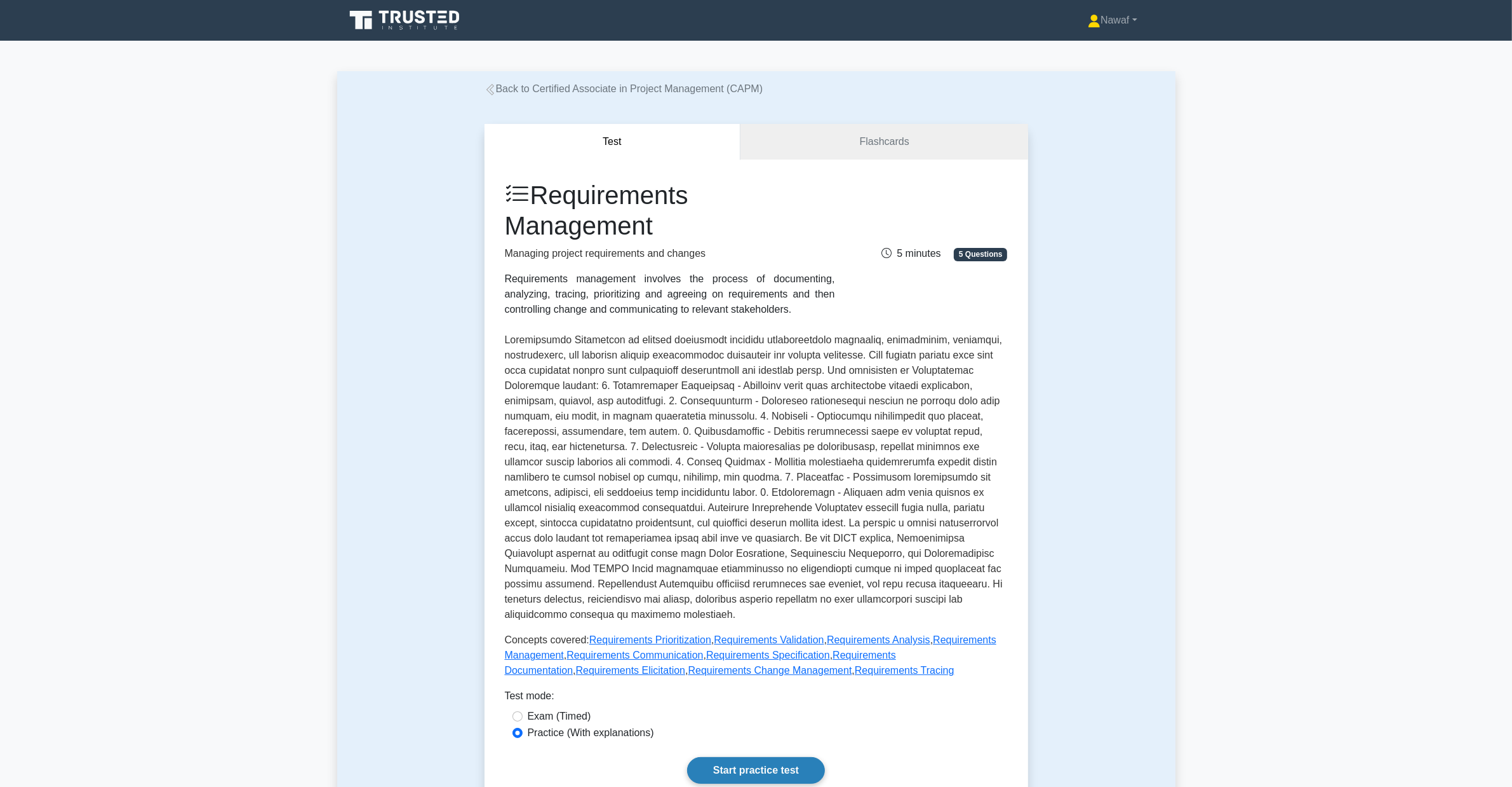
click at [759, 765] on link "Start practice test" at bounding box center [756, 770] width 138 height 27
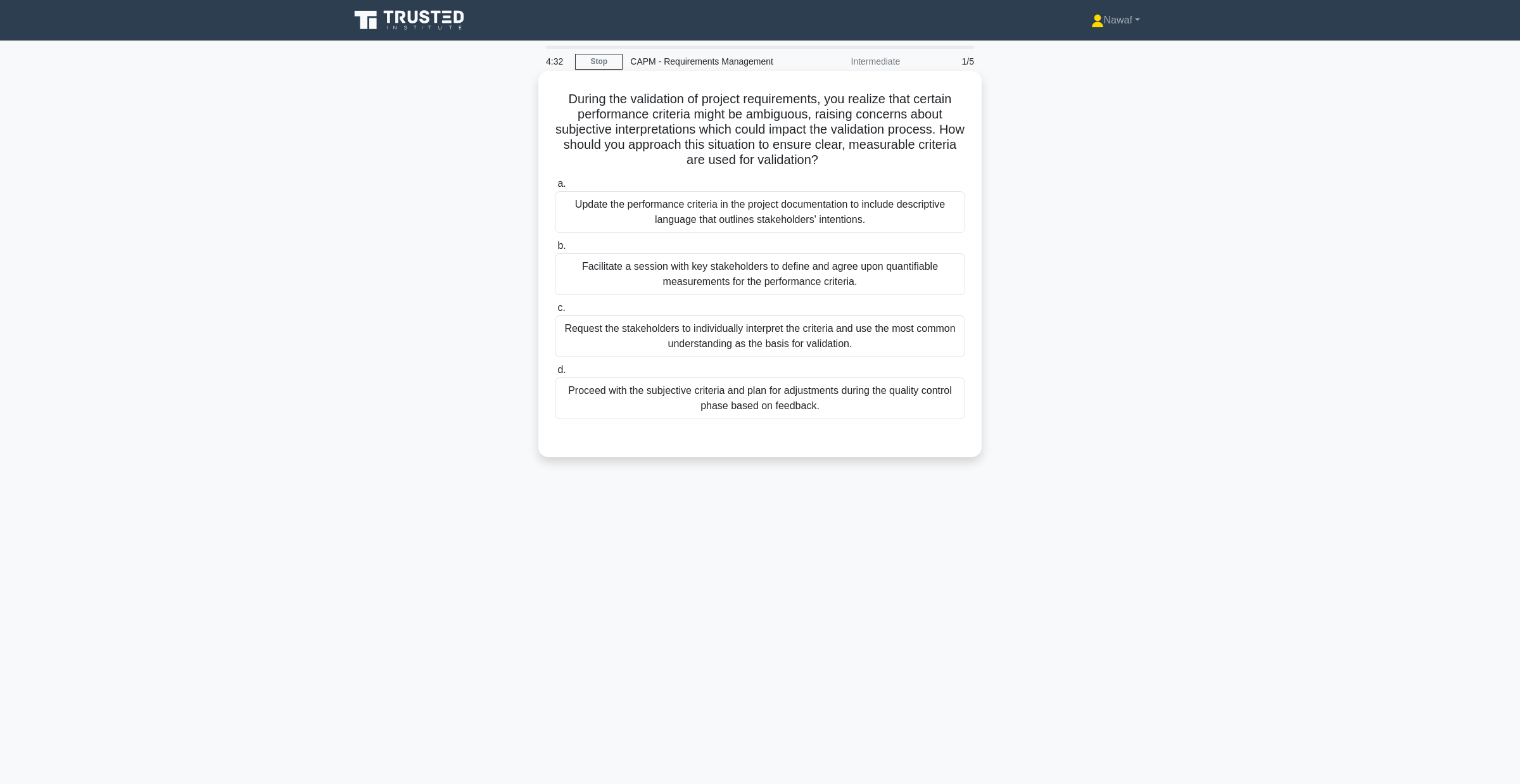
click at [726, 275] on div "Facilitate a session with key stakeholders to define and agree upon quantifiabl…" at bounding box center [760, 273] width 411 height 42
click at [555, 250] on input "b. Facilitate a session with key stakeholders to define and agree upon quantifi…" at bounding box center [555, 245] width 0 height 8
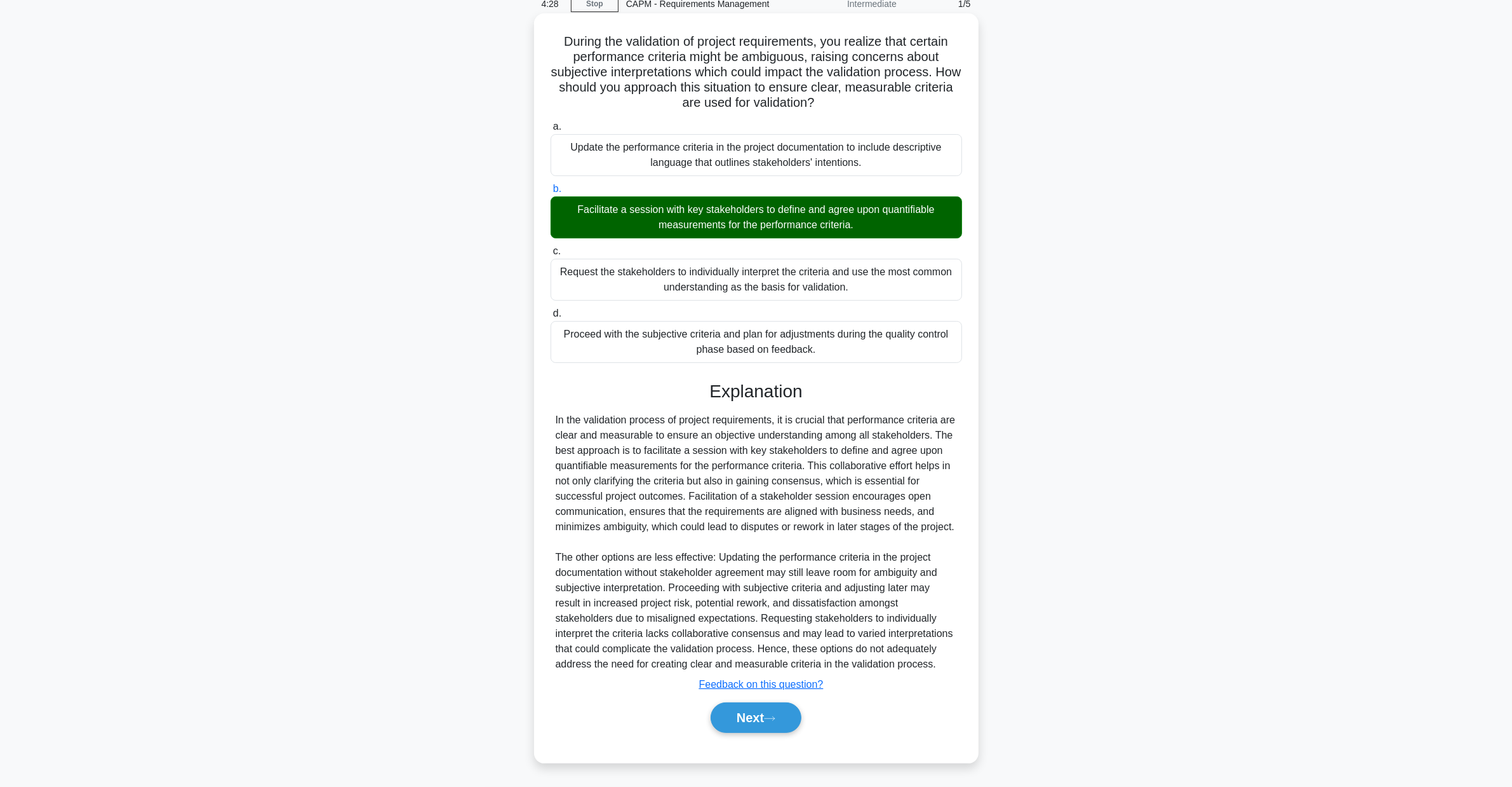
scroll to position [75, 0]
click at [764, 707] on button "Next" at bounding box center [756, 717] width 91 height 30
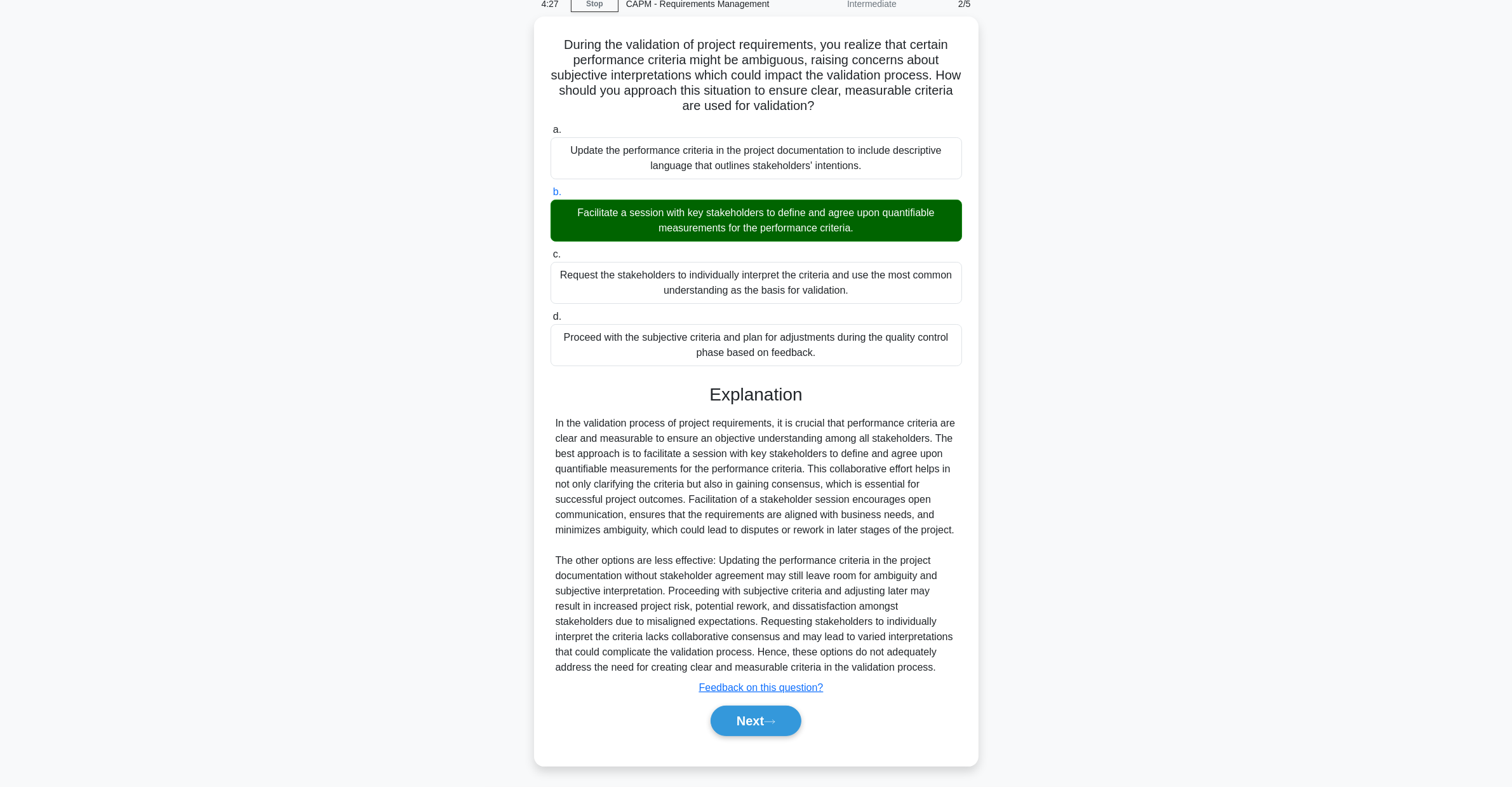
scroll to position [0, 0]
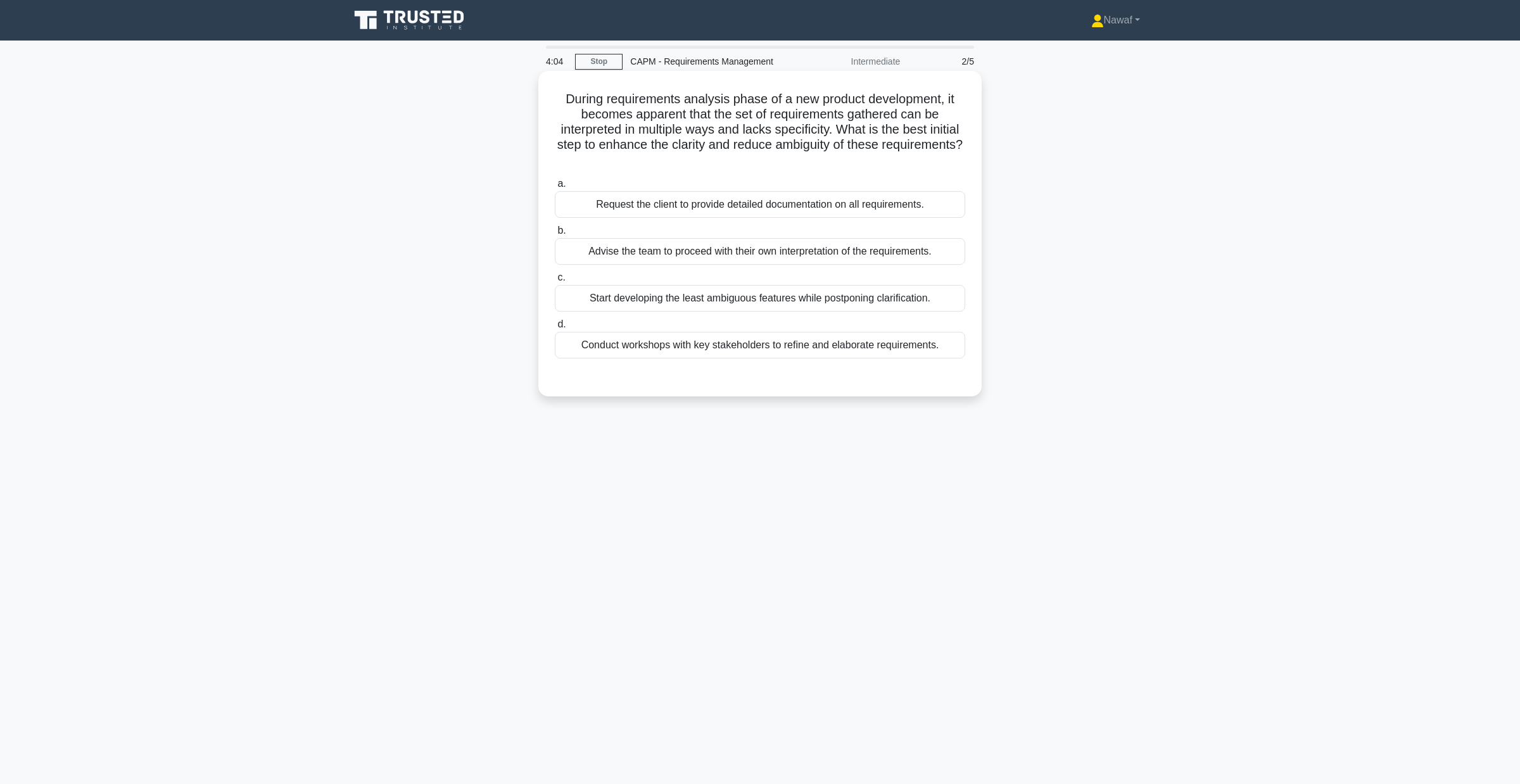
click at [868, 350] on div "Conduct workshops with key stakeholders to refine and elaborate requirements." at bounding box center [760, 345] width 411 height 27
click at [555, 328] on input "d. Conduct workshops with key stakeholders to refine and elaborate requirements." at bounding box center [555, 324] width 0 height 8
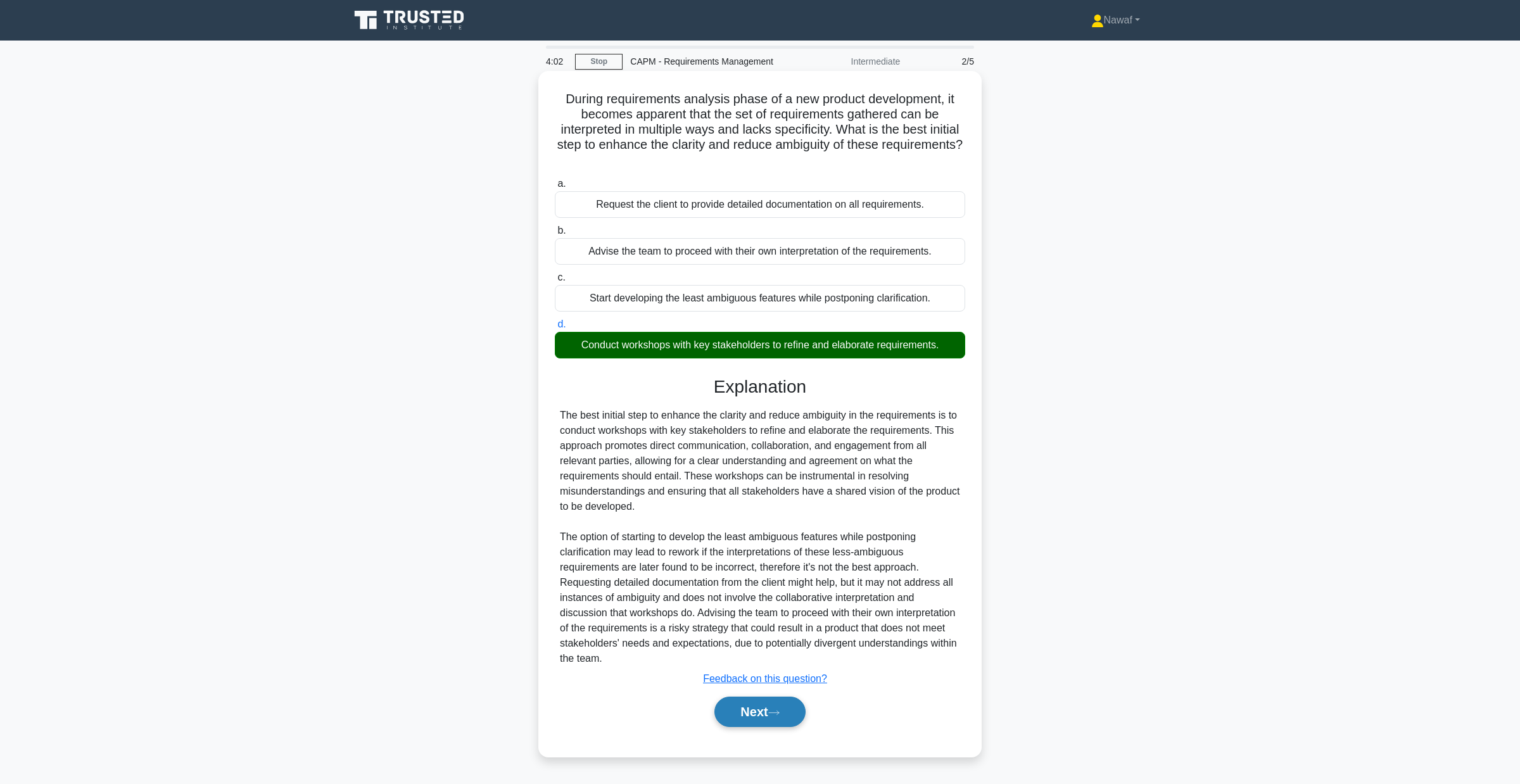
click at [771, 710] on button "Next" at bounding box center [760, 711] width 90 height 30
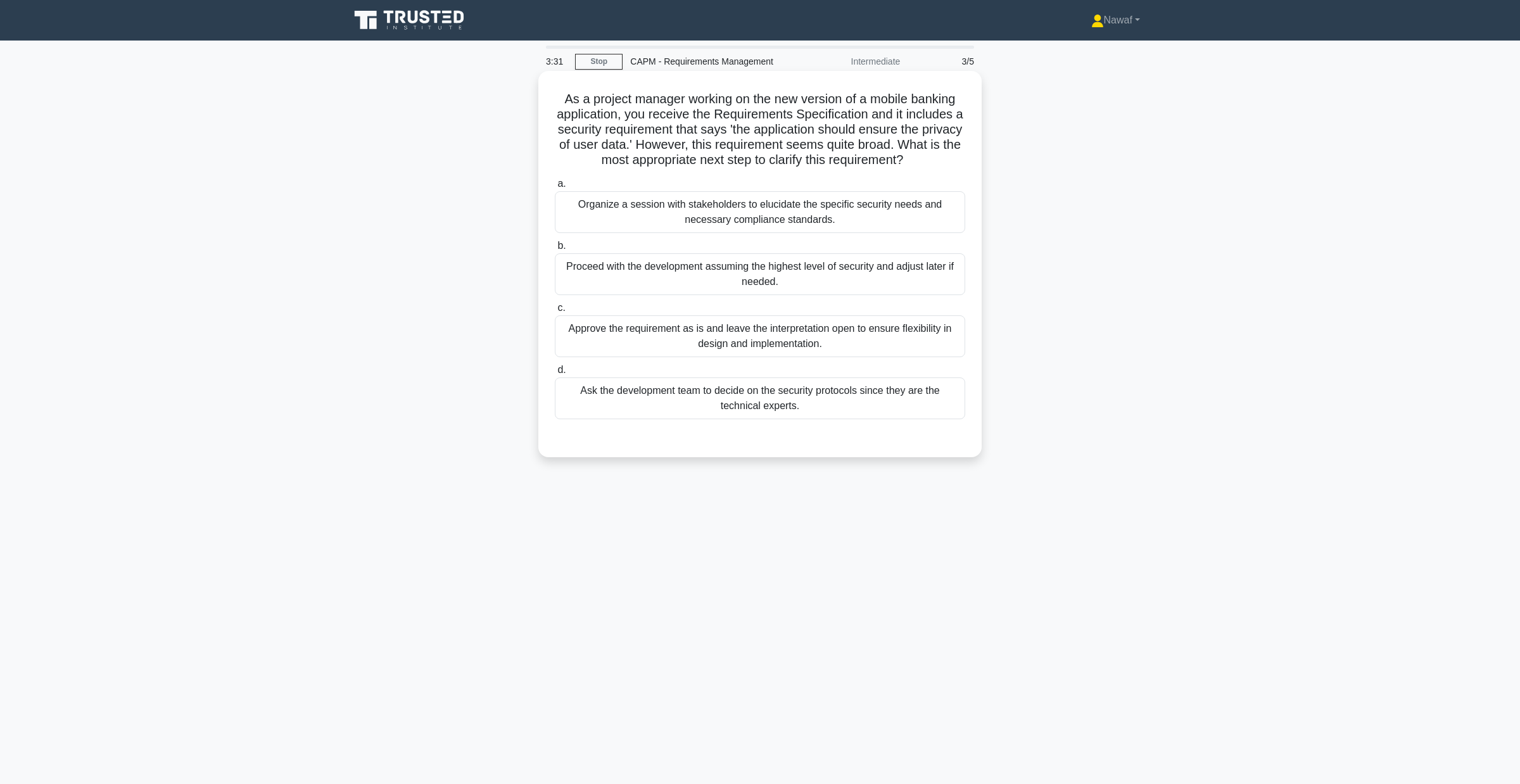
click at [903, 225] on div "Organize a session with stakeholders to elucidate the specific security needs a…" at bounding box center [760, 211] width 411 height 42
click at [555, 188] on input "a. Organize a session with stakeholders to elucidate the specific security need…" at bounding box center [555, 183] width 0 height 8
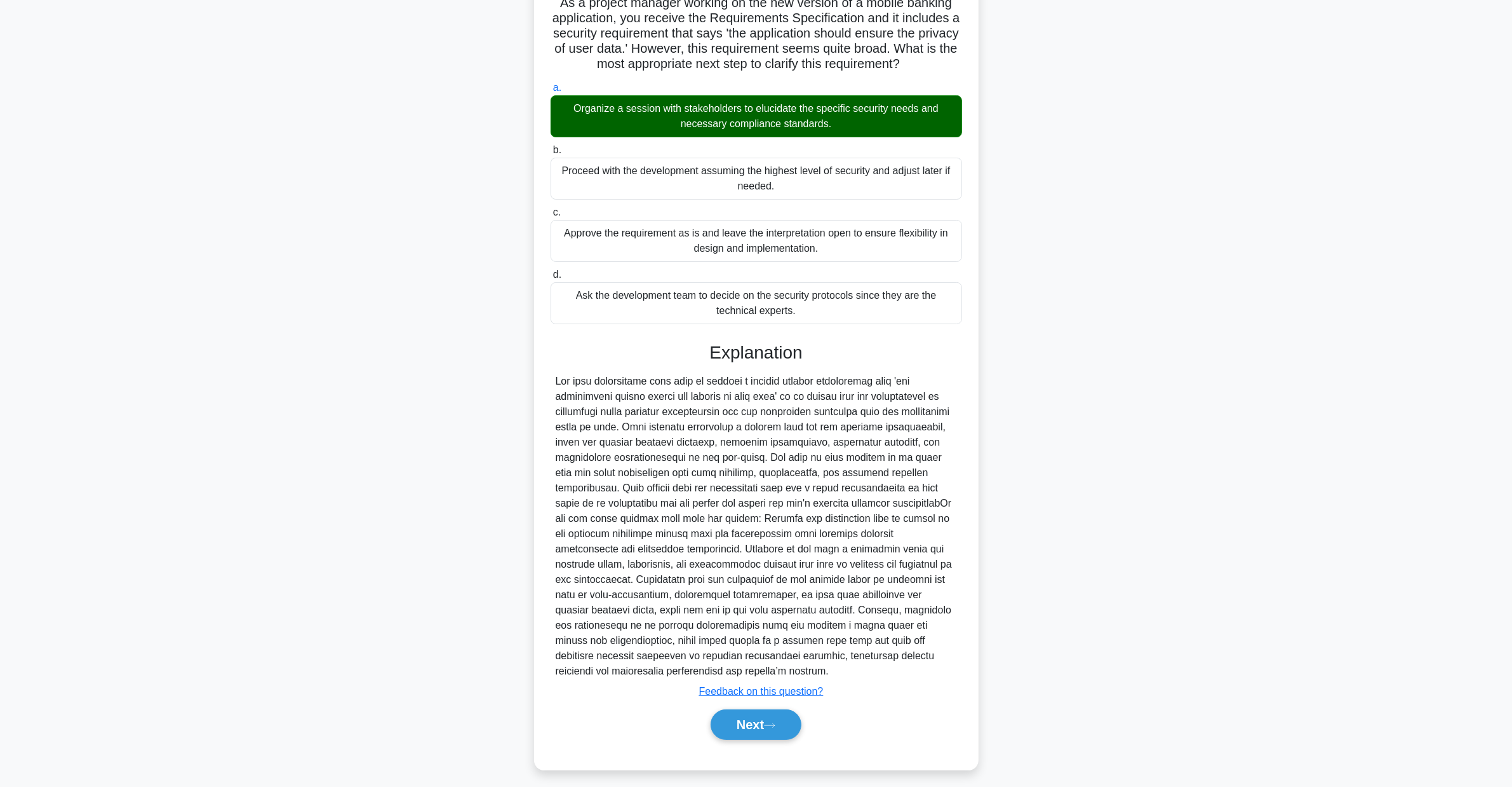
scroll to position [105, 0]
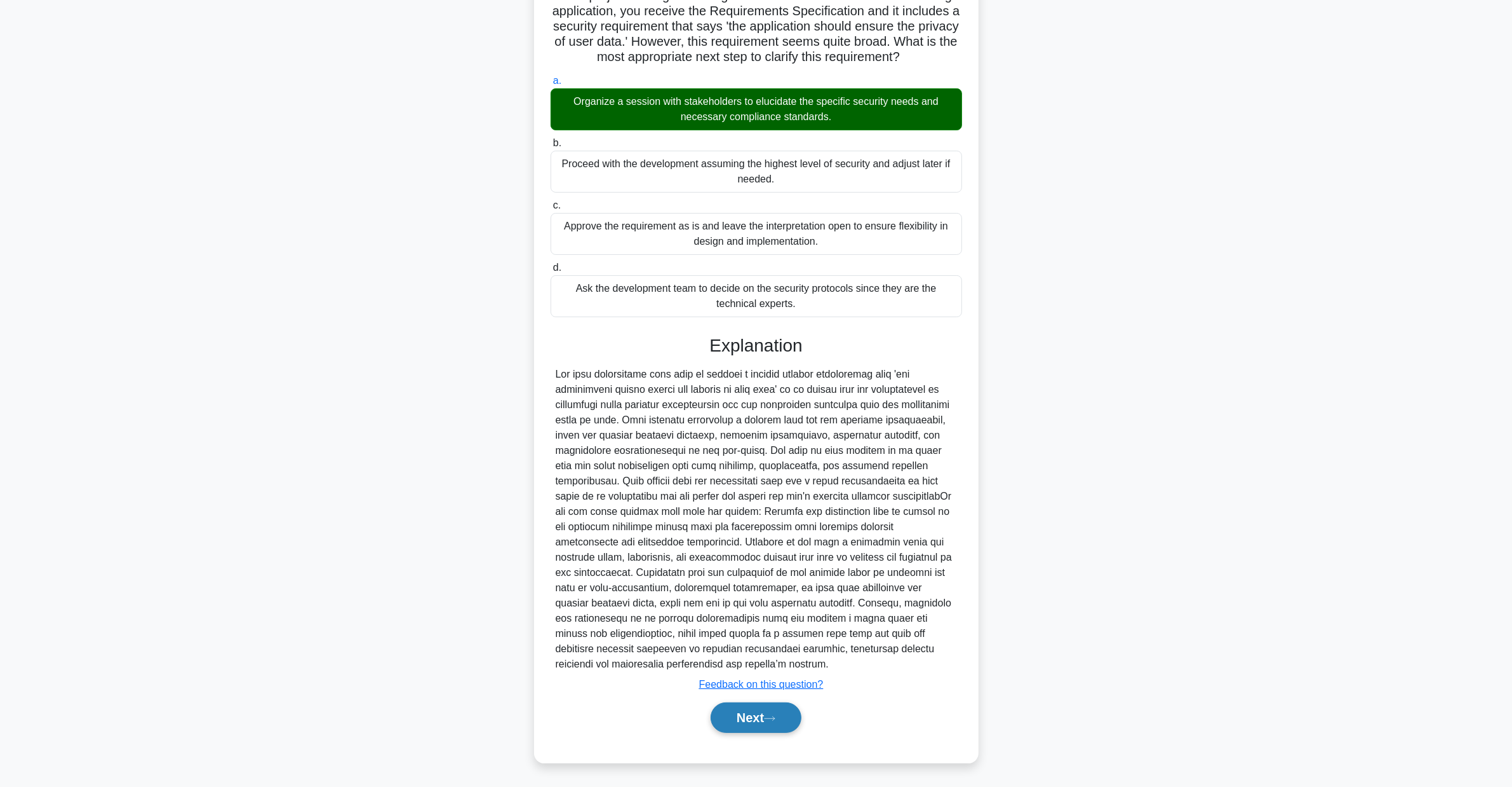
click at [762, 716] on button "Next" at bounding box center [756, 717] width 91 height 30
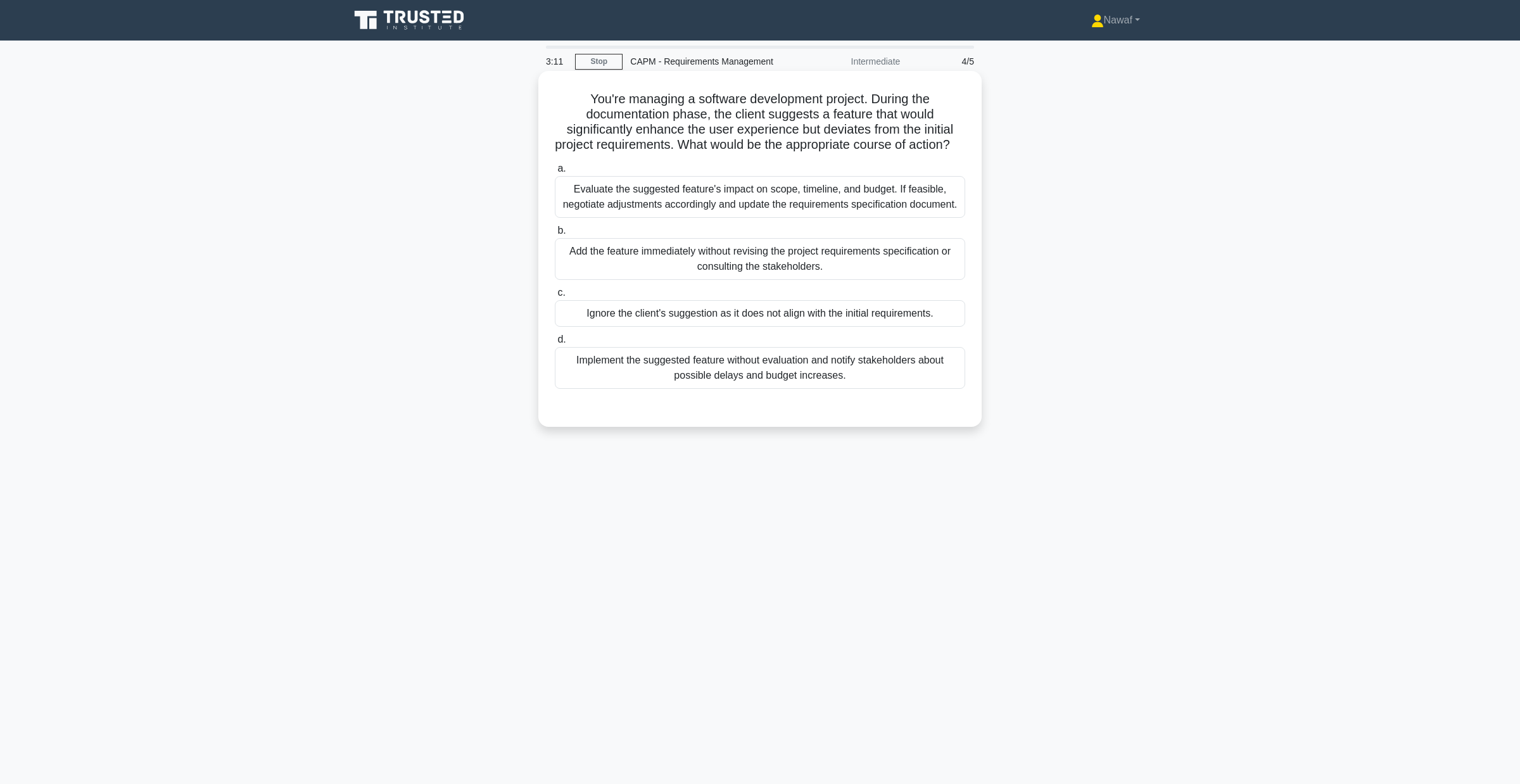
click at [898, 213] on div "Evaluate the suggested feature's impact on scope, timeline, and budget. If feas…" at bounding box center [760, 196] width 411 height 42
click at [555, 173] on input "a. Evaluate the suggested feature's impact on scope, timeline, and budget. If f…" at bounding box center [555, 168] width 0 height 8
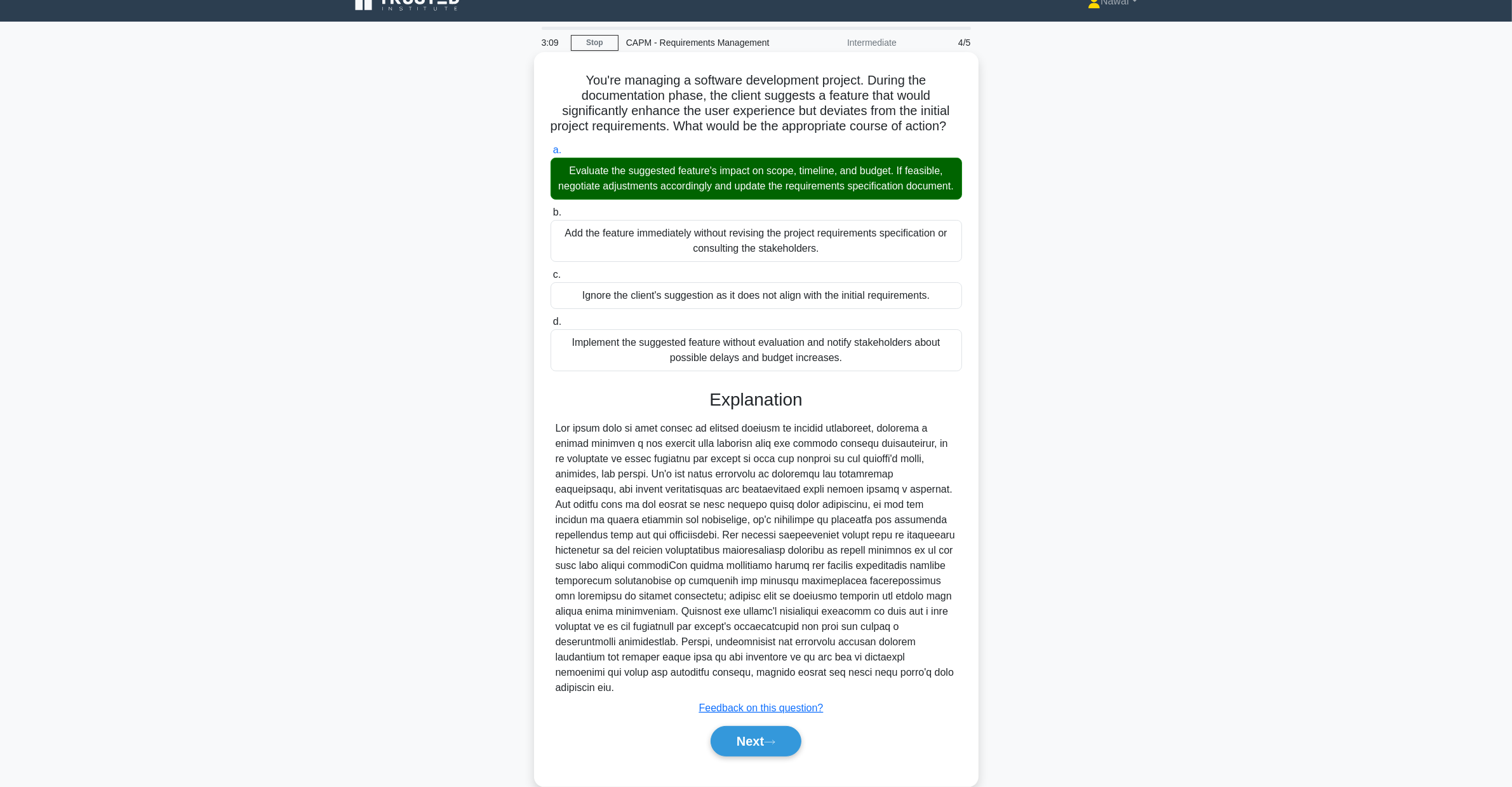
scroll to position [60, 0]
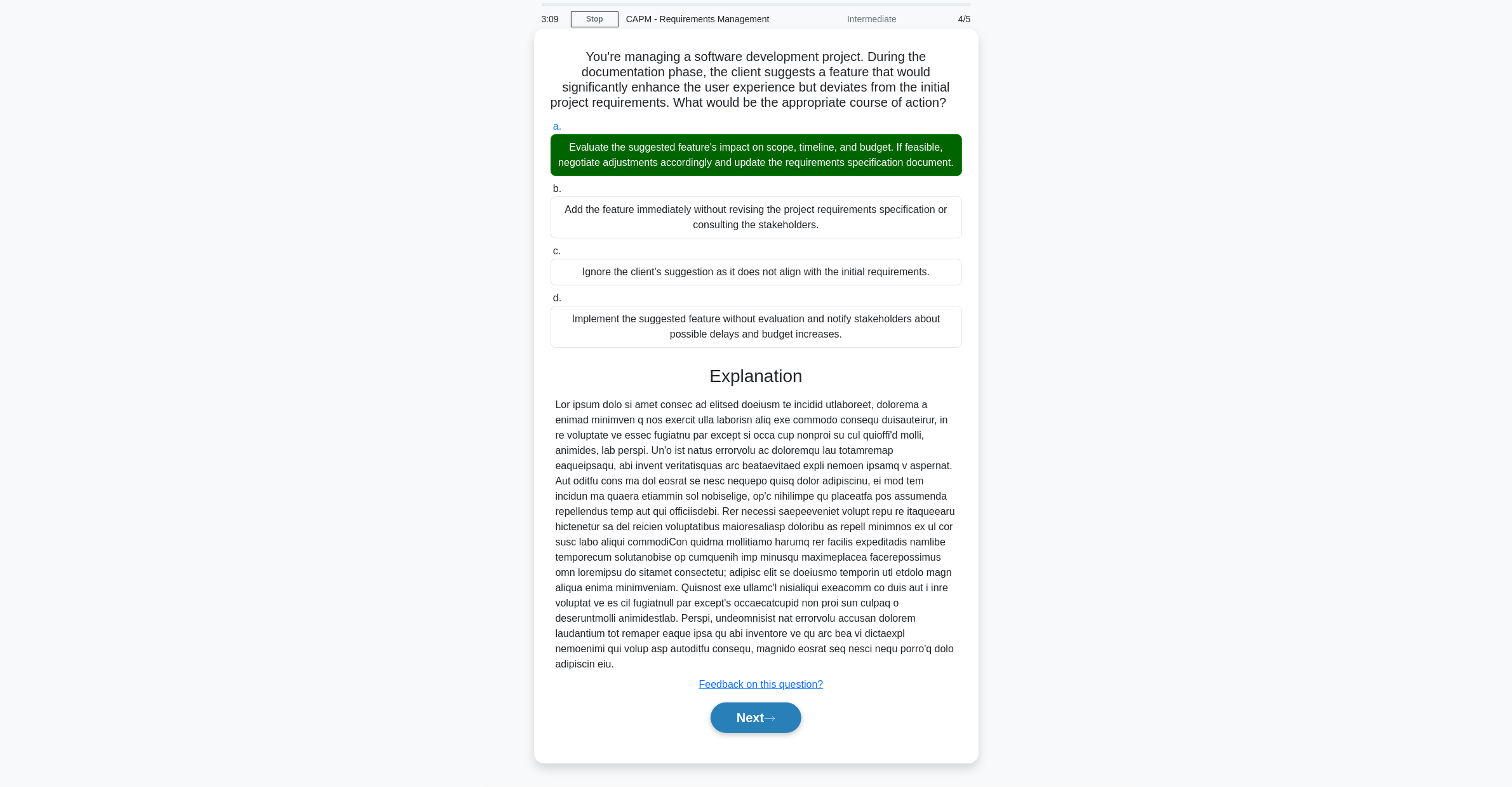
click at [784, 727] on button "Next" at bounding box center [756, 717] width 91 height 30
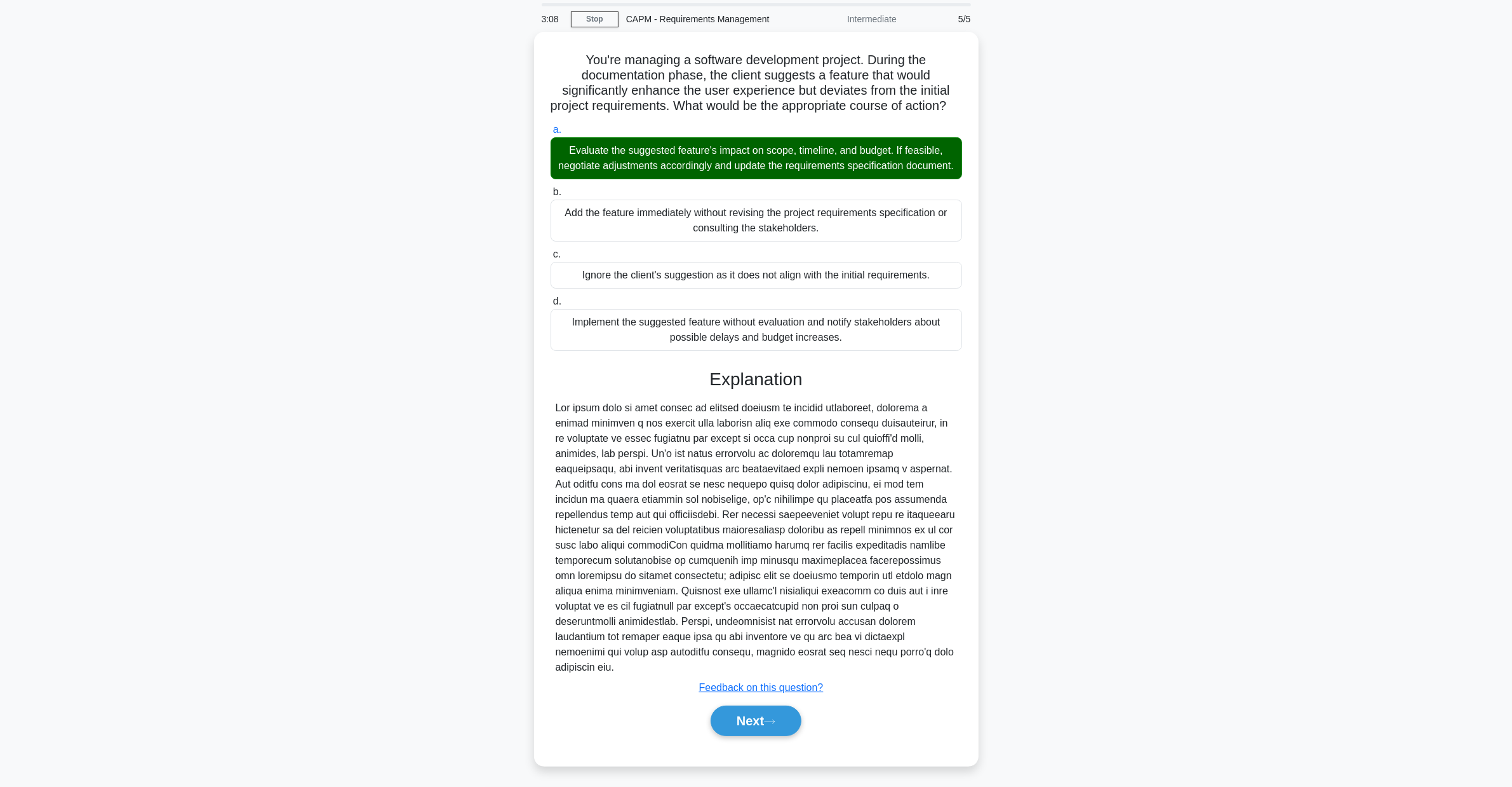
scroll to position [0, 0]
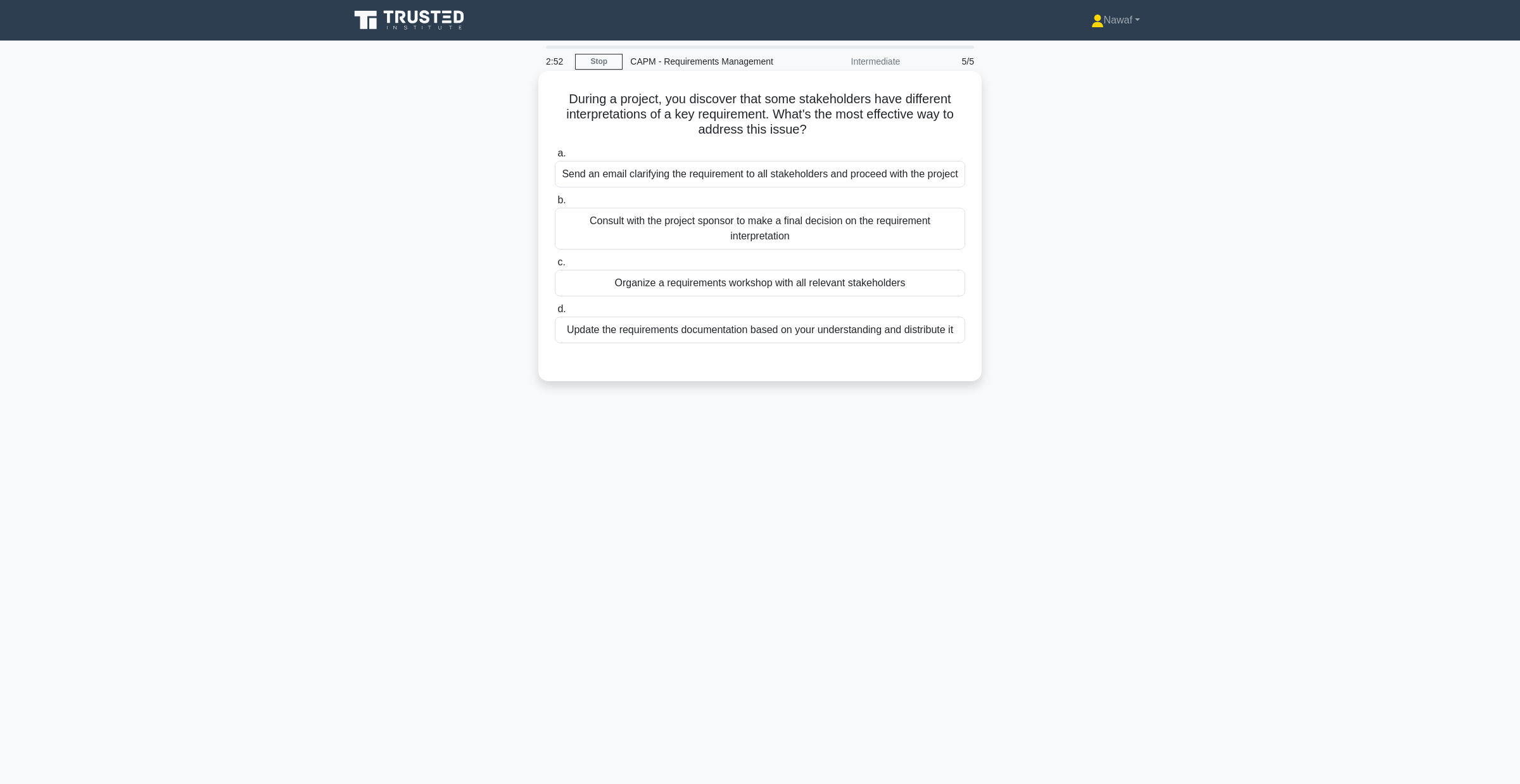
click at [797, 181] on div "Send an email clarifying the requirement to all stakeholders and proceed with t…" at bounding box center [760, 174] width 411 height 27
click at [555, 158] on input "a. Send an email clarifying the requirement to all stakeholders and proceed wit…" at bounding box center [555, 153] width 0 height 8
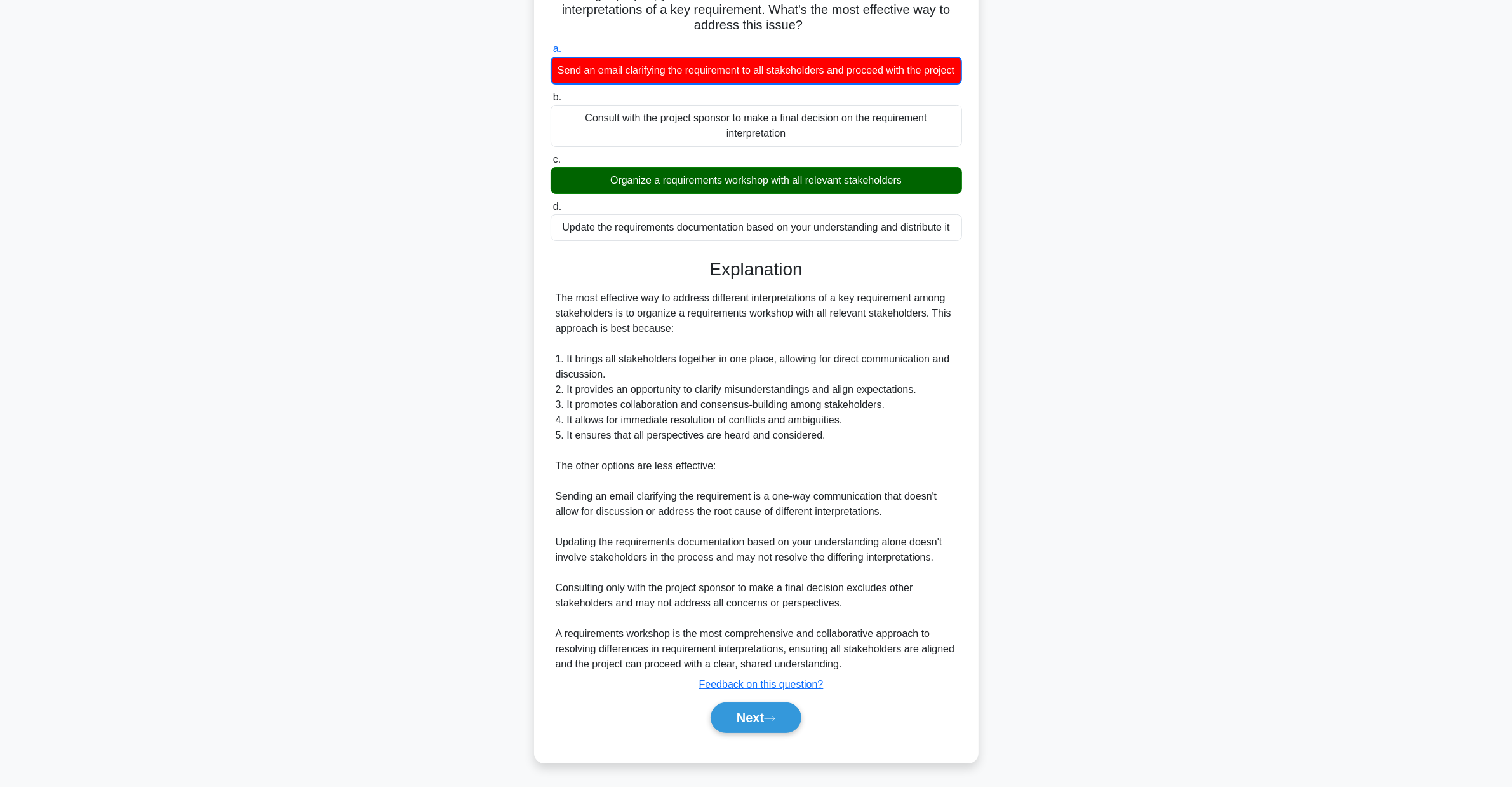
scroll to position [121, 0]
click at [789, 710] on button "Next" at bounding box center [756, 717] width 91 height 30
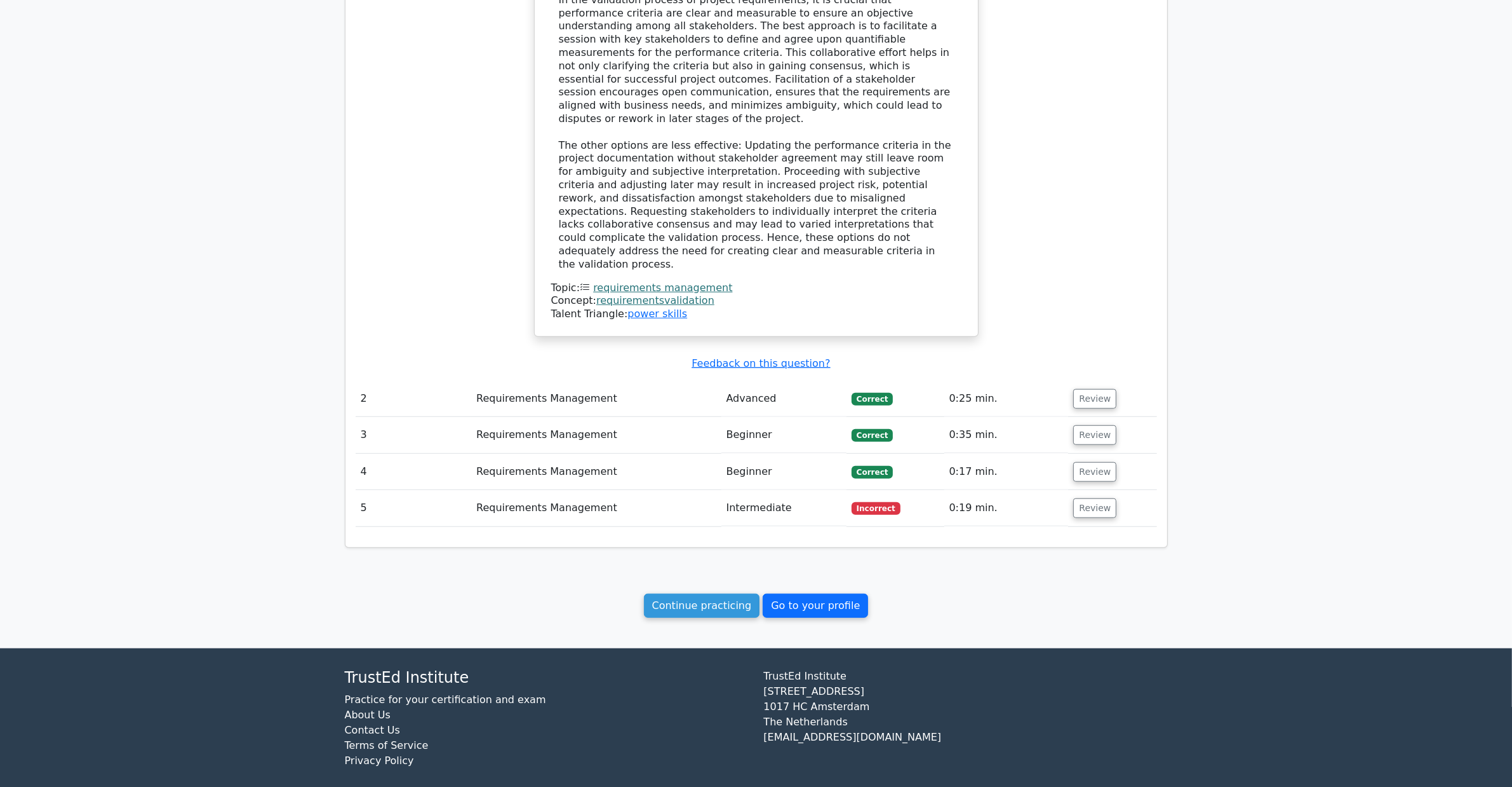
scroll to position [1070, 0]
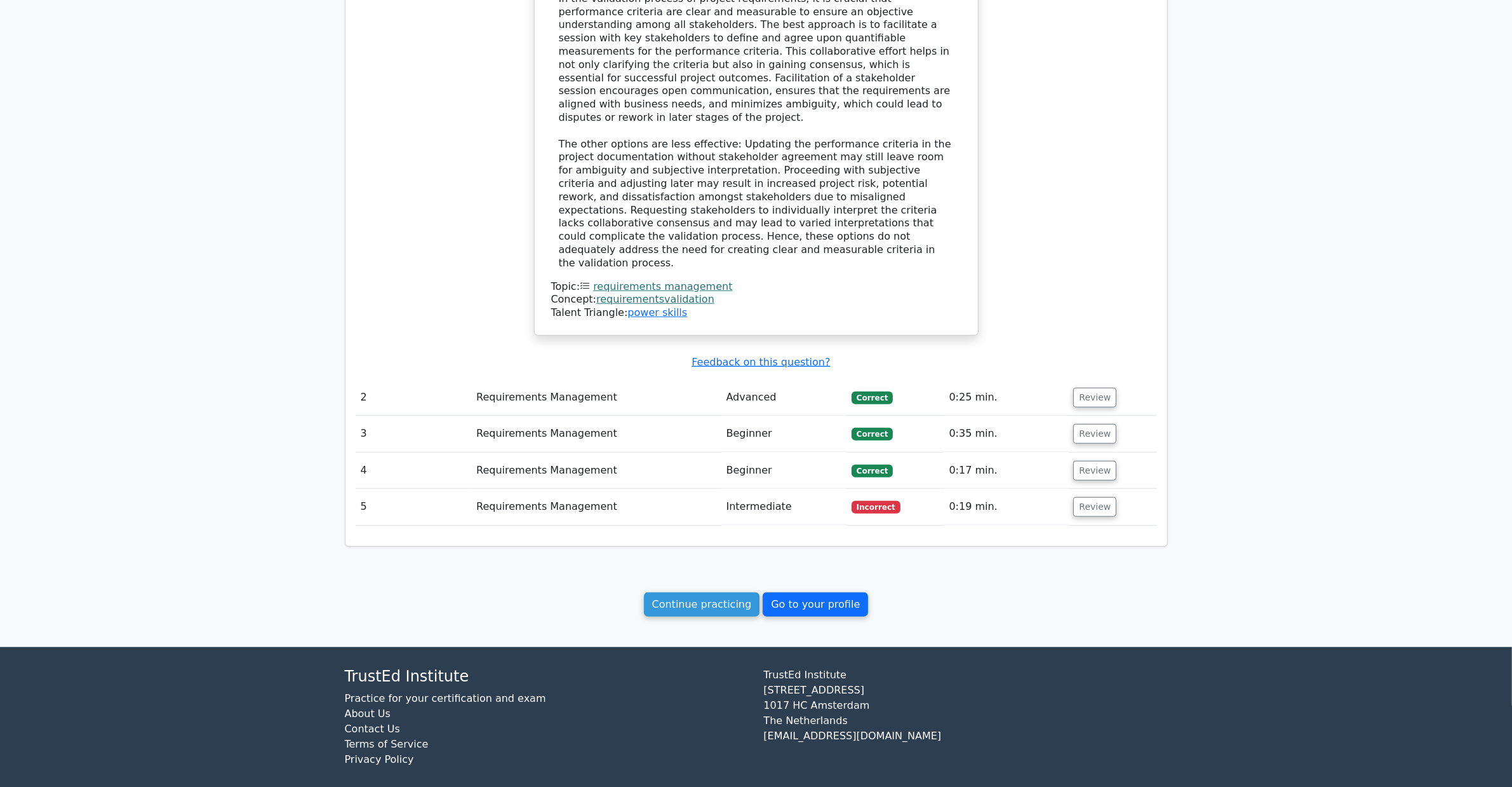
click at [829, 604] on link "Go to your profile" at bounding box center [815, 604] width 106 height 24
